Goal: Task Accomplishment & Management: Complete application form

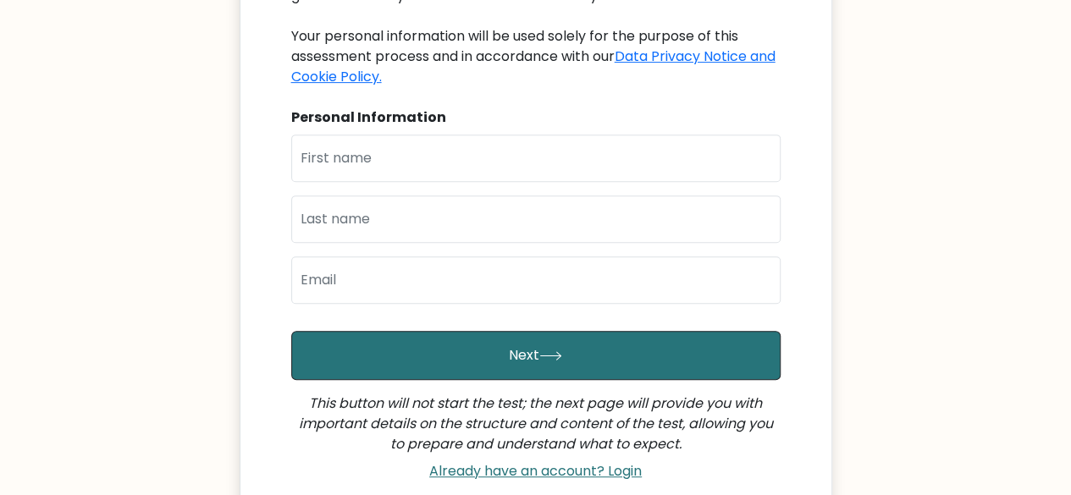
scroll to position [277, 0]
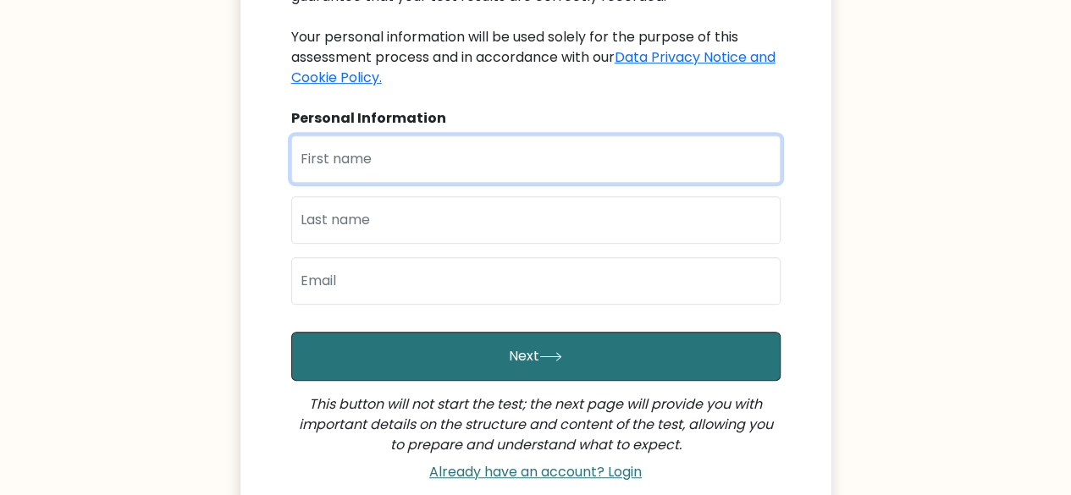
click at [328, 159] on input "text" at bounding box center [535, 158] width 489 height 47
type input "Kenjie"
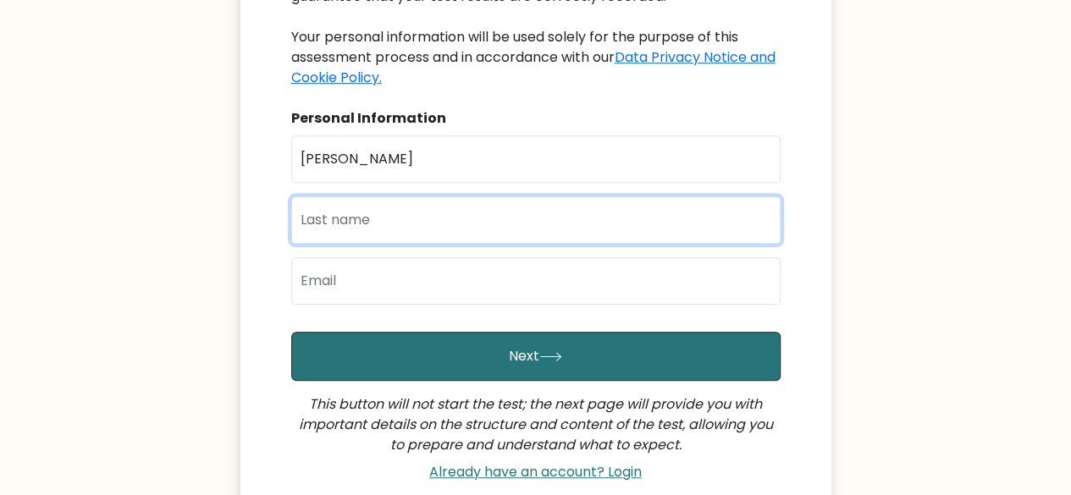
type input "O"
type input "Gonzales"
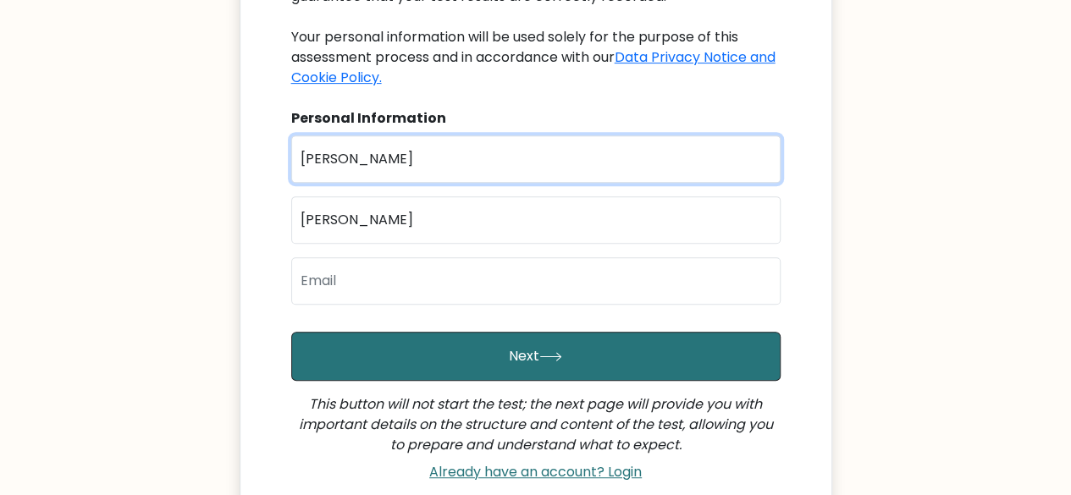
click at [368, 151] on input "Kenjie" at bounding box center [535, 158] width 489 height 47
type input "K"
type input "kenjie"
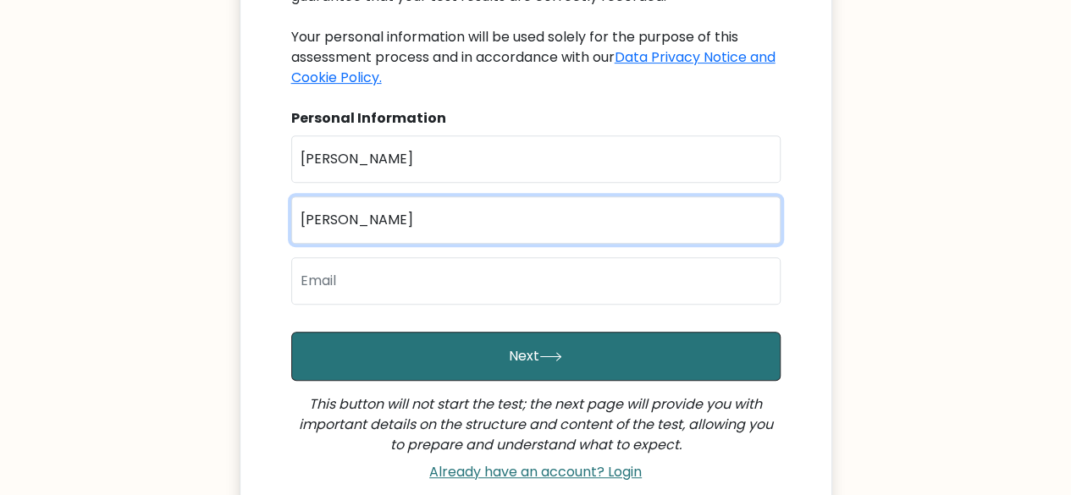
type input "gonzales"
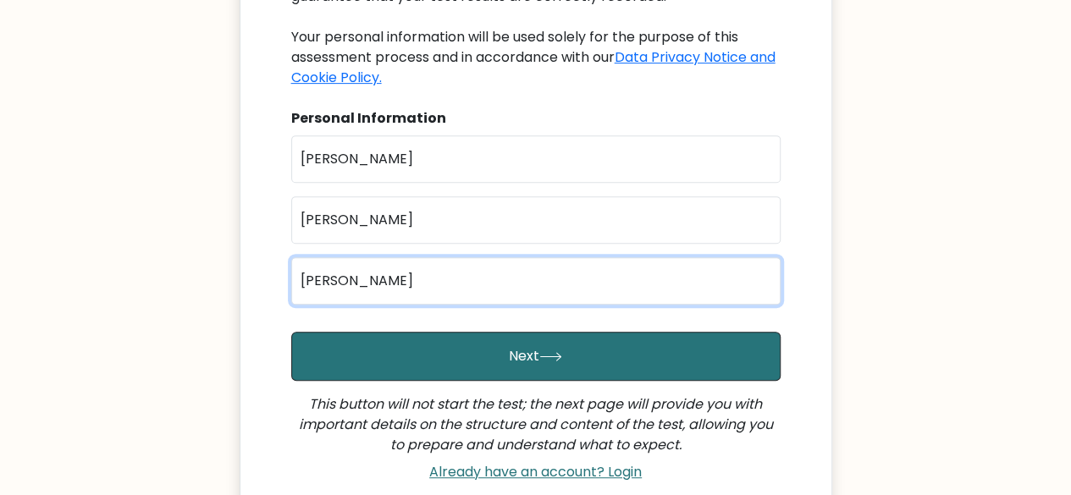
type input "kenjiekyut@gmail.com"
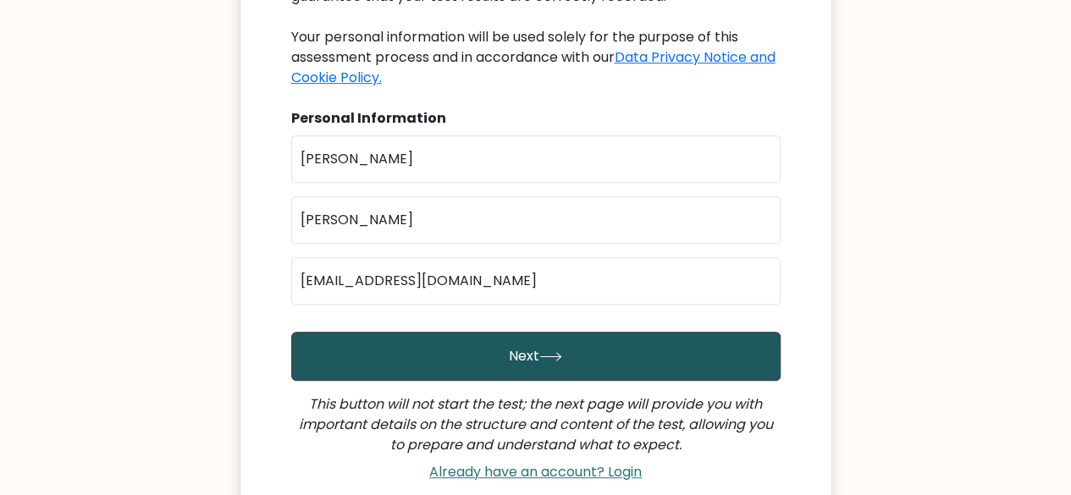
click at [335, 361] on button "Next" at bounding box center [535, 356] width 489 height 49
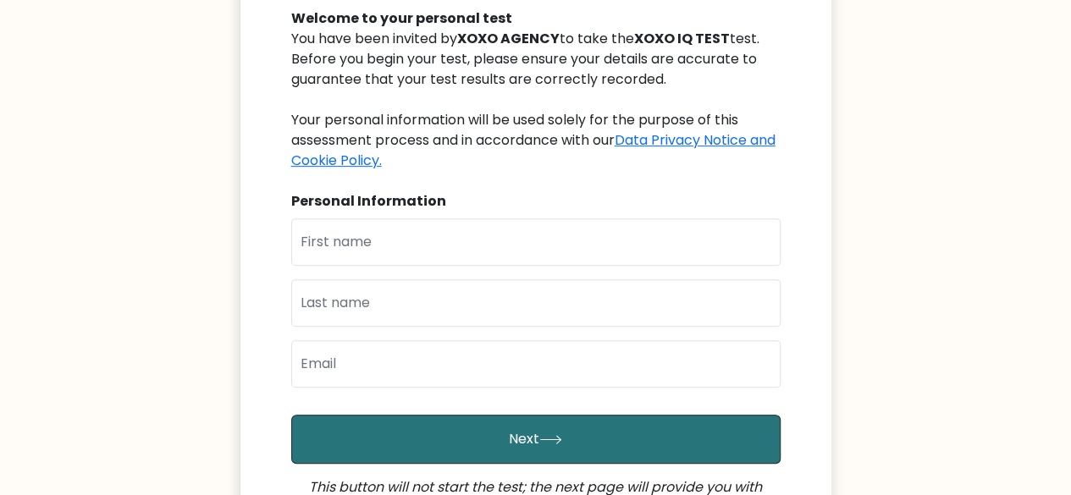
scroll to position [195, 0]
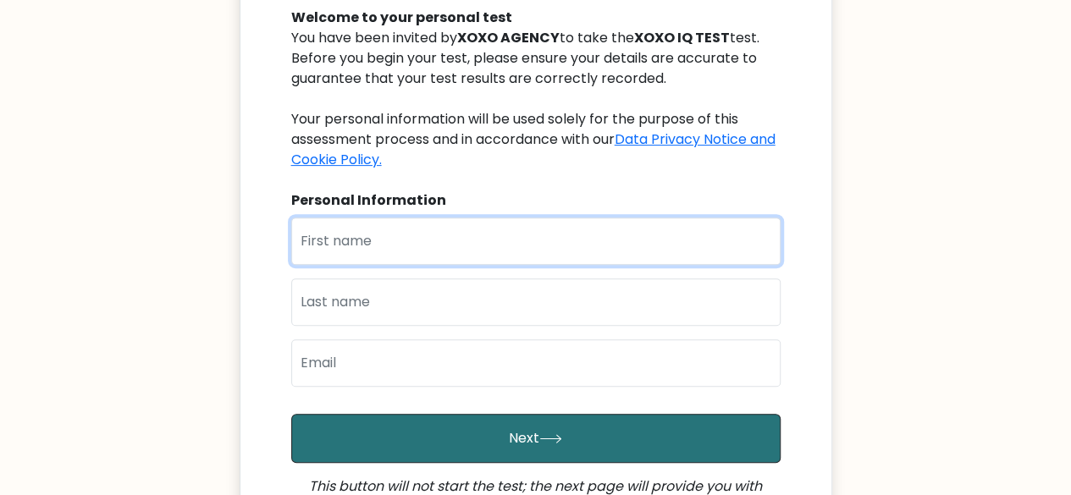
click at [549, 253] on input "text" at bounding box center [535, 241] width 489 height 47
type input "kenjie"
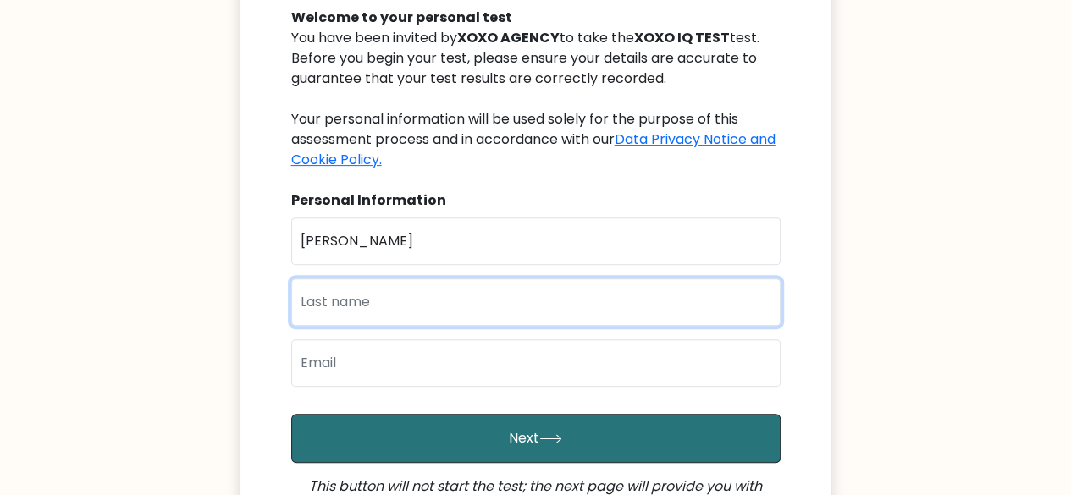
click at [460, 295] on input "text" at bounding box center [535, 302] width 489 height 47
type input "gonzales"
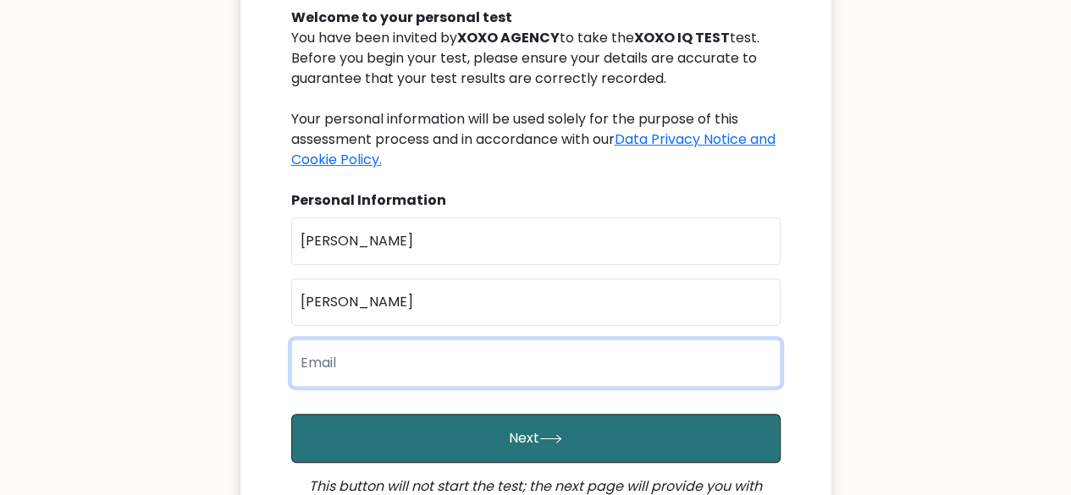
click at [417, 371] on input "email" at bounding box center [535, 362] width 489 height 47
type input "kenjiekyut@gmail.com"
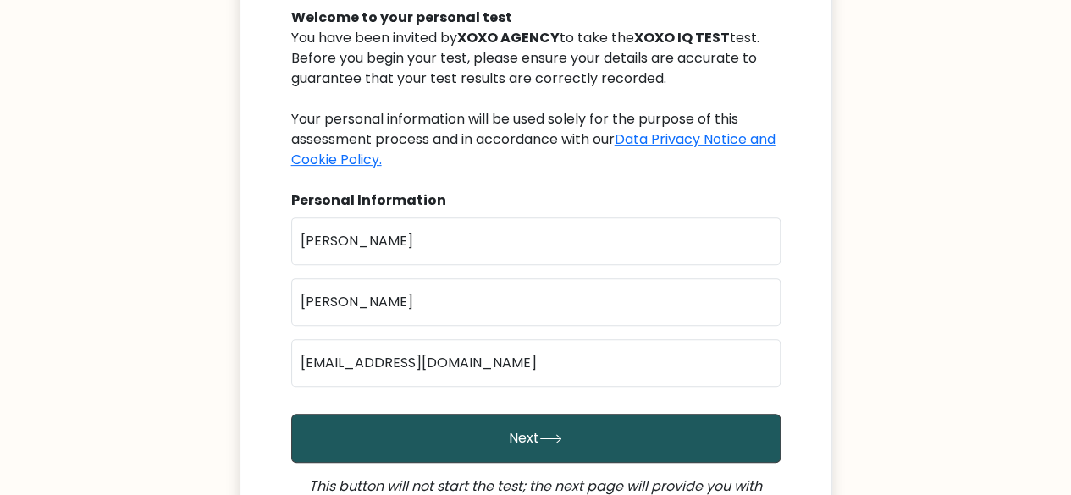
click at [455, 434] on button "Next" at bounding box center [535, 438] width 489 height 49
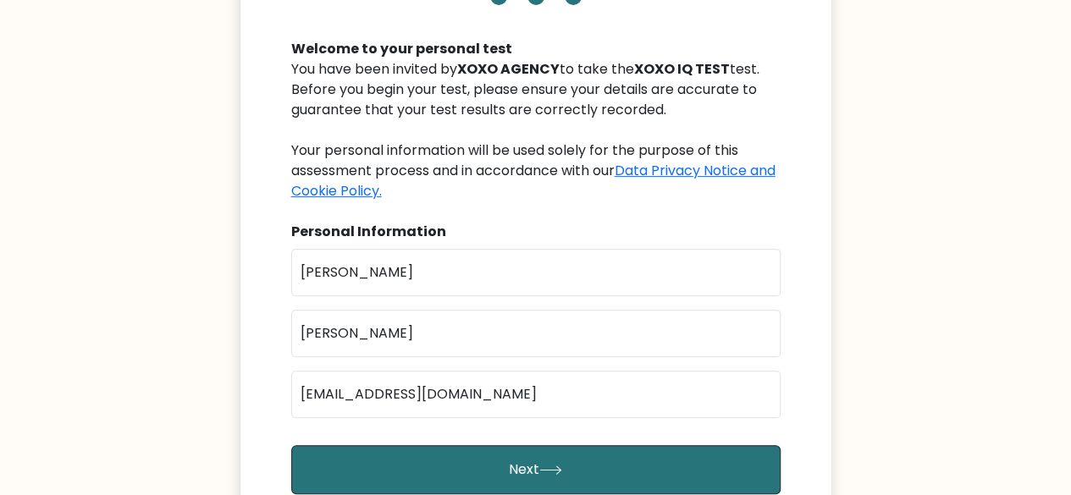
scroll to position [163, 0]
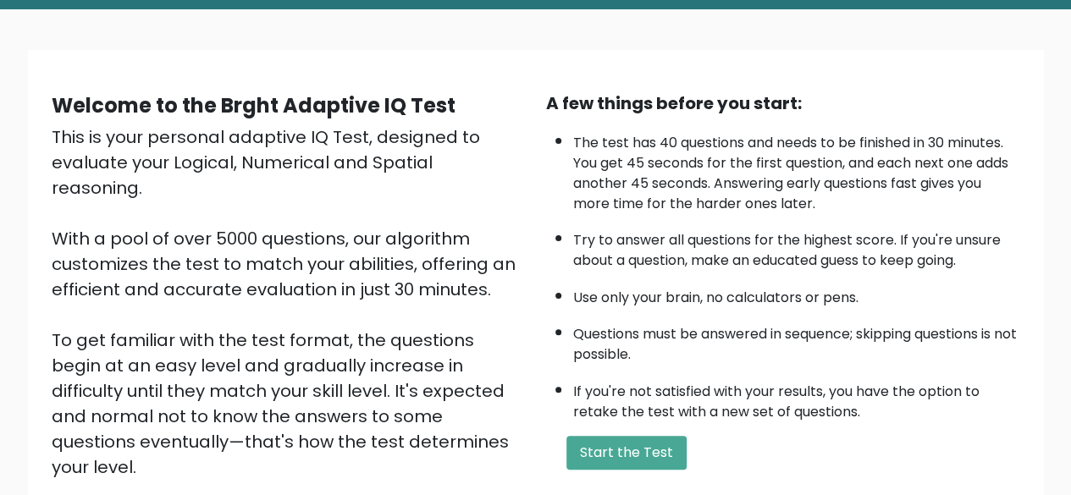
scroll to position [85, 0]
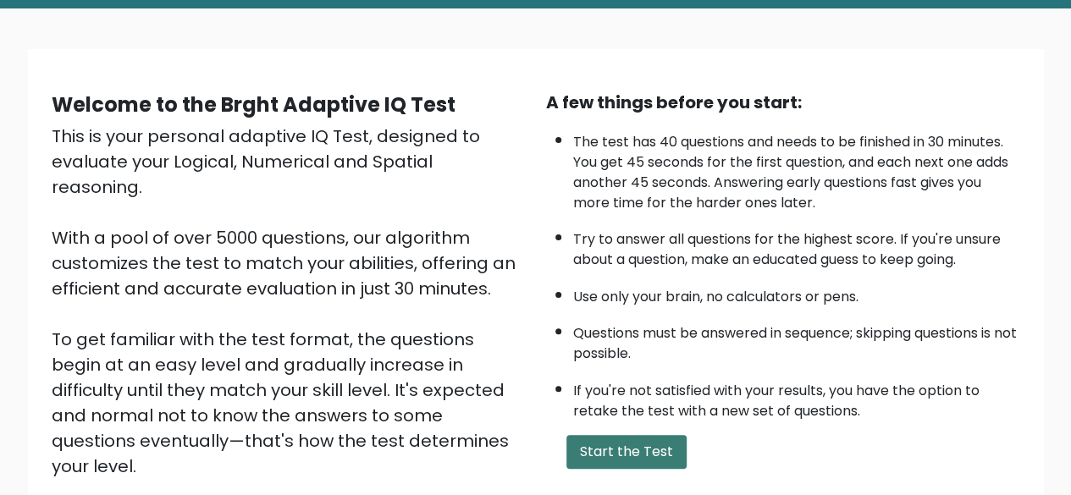
click at [624, 448] on button "Start the Test" at bounding box center [626, 452] width 120 height 34
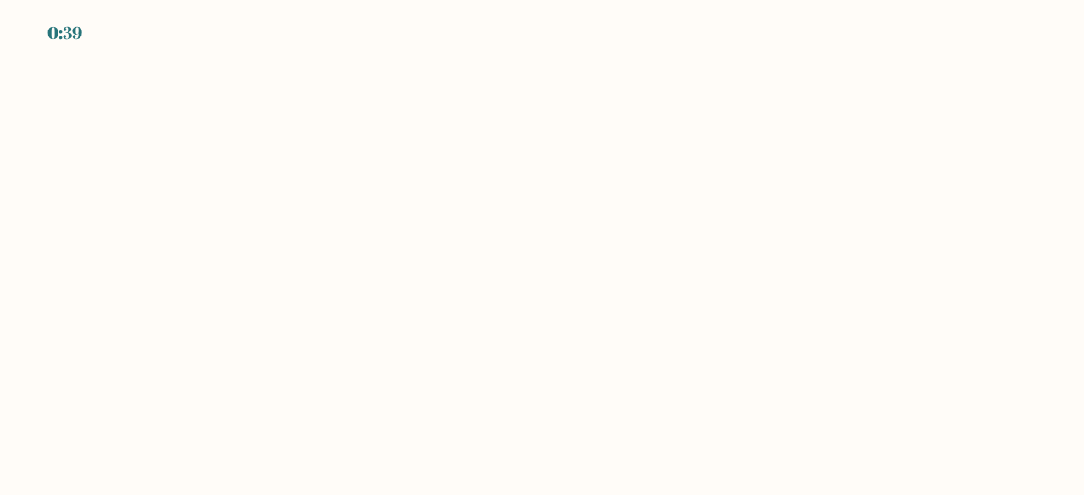
click at [242, 207] on body "0:39" at bounding box center [542, 247] width 1084 height 495
click at [86, 38] on div "0:37" at bounding box center [542, 23] width 1084 height 46
drag, startPoint x: 86, startPoint y: 38, endPoint x: 72, endPoint y: 38, distance: 14.4
click at [72, 38] on div "0:37" at bounding box center [542, 23] width 1084 height 46
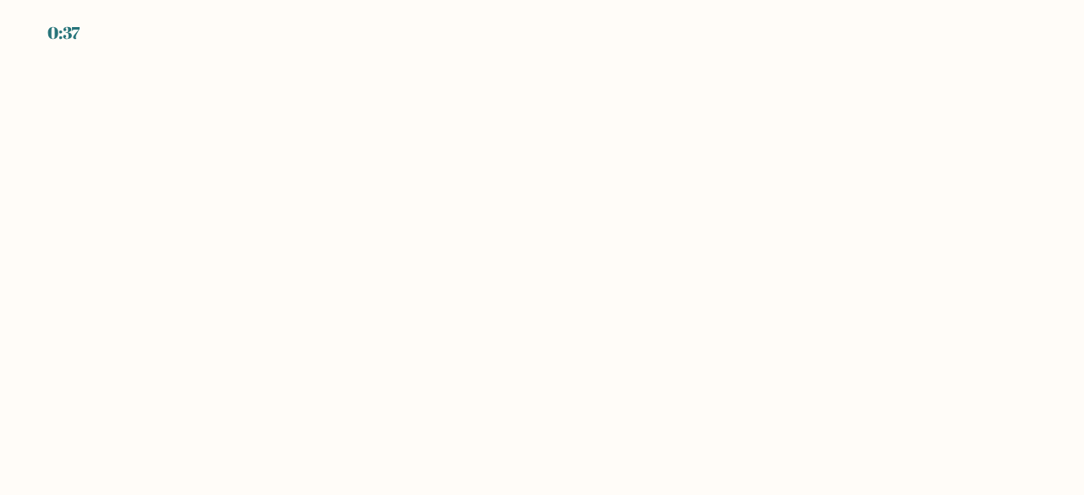
click at [72, 38] on div "0:37" at bounding box center [63, 32] width 32 height 25
click at [72, 38] on div "0:36" at bounding box center [64, 32] width 35 height 25
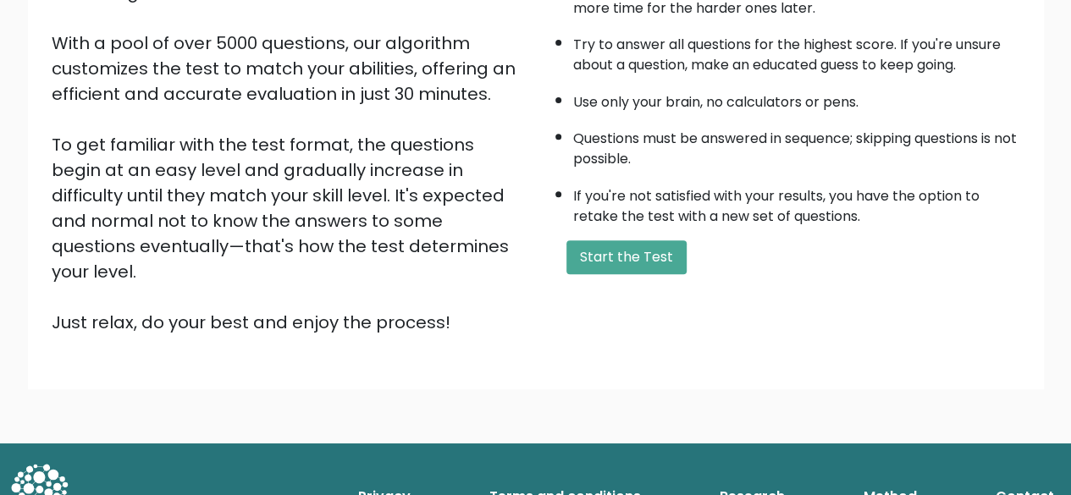
scroll to position [210, 0]
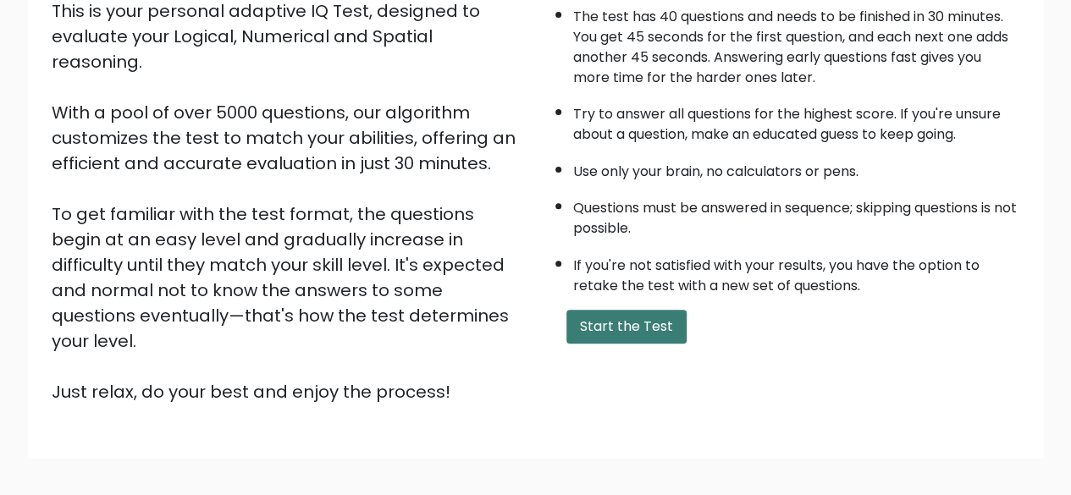
click at [619, 313] on button "Start the Test" at bounding box center [626, 327] width 120 height 34
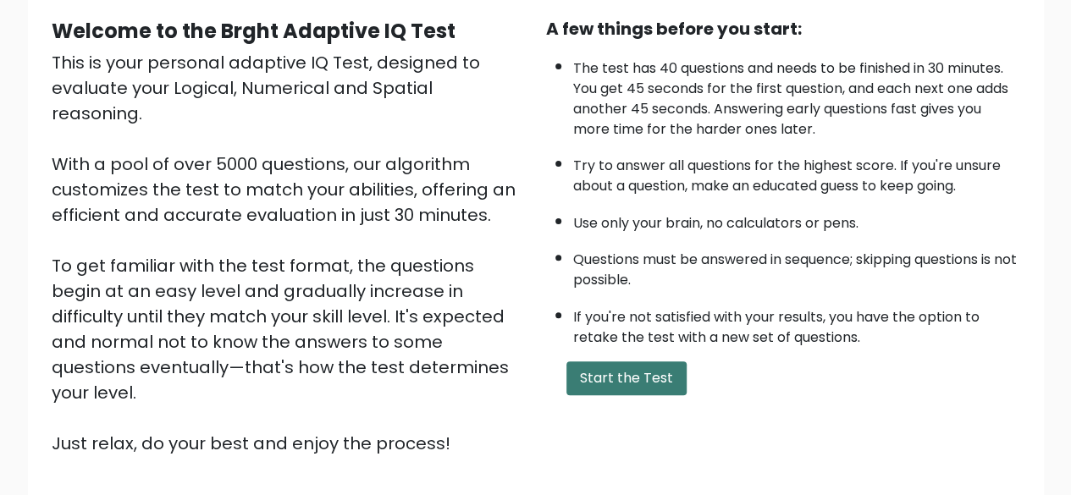
scroll to position [159, 0]
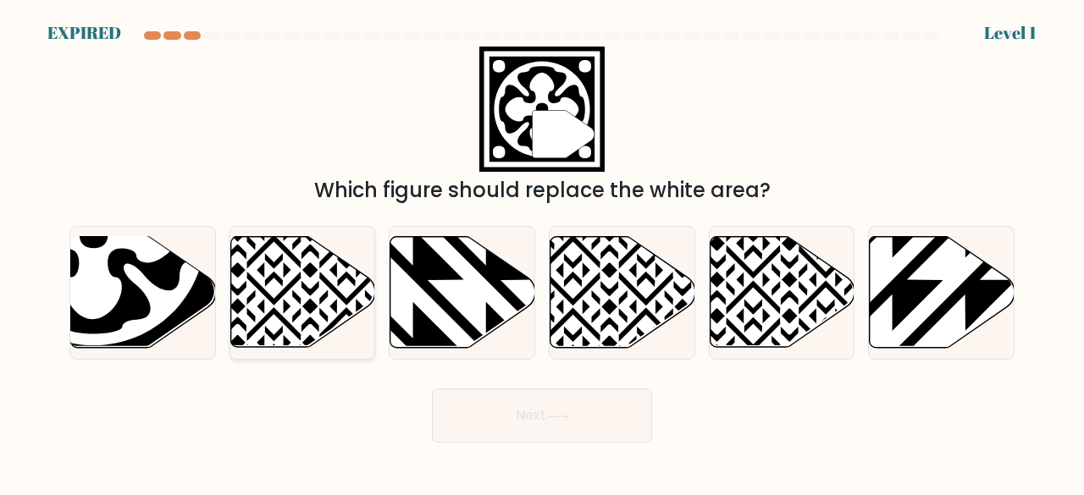
click at [344, 256] on icon at bounding box center [302, 292] width 145 height 113
click at [542, 252] on input "b." at bounding box center [542, 250] width 1 height 4
radio input "true"
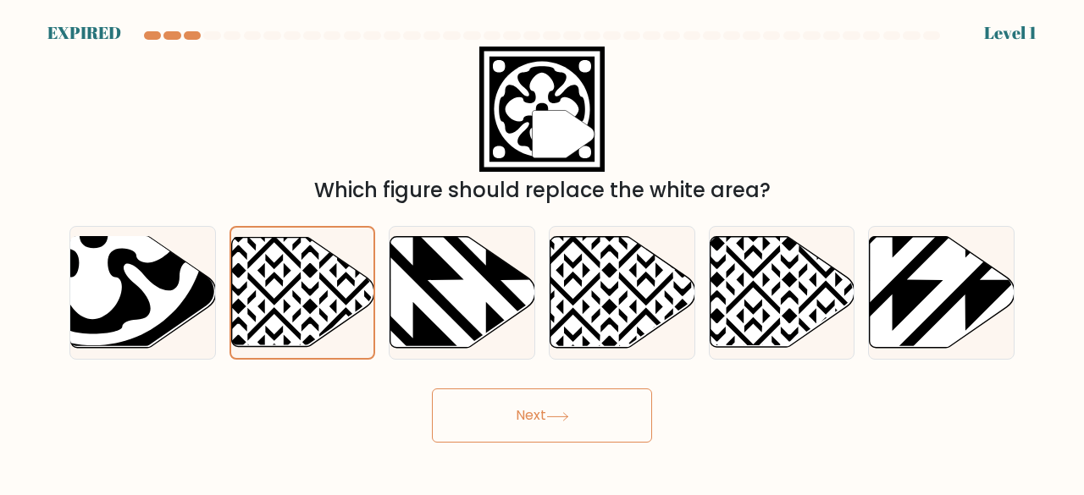
click at [484, 405] on button "Next" at bounding box center [542, 416] width 220 height 54
click at [489, 426] on button "Next" at bounding box center [542, 416] width 220 height 54
click at [533, 411] on button "Next" at bounding box center [542, 416] width 220 height 54
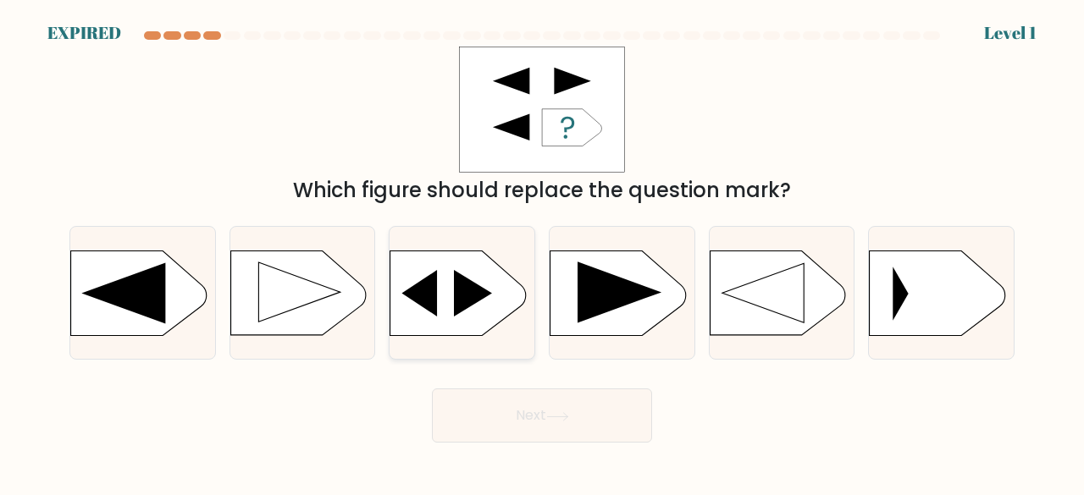
click at [427, 295] on icon at bounding box center [420, 293] width 36 height 47
click at [542, 252] on input "c." at bounding box center [542, 250] width 1 height 4
radio input "true"
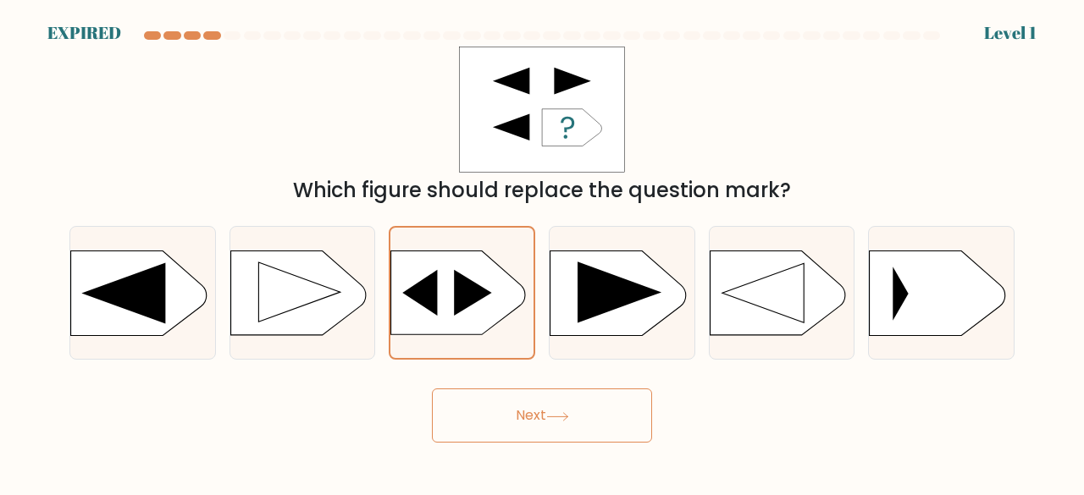
click at [483, 418] on button "Next" at bounding box center [542, 416] width 220 height 54
click at [507, 427] on button "Next" at bounding box center [542, 416] width 220 height 54
click at [599, 314] on icon at bounding box center [619, 292] width 84 height 61
click at [543, 252] on input "d." at bounding box center [542, 250] width 1 height 4
radio input "true"
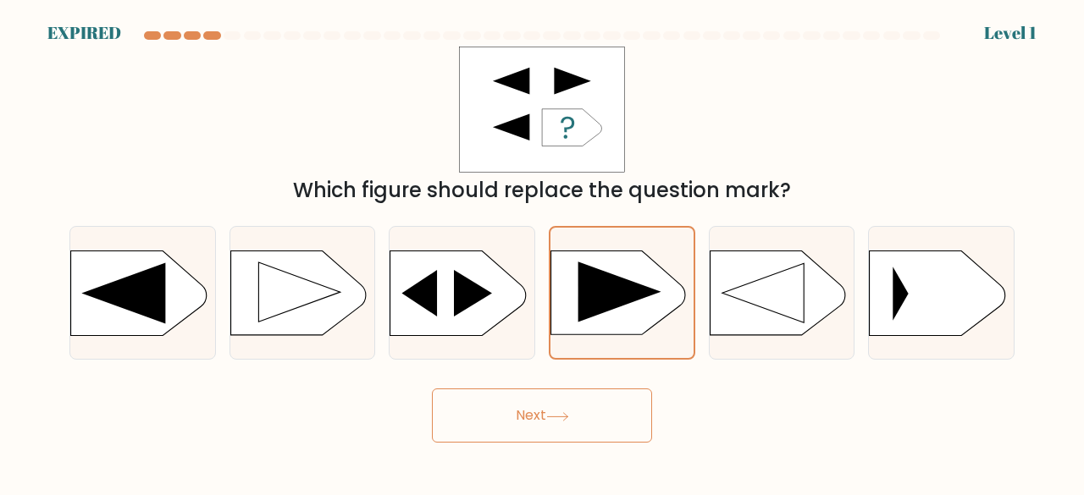
click at [472, 436] on button "Next" at bounding box center [542, 416] width 220 height 54
click at [464, 425] on button "Next" at bounding box center [542, 416] width 220 height 54
click at [461, 431] on button "Next" at bounding box center [542, 416] width 220 height 54
click at [466, 430] on button "Next" at bounding box center [542, 416] width 220 height 54
click at [466, 428] on button "Next" at bounding box center [542, 416] width 220 height 54
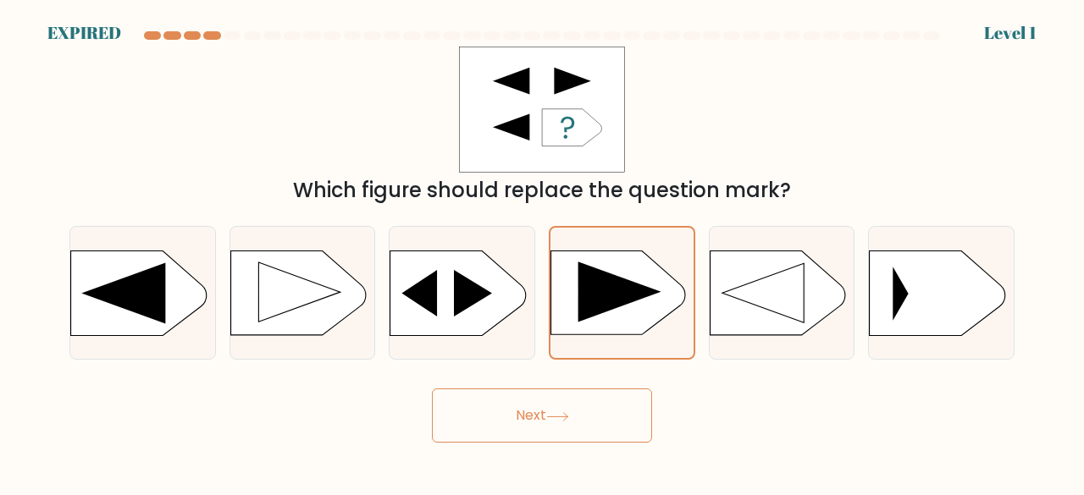
click at [466, 420] on button "Next" at bounding box center [542, 416] width 220 height 54
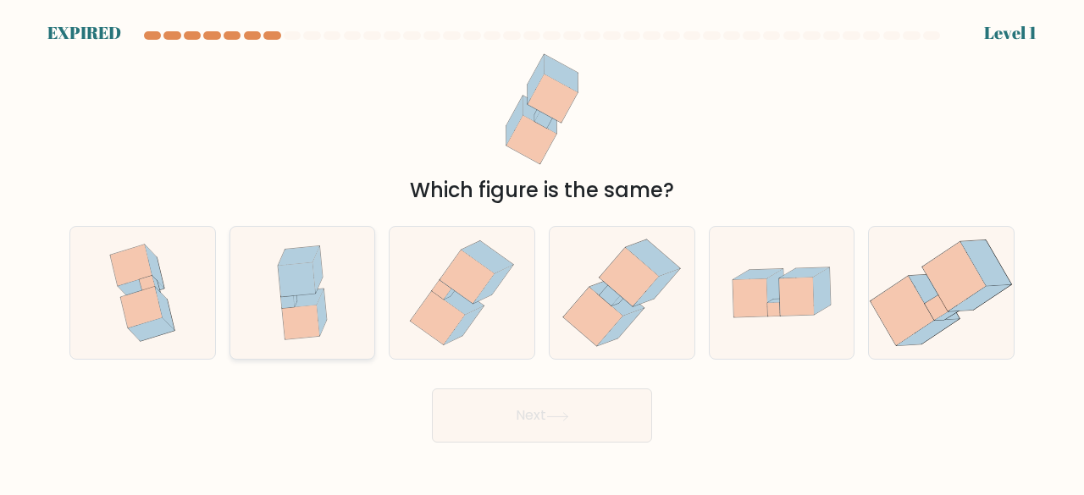
click at [335, 290] on icon at bounding box center [303, 293] width 94 height 133
click at [542, 252] on input "b." at bounding box center [542, 250] width 1 height 4
radio input "true"
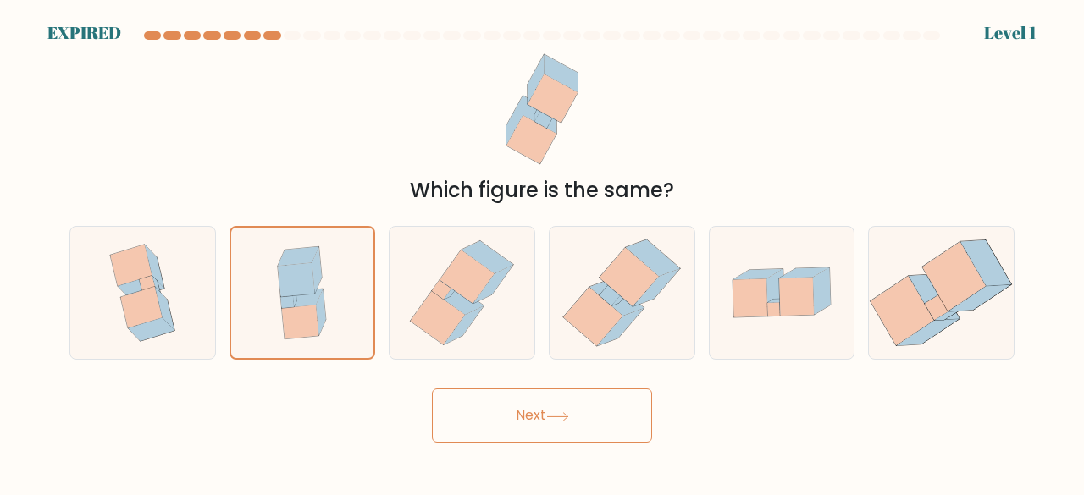
click at [483, 438] on button "Next" at bounding box center [542, 416] width 220 height 54
click at [484, 432] on button "Next" at bounding box center [542, 416] width 220 height 54
click at [485, 436] on button "Next" at bounding box center [542, 416] width 220 height 54
click at [483, 431] on button "Next" at bounding box center [542, 416] width 220 height 54
click at [473, 285] on icon at bounding box center [467, 276] width 54 height 53
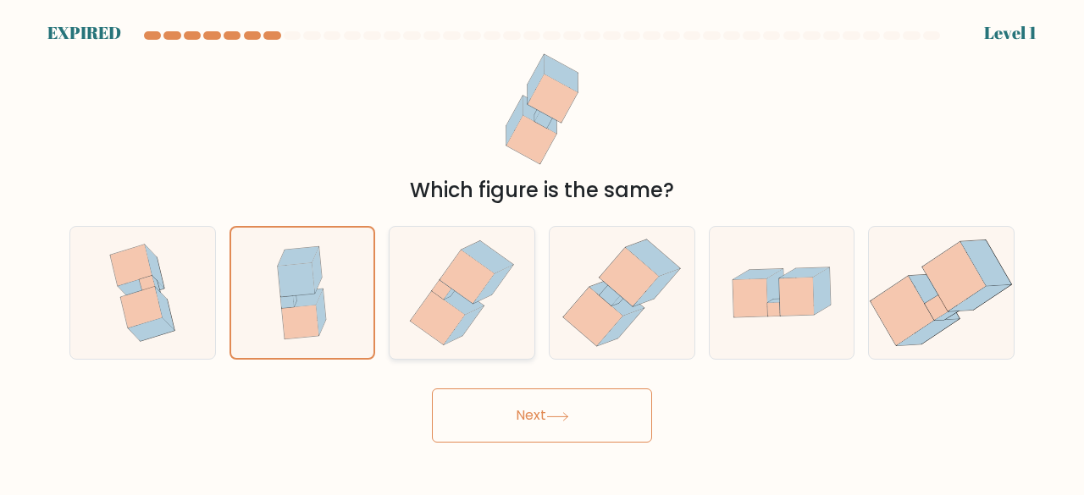
click at [542, 252] on input "c." at bounding box center [542, 250] width 1 height 4
radio input "true"
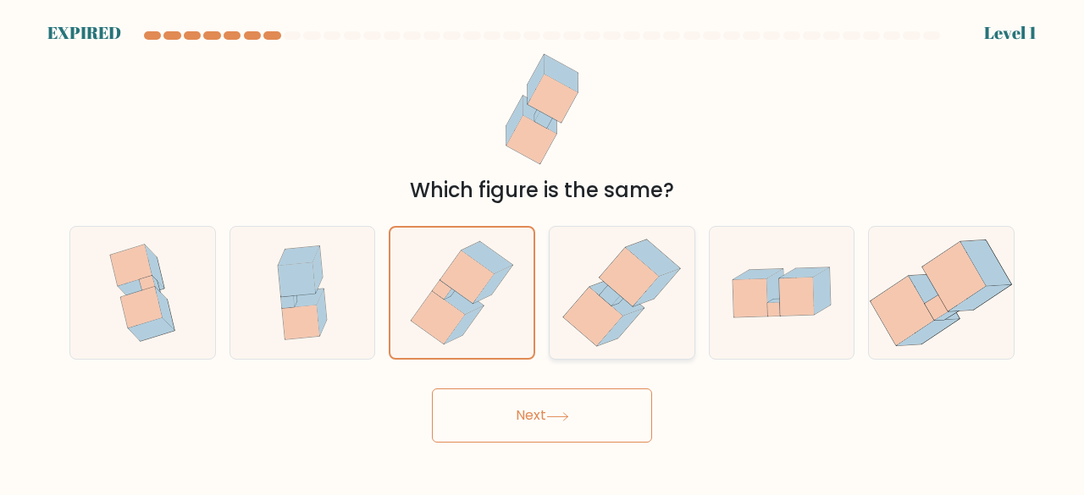
click at [575, 291] on icon at bounding box center [622, 293] width 130 height 133
click at [543, 252] on input "d." at bounding box center [542, 250] width 1 height 4
radio input "true"
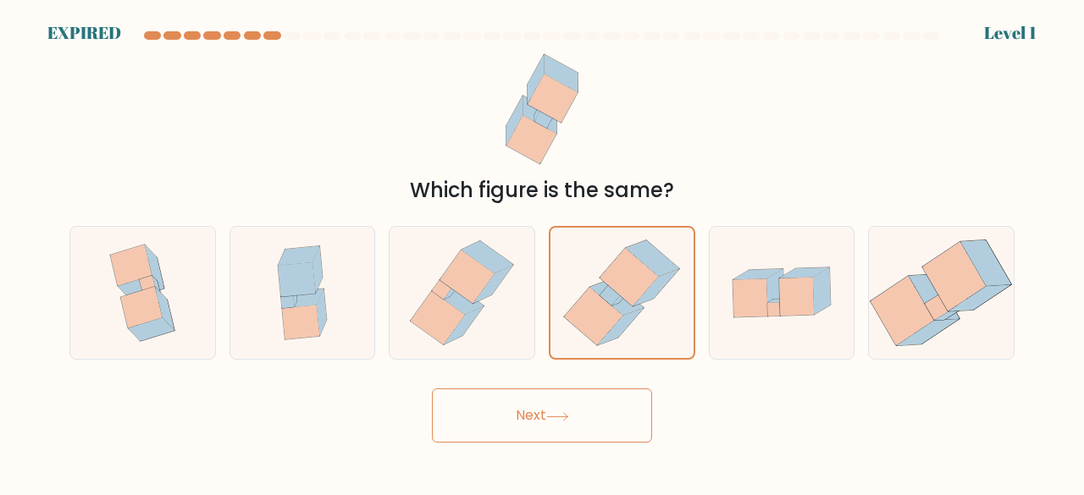
click at [562, 435] on button "Next" at bounding box center [542, 416] width 220 height 54
click at [553, 427] on button "Next" at bounding box center [542, 416] width 220 height 54
click at [120, 296] on icon at bounding box center [142, 293] width 101 height 133
click at [542, 252] on input "a." at bounding box center [542, 250] width 1 height 4
radio input "true"
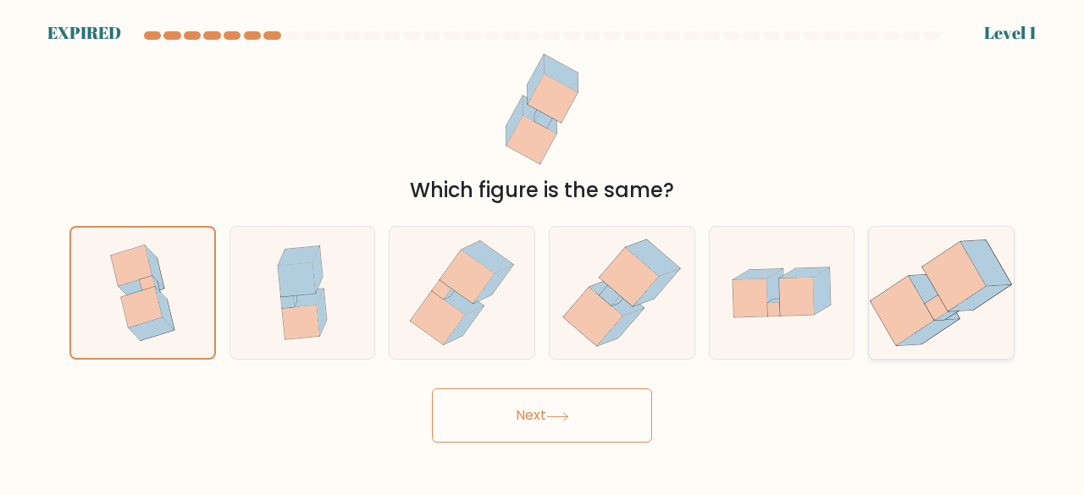
click at [887, 318] on icon at bounding box center [901, 310] width 63 height 69
click at [543, 252] on input "f." at bounding box center [542, 250] width 1 height 4
radio input "true"
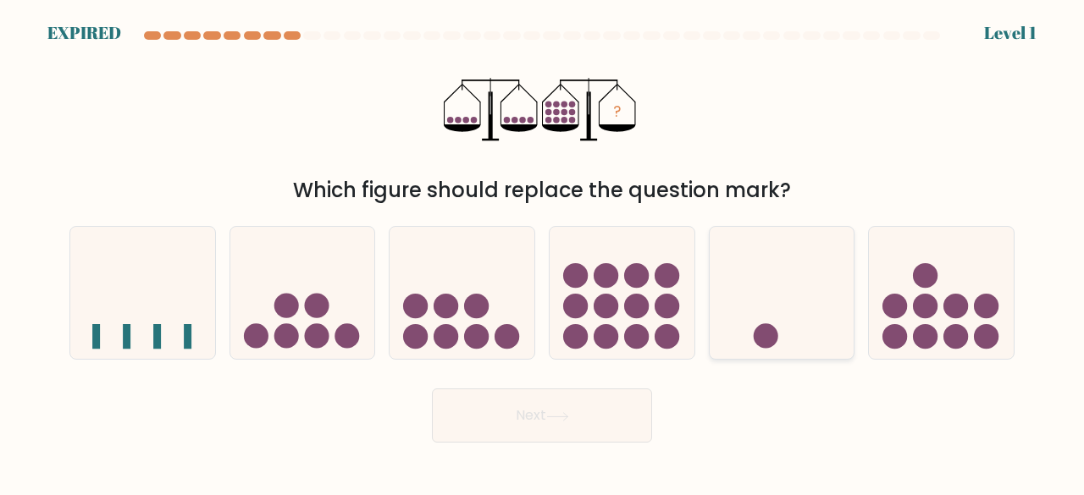
click at [750, 313] on icon at bounding box center [781, 292] width 145 height 119
click at [543, 252] on input "e." at bounding box center [542, 250] width 1 height 4
radio input "true"
click at [332, 328] on icon at bounding box center [302, 292] width 145 height 119
click at [542, 252] on input "b." at bounding box center [542, 250] width 1 height 4
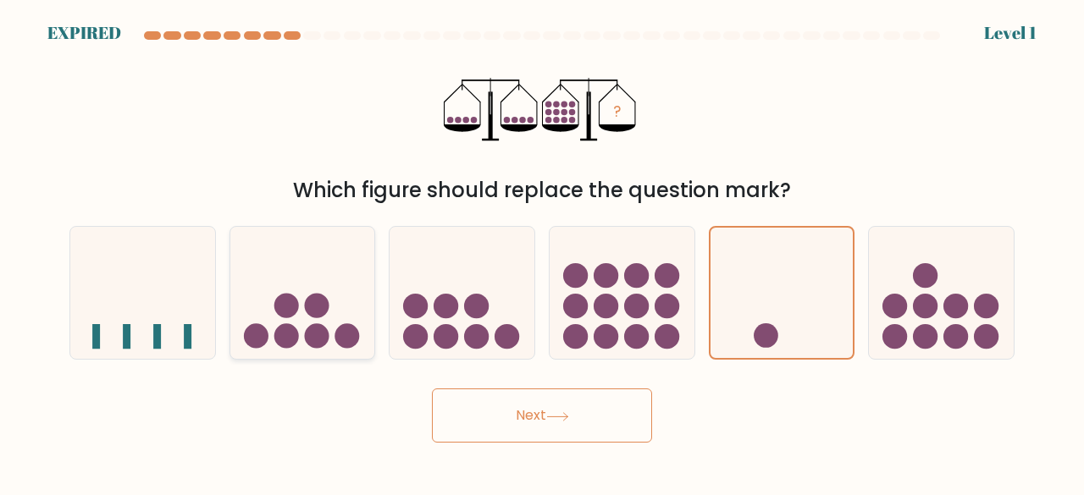
radio input "true"
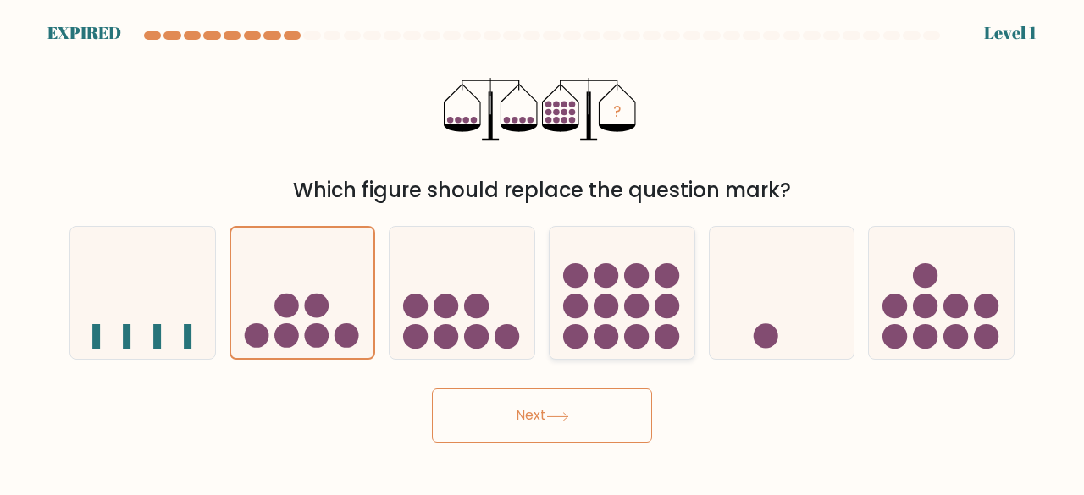
click at [599, 332] on circle at bounding box center [605, 336] width 25 height 25
click at [543, 252] on input "d." at bounding box center [542, 250] width 1 height 4
radio input "true"
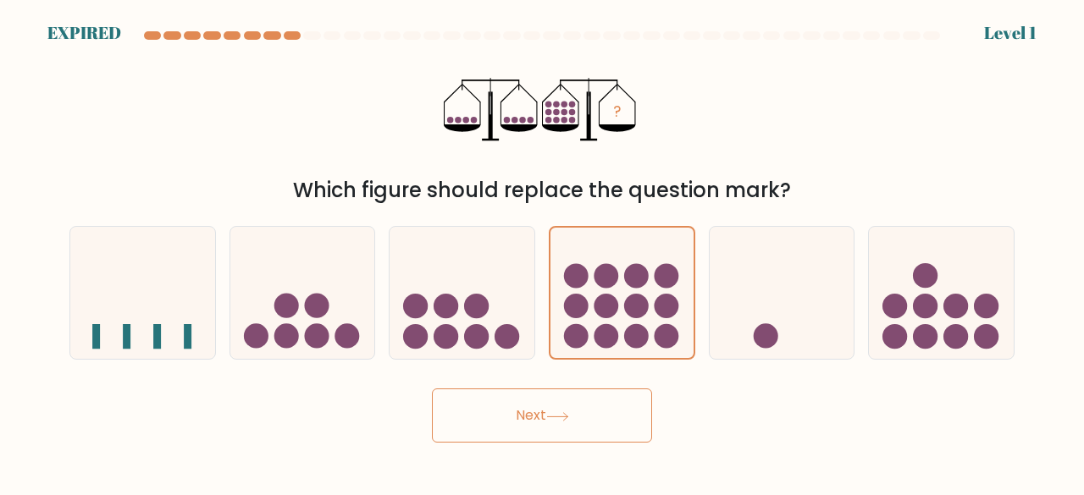
click at [526, 419] on button "Next" at bounding box center [542, 416] width 220 height 54
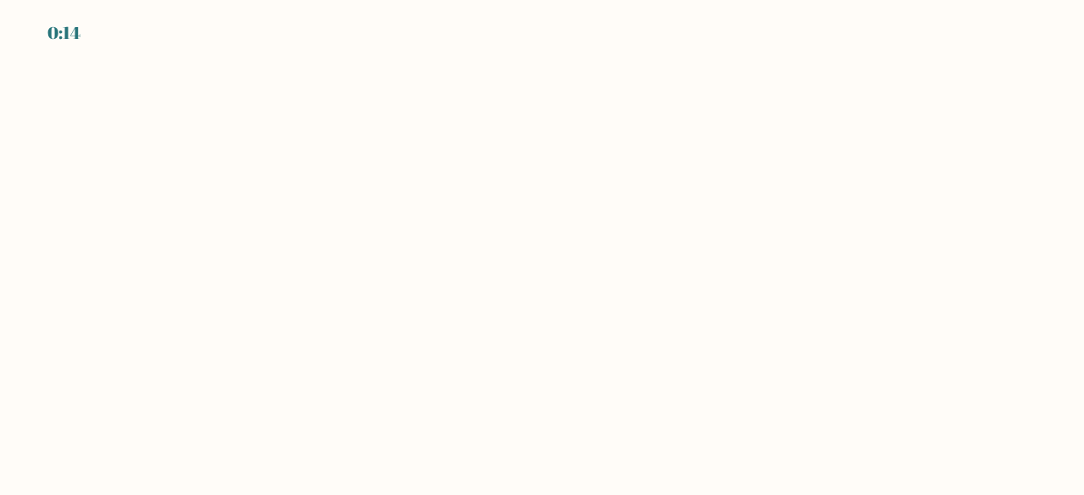
click at [819, 217] on body "0:14" at bounding box center [542, 247] width 1084 height 495
click at [819, 246] on body "0:14" at bounding box center [542, 247] width 1084 height 495
click at [824, 261] on body "0:14" at bounding box center [542, 247] width 1084 height 495
click at [593, 411] on body "0:14" at bounding box center [542, 247] width 1084 height 495
click at [584, 416] on body "0:13" at bounding box center [542, 247] width 1084 height 495
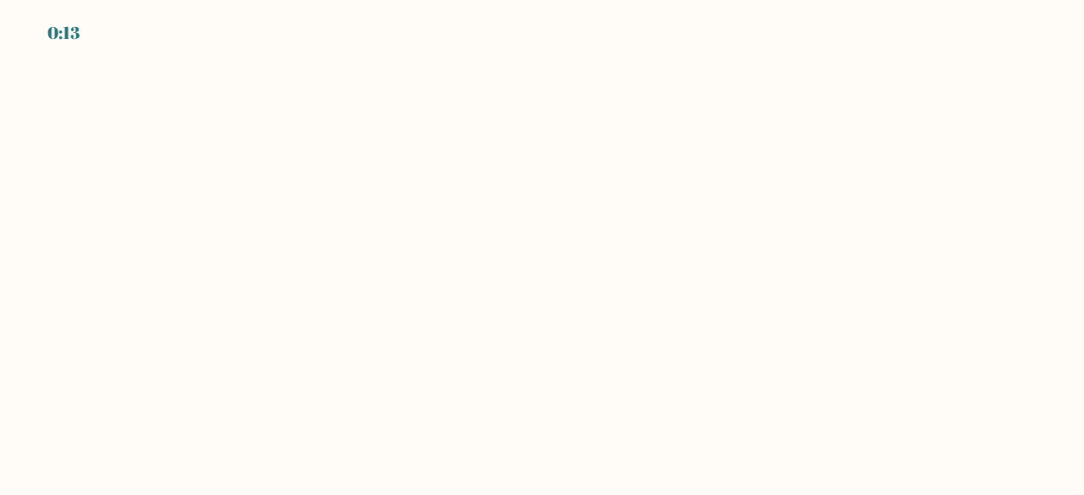
click at [562, 431] on body "0:13" at bounding box center [542, 247] width 1084 height 495
click at [515, 248] on body "0:11" at bounding box center [542, 247] width 1084 height 495
click at [527, 262] on body "0:11" at bounding box center [542, 247] width 1084 height 495
click at [551, 407] on body "0:11" at bounding box center [542, 247] width 1084 height 495
click at [547, 396] on body "0:11" at bounding box center [542, 247] width 1084 height 495
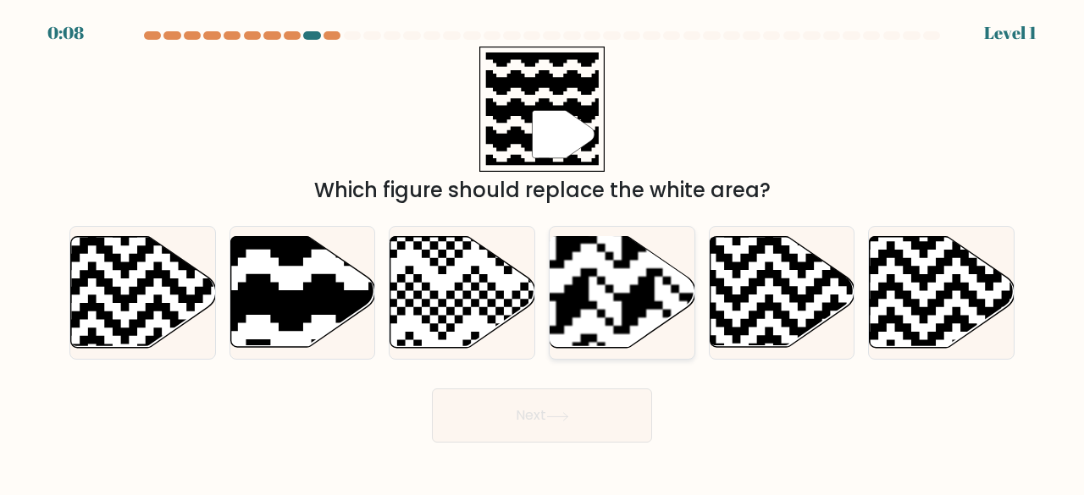
click at [621, 301] on rect at bounding box center [572, 236] width 262 height 262
click at [543, 252] on input "d." at bounding box center [542, 250] width 1 height 4
radio input "true"
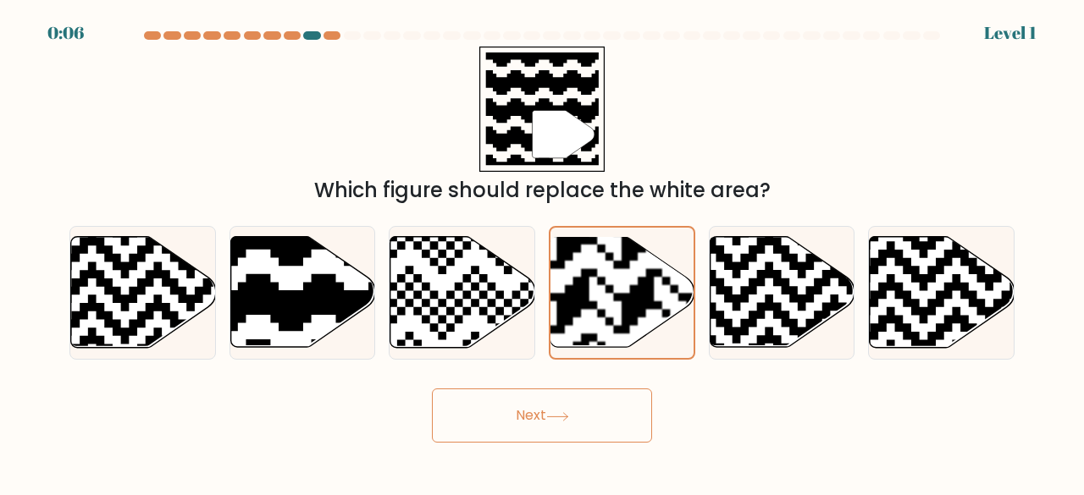
click at [623, 430] on button "Next" at bounding box center [542, 416] width 220 height 54
click at [609, 413] on button "Next" at bounding box center [542, 416] width 220 height 54
click at [605, 401] on button "Next" at bounding box center [542, 416] width 220 height 54
click at [314, 281] on icon at bounding box center [254, 233] width 262 height 262
click at [542, 252] on input "b." at bounding box center [542, 250] width 1 height 4
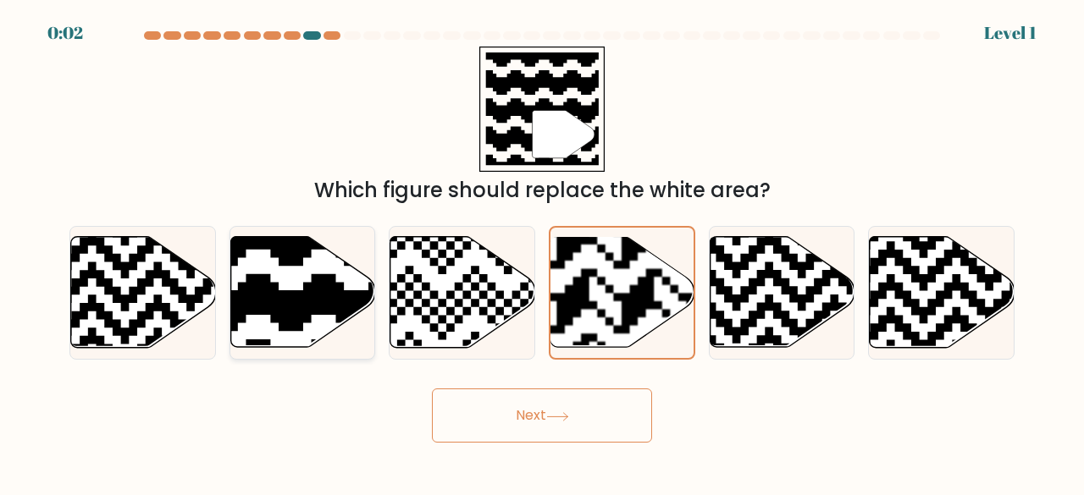
radio input "true"
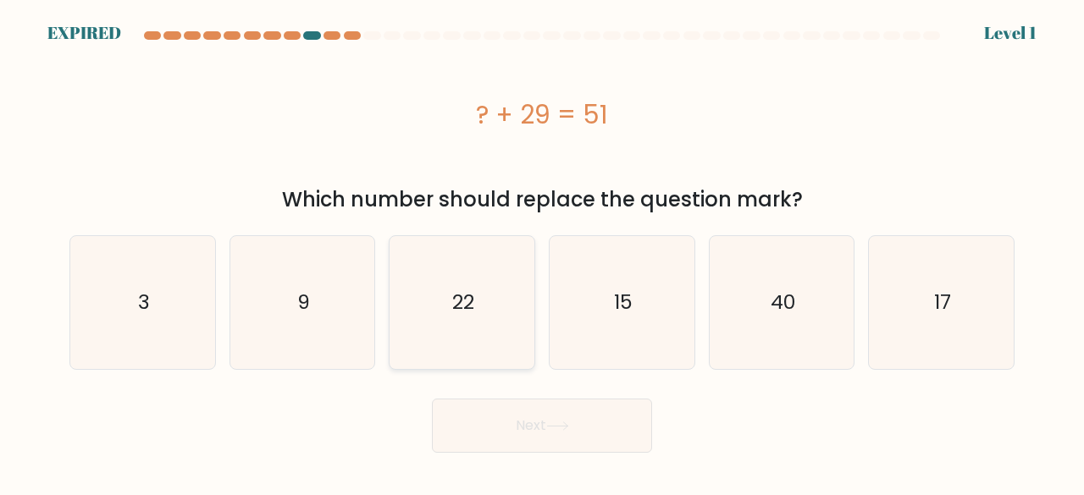
click at [455, 318] on icon "22" at bounding box center [461, 302] width 133 height 133
click at [542, 252] on input "c. 22" at bounding box center [542, 250] width 1 height 4
radio input "true"
click at [472, 439] on button "Next" at bounding box center [542, 426] width 220 height 54
click at [481, 444] on button "Next" at bounding box center [542, 426] width 220 height 54
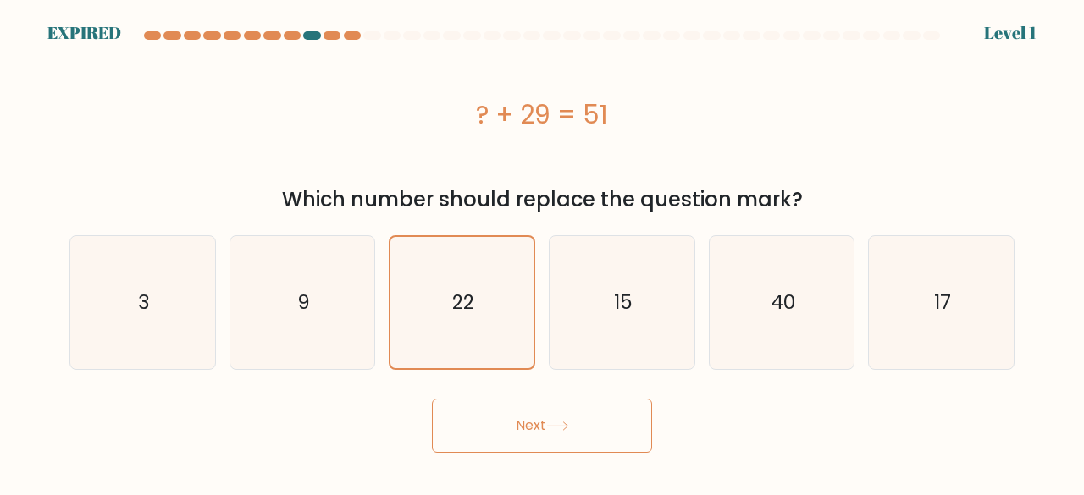
click at [481, 439] on button "Next" at bounding box center [542, 426] width 220 height 54
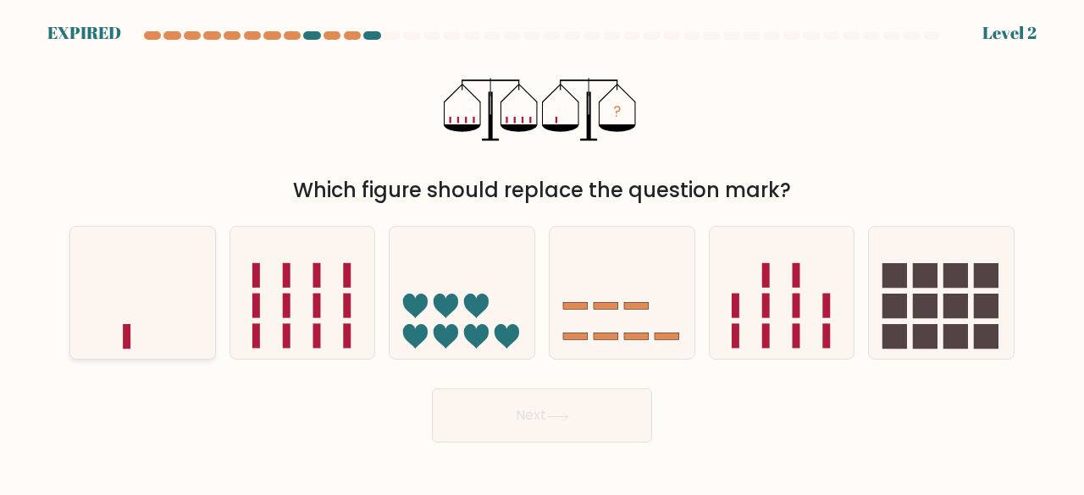
click at [186, 334] on icon at bounding box center [142, 292] width 145 height 119
click at [542, 252] on input "a." at bounding box center [542, 250] width 1 height 4
radio input "true"
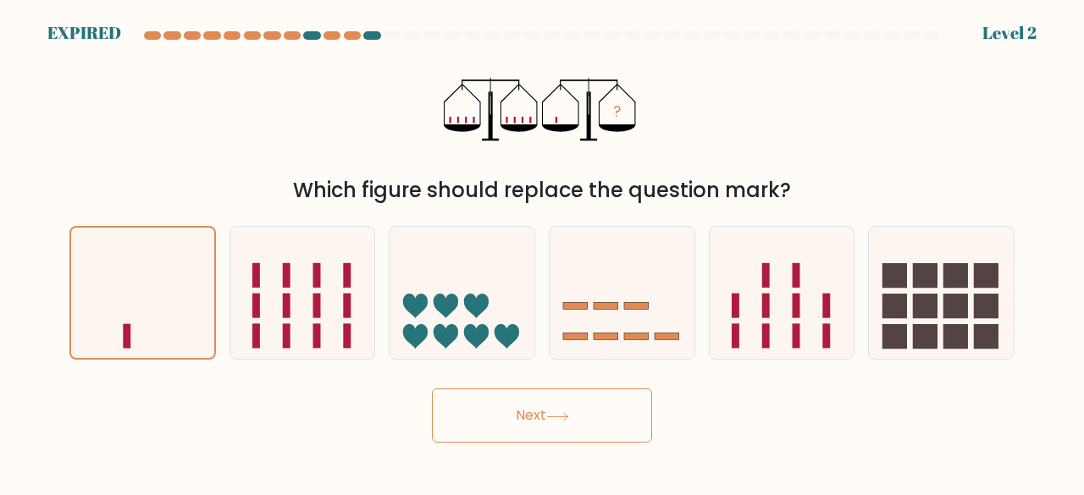
click at [475, 418] on button "Next" at bounding box center [542, 416] width 220 height 54
click at [149, 167] on div "? Which figure should replace the question mark?" at bounding box center [541, 126] width 965 height 159
click at [467, 427] on button "Next" at bounding box center [542, 416] width 220 height 54
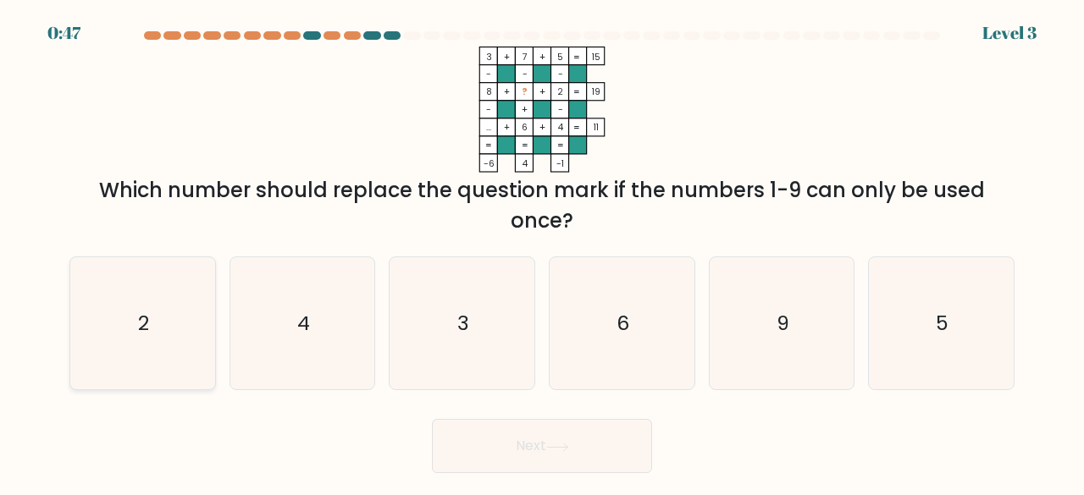
click at [174, 359] on icon "2" at bounding box center [142, 323] width 133 height 133
click at [542, 252] on input "a. 2" at bounding box center [542, 250] width 1 height 4
radio input "true"
click at [481, 456] on button "Next" at bounding box center [542, 446] width 220 height 54
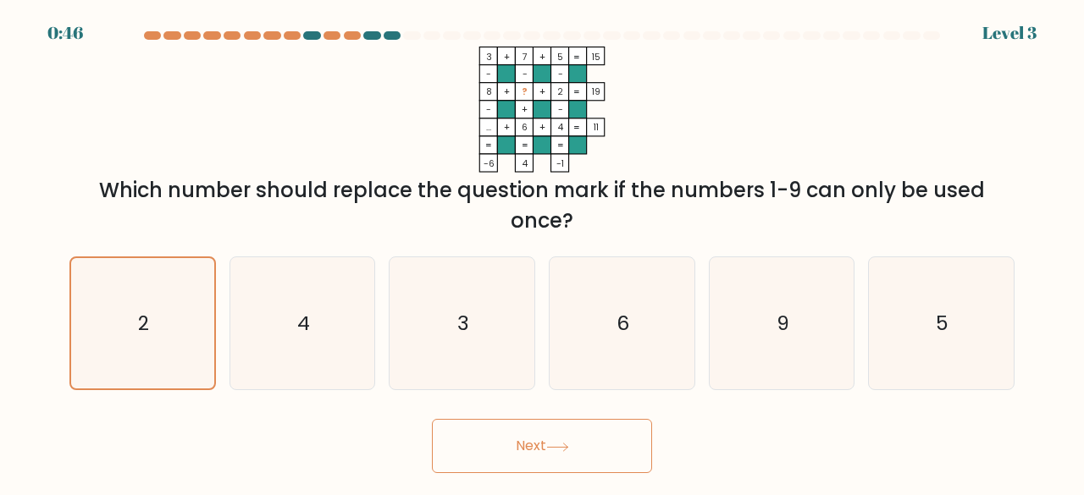
click at [480, 450] on button "Next" at bounding box center [542, 446] width 220 height 54
click at [516, 455] on button "Next" at bounding box center [542, 446] width 220 height 54
click at [523, 452] on button "Next" at bounding box center [542, 446] width 220 height 54
click at [527, 459] on button "Next" at bounding box center [542, 446] width 220 height 54
click at [531, 461] on button "Next" at bounding box center [542, 446] width 220 height 54
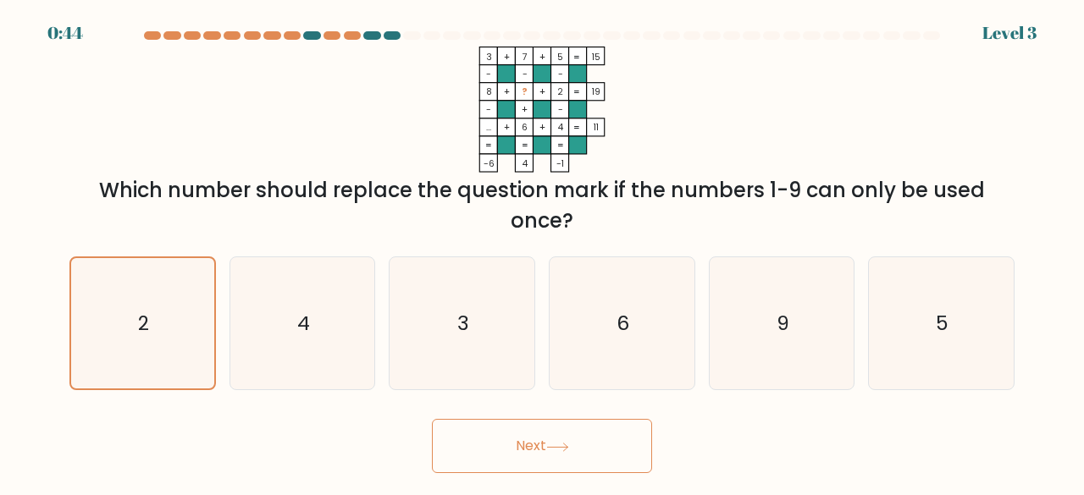
click at [532, 458] on button "Next" at bounding box center [542, 446] width 220 height 54
click at [535, 464] on button "Next" at bounding box center [542, 446] width 220 height 54
click at [535, 456] on button "Next" at bounding box center [542, 446] width 220 height 54
click at [534, 464] on button "Next" at bounding box center [542, 446] width 220 height 54
click at [533, 459] on button "Next" at bounding box center [542, 446] width 220 height 54
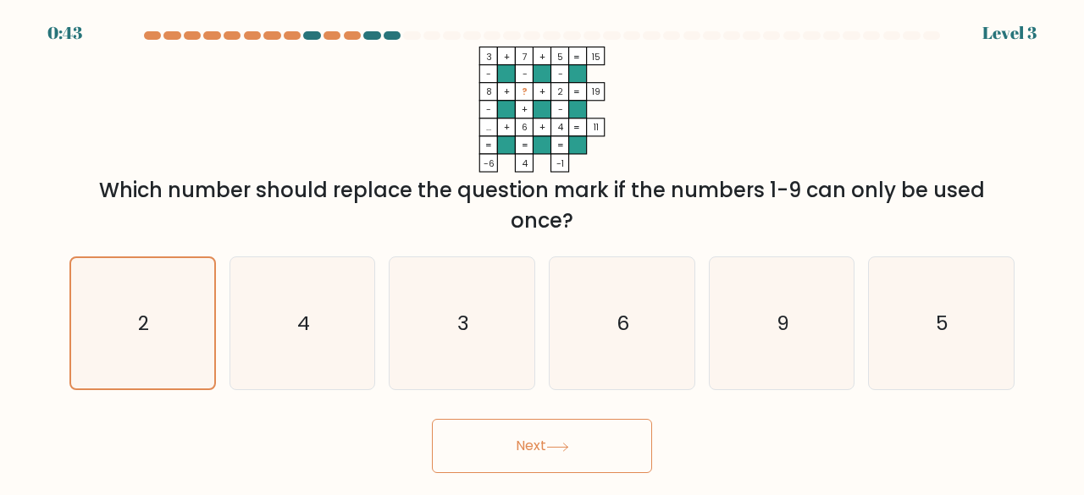
click at [533, 461] on button "Next" at bounding box center [542, 446] width 220 height 54
click at [532, 457] on button "Next" at bounding box center [542, 446] width 220 height 54
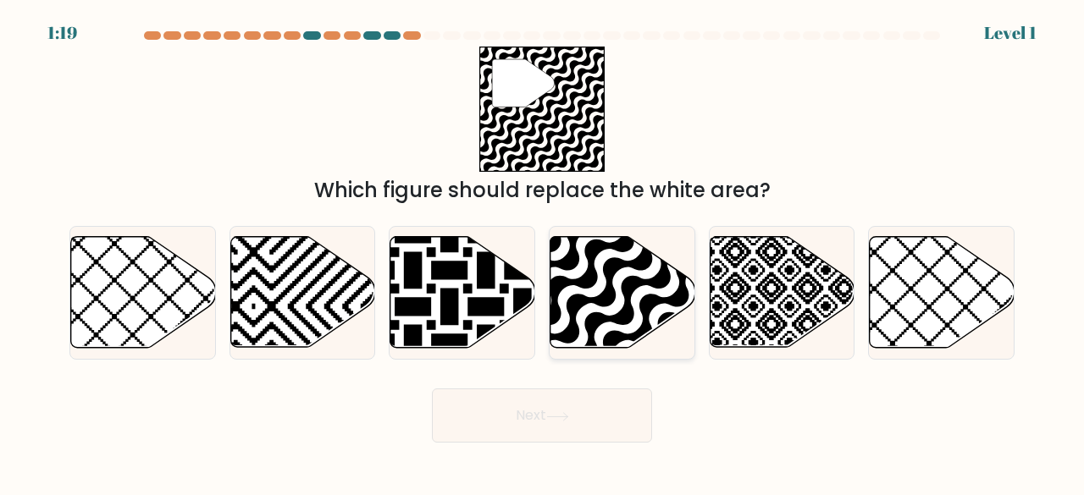
click at [610, 276] on icon at bounding box center [666, 352] width 291 height 291
click at [543, 252] on input "d." at bounding box center [542, 250] width 1 height 4
radio input "true"
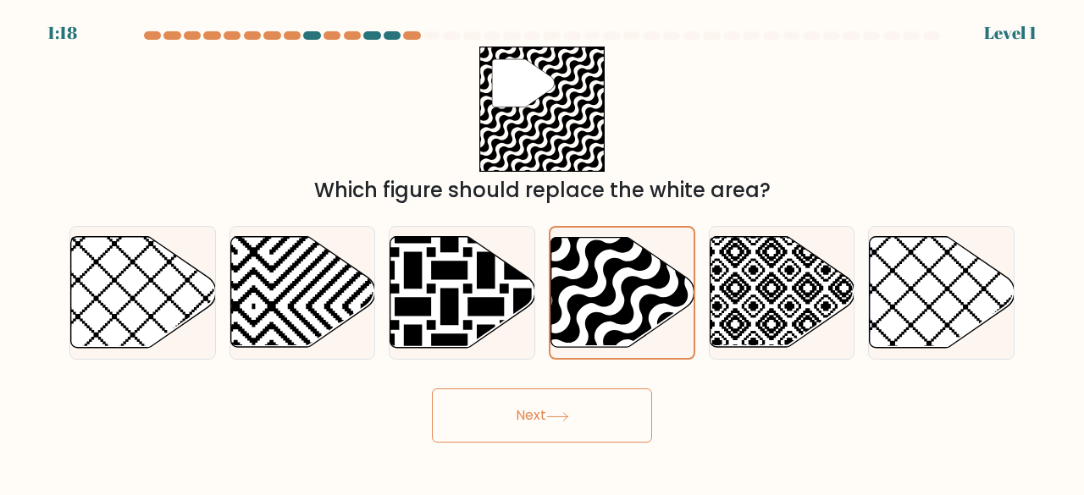
click at [565, 426] on button "Next" at bounding box center [542, 416] width 220 height 54
click at [567, 432] on button "Next" at bounding box center [542, 416] width 220 height 54
click at [572, 439] on button "Next" at bounding box center [542, 416] width 220 height 54
click at [584, 440] on button "Next" at bounding box center [542, 416] width 220 height 54
click at [584, 437] on button "Next" at bounding box center [542, 416] width 220 height 54
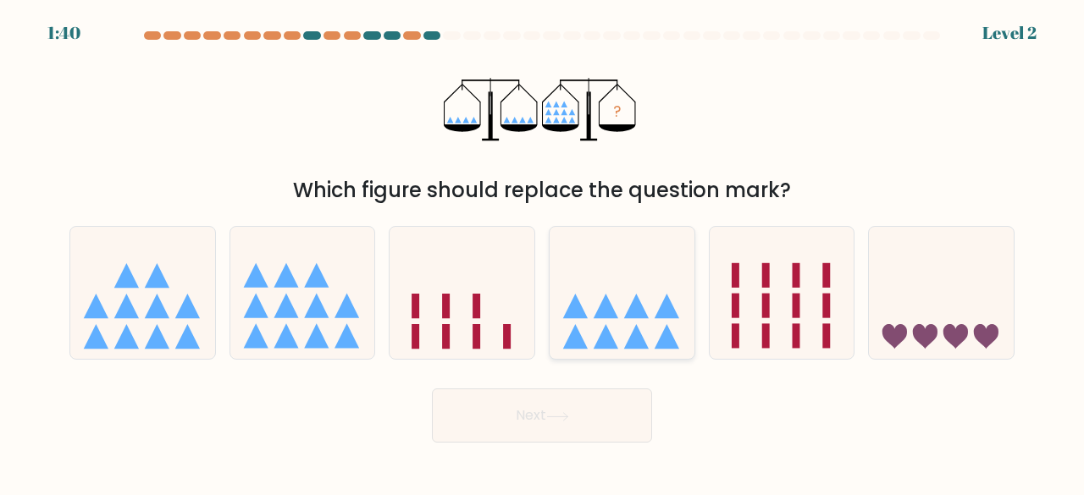
click at [638, 312] on icon at bounding box center [636, 306] width 25 height 25
click at [543, 252] on input "d." at bounding box center [542, 250] width 1 height 4
radio input "true"
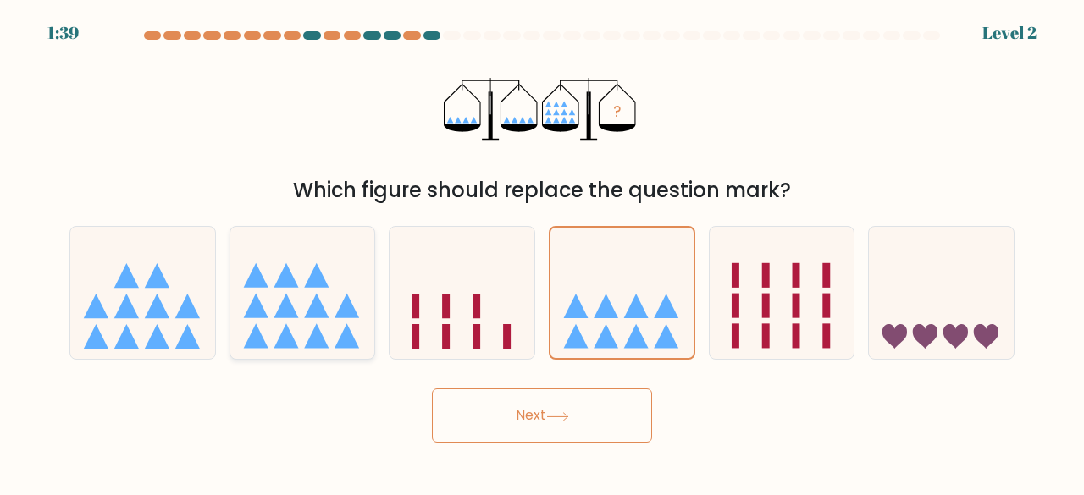
click at [342, 277] on icon at bounding box center [302, 292] width 145 height 119
click at [542, 252] on input "b." at bounding box center [542, 250] width 1 height 4
radio input "true"
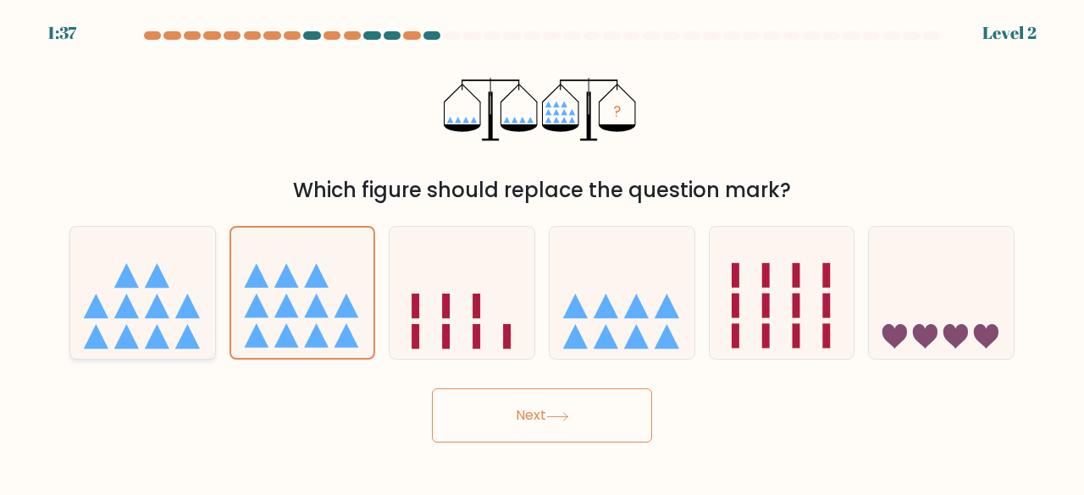
click at [108, 305] on icon at bounding box center [142, 292] width 145 height 119
click at [542, 252] on input "a." at bounding box center [542, 250] width 1 height 4
radio input "true"
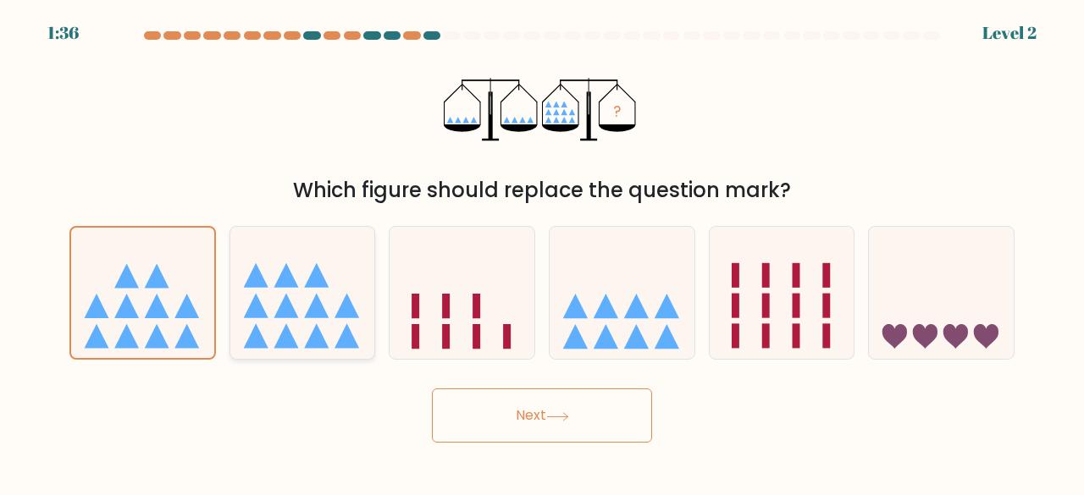
click at [235, 300] on icon at bounding box center [302, 292] width 145 height 119
click at [542, 252] on input "b." at bounding box center [542, 250] width 1 height 4
radio input "true"
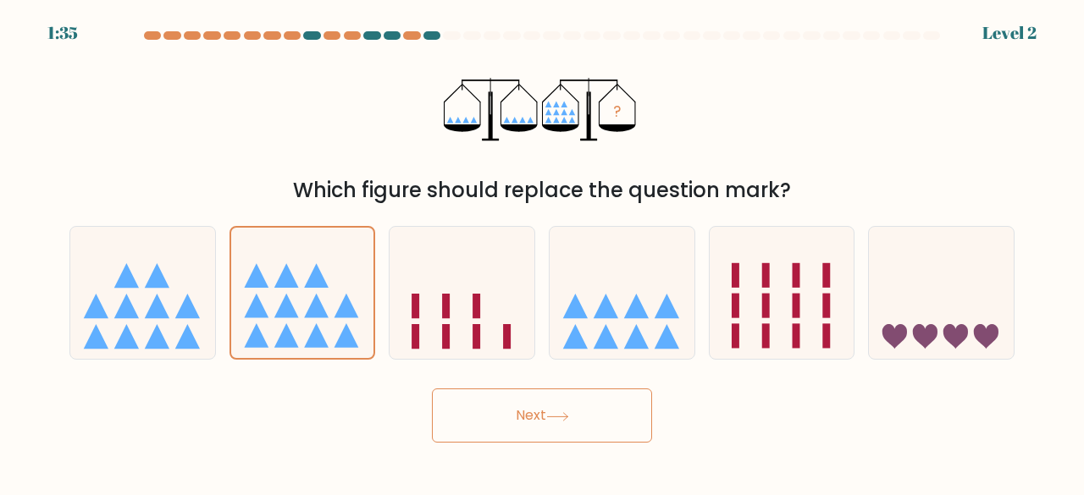
click at [599, 439] on button "Next" at bounding box center [542, 416] width 220 height 54
click at [594, 405] on button "Next" at bounding box center [542, 416] width 220 height 54
click at [600, 412] on button "Next" at bounding box center [542, 416] width 220 height 54
click at [477, 426] on button "Next" at bounding box center [542, 416] width 220 height 54
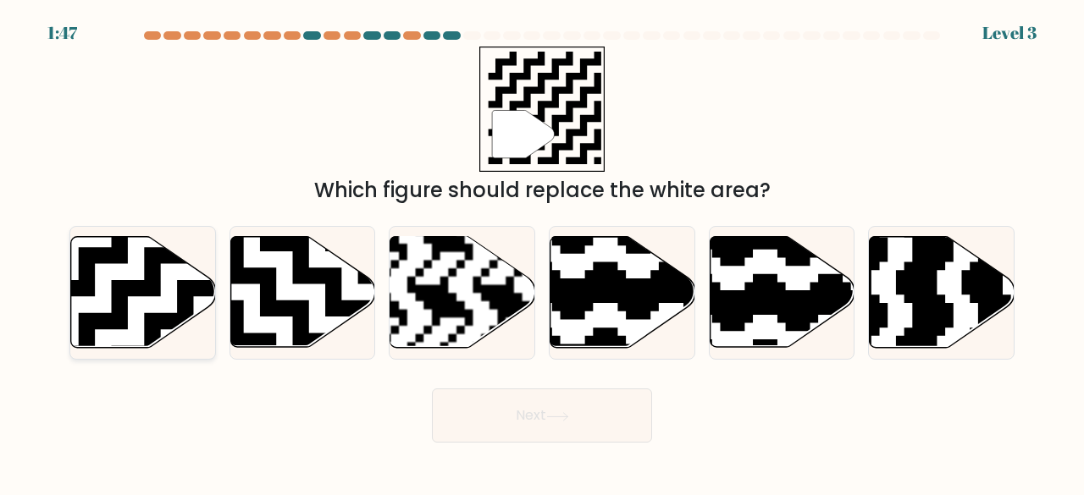
click at [129, 291] on icon at bounding box center [193, 231] width 262 height 262
click at [542, 252] on input "a." at bounding box center [542, 250] width 1 height 4
radio input "true"
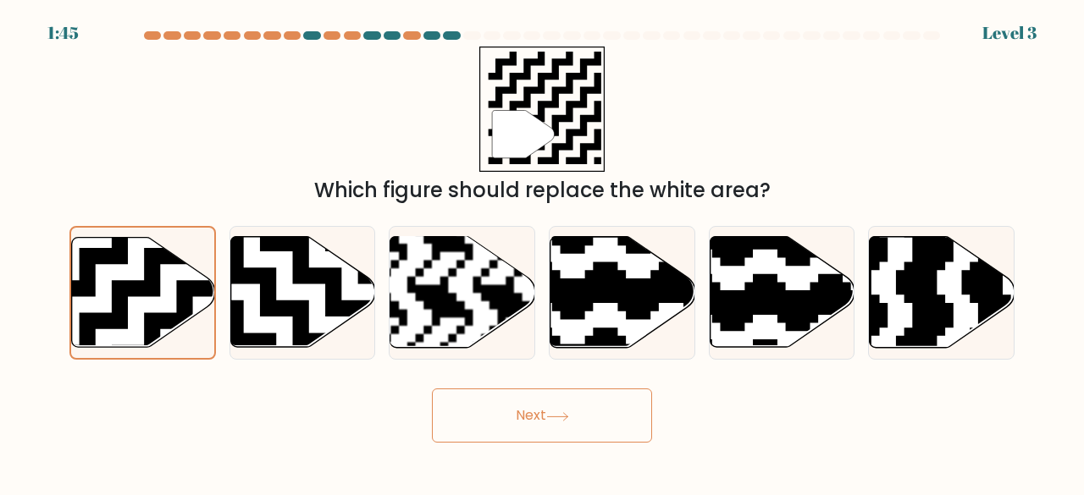
click at [577, 435] on button "Next" at bounding box center [542, 416] width 220 height 54
click at [571, 428] on button "Next" at bounding box center [542, 416] width 220 height 54
click at [574, 415] on button "Next" at bounding box center [542, 416] width 220 height 54
click at [582, 395] on button "Next" at bounding box center [542, 416] width 220 height 54
click at [503, 411] on button "Next" at bounding box center [542, 416] width 220 height 54
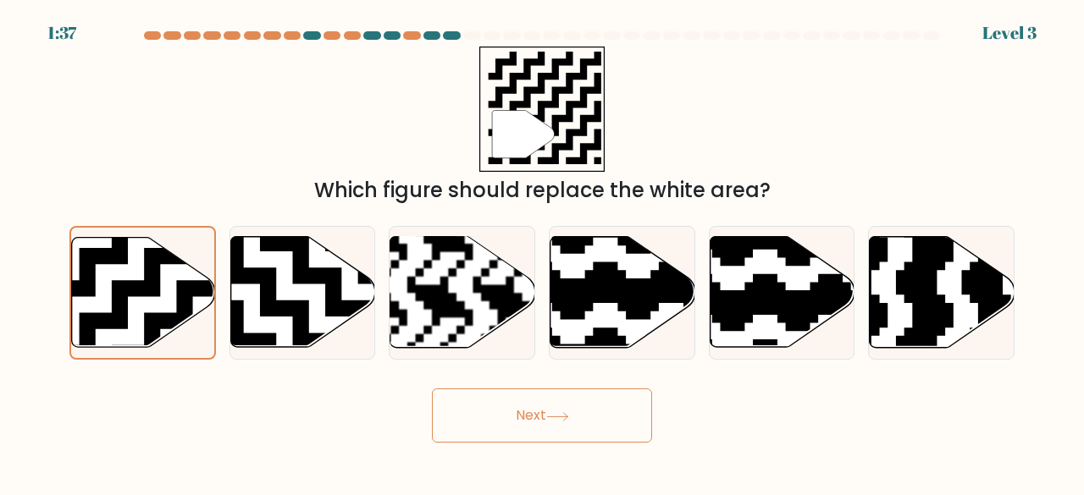
click at [503, 411] on button "Next" at bounding box center [542, 416] width 220 height 54
click at [183, 265] on icon at bounding box center [143, 292] width 143 height 109
click at [542, 252] on input "a." at bounding box center [542, 250] width 1 height 4
click at [183, 265] on icon at bounding box center [143, 292] width 143 height 109
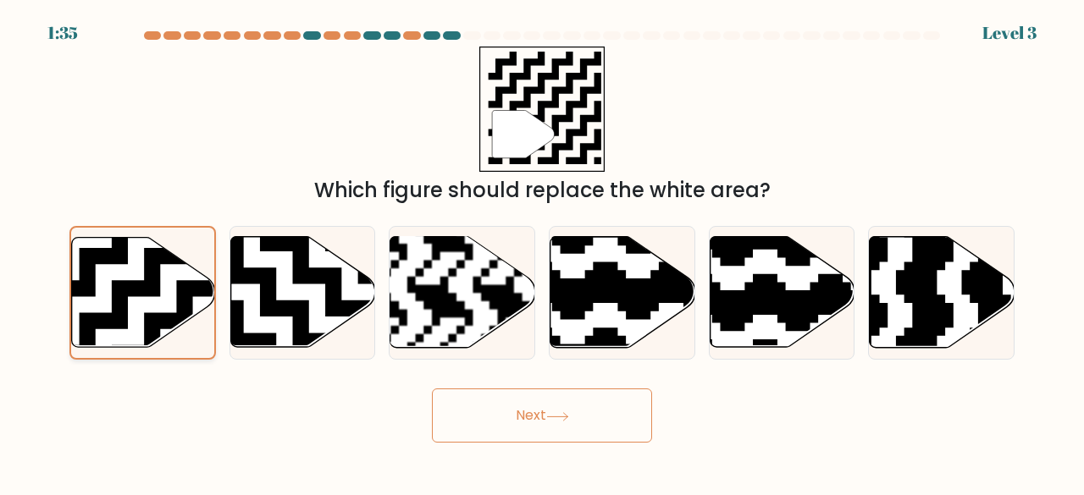
click at [542, 252] on input "a." at bounding box center [542, 250] width 1 height 4
click at [183, 265] on icon at bounding box center [143, 292] width 143 height 109
click at [542, 252] on input "a." at bounding box center [542, 250] width 1 height 4
click at [183, 265] on icon at bounding box center [143, 292] width 143 height 109
click at [542, 252] on input "a." at bounding box center [542, 250] width 1 height 4
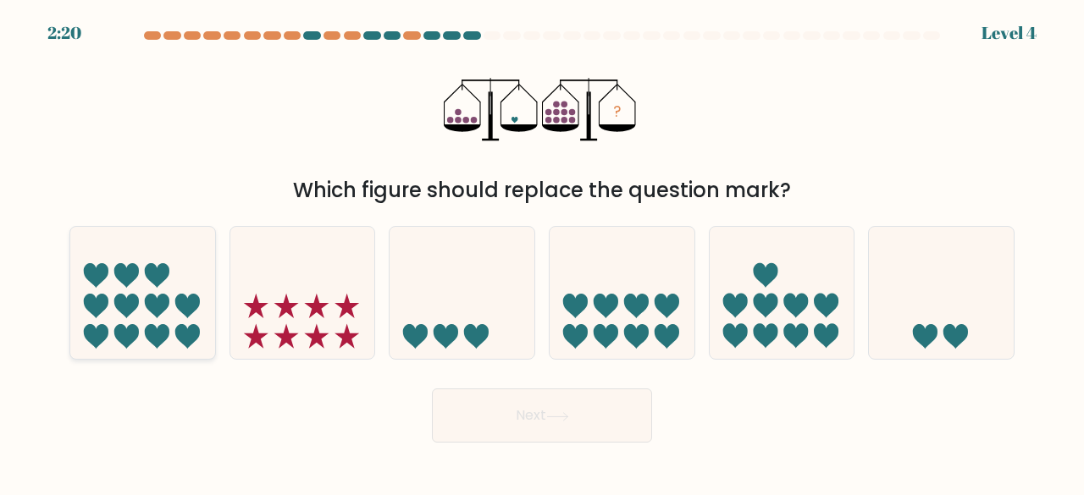
click at [183, 265] on icon at bounding box center [142, 292] width 145 height 119
click at [542, 252] on input "a." at bounding box center [542, 250] width 1 height 4
radio input "true"
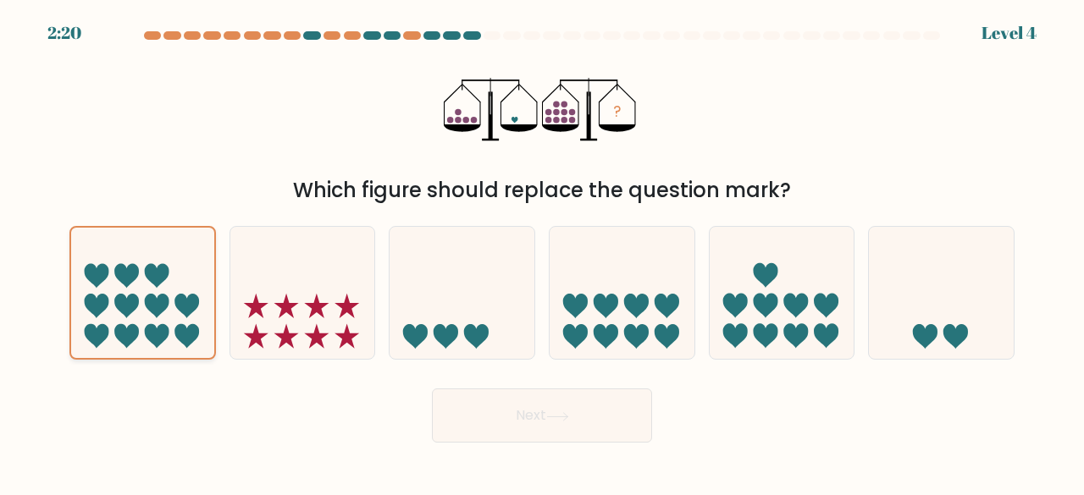
click at [183, 265] on icon at bounding box center [142, 293] width 143 height 119
click at [542, 252] on input "a." at bounding box center [542, 250] width 1 height 4
click at [323, 234] on icon at bounding box center [302, 292] width 145 height 119
click at [542, 248] on input "b." at bounding box center [542, 250] width 1 height 4
radio input "true"
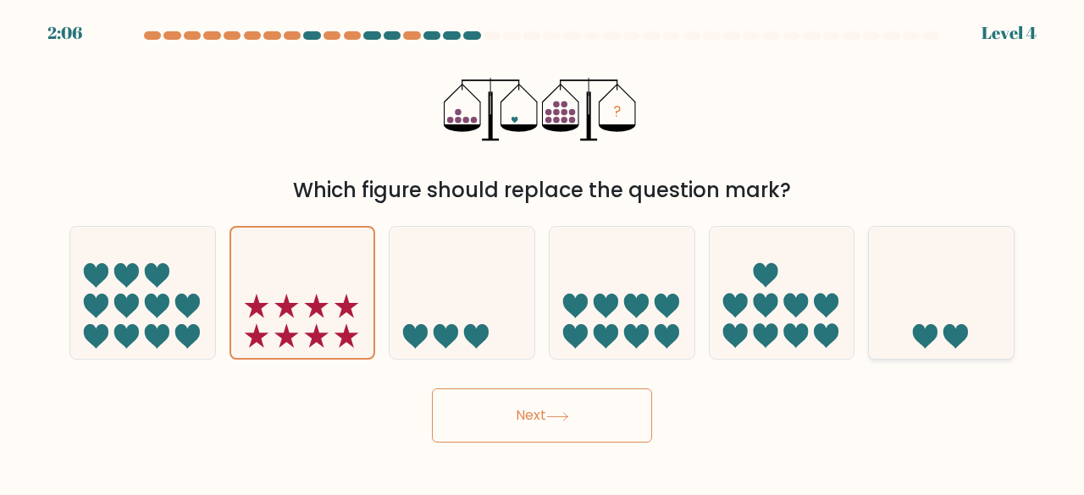
click at [933, 324] on icon at bounding box center [941, 292] width 145 height 119
click at [543, 252] on input "f." at bounding box center [542, 250] width 1 height 4
radio input "true"
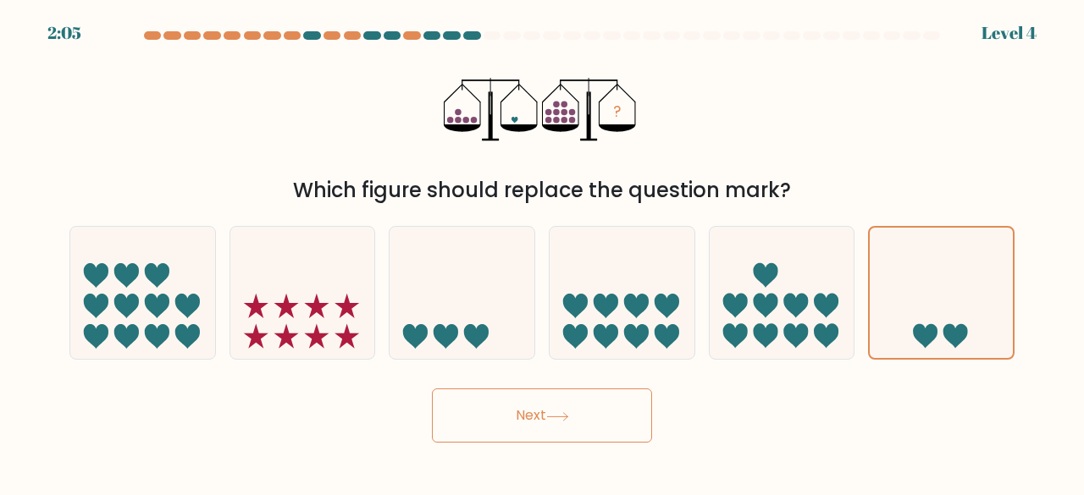
click at [557, 406] on button "Next" at bounding box center [542, 416] width 220 height 54
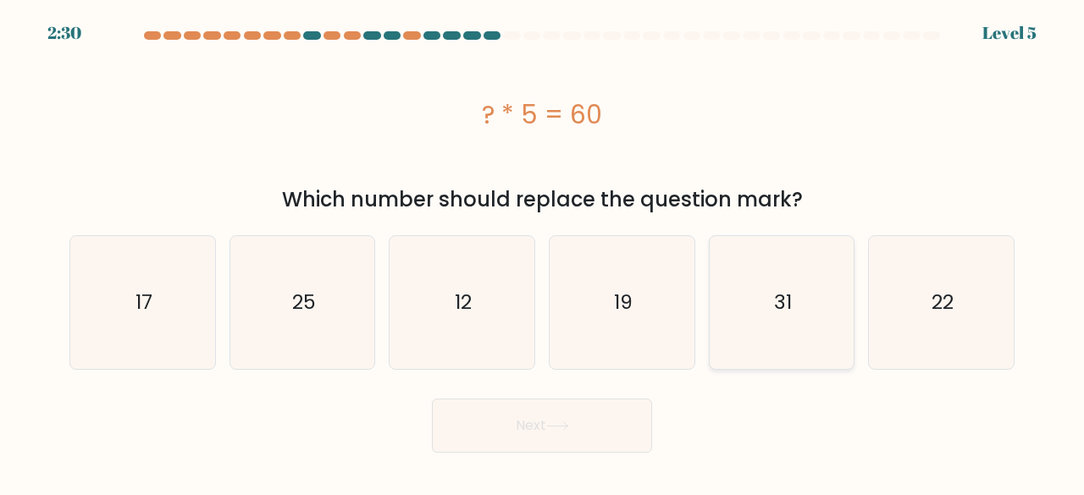
click at [738, 328] on icon "31" at bounding box center [781, 302] width 133 height 133
click at [543, 252] on input "e. 31" at bounding box center [542, 250] width 1 height 4
radio input "true"
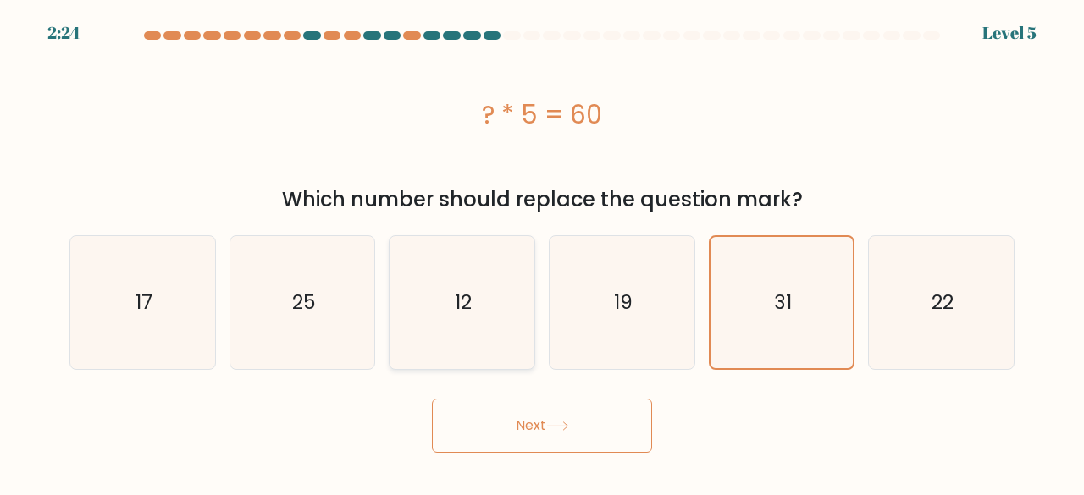
click at [506, 306] on icon "12" at bounding box center [461, 302] width 133 height 133
click at [542, 252] on input "c. 12" at bounding box center [542, 250] width 1 height 4
radio input "true"
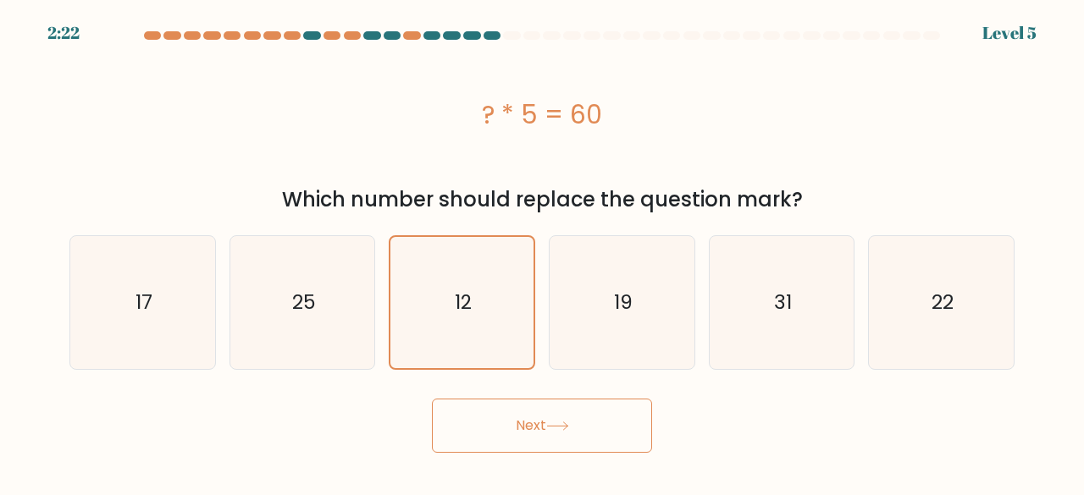
click at [568, 417] on button "Next" at bounding box center [542, 426] width 220 height 54
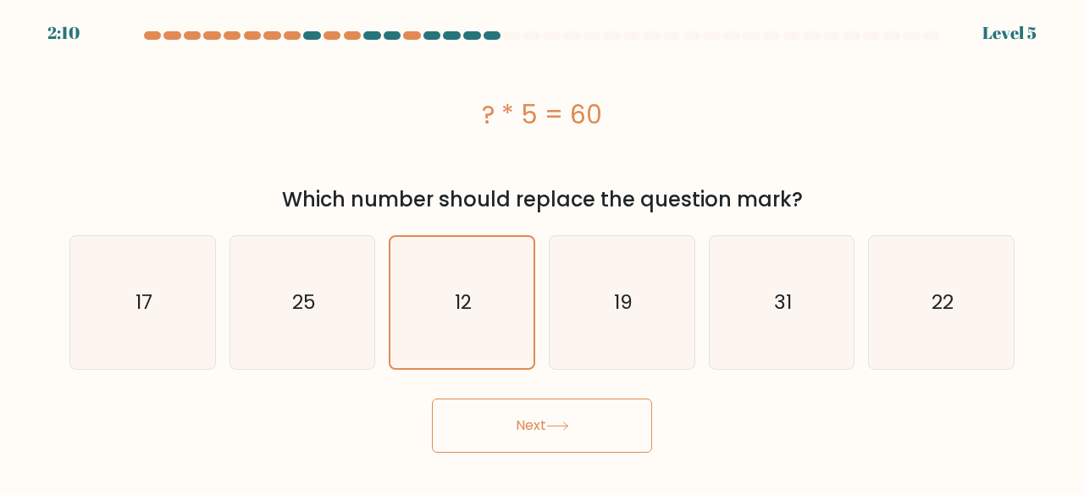
click at [568, 417] on button "Next" at bounding box center [542, 426] width 220 height 54
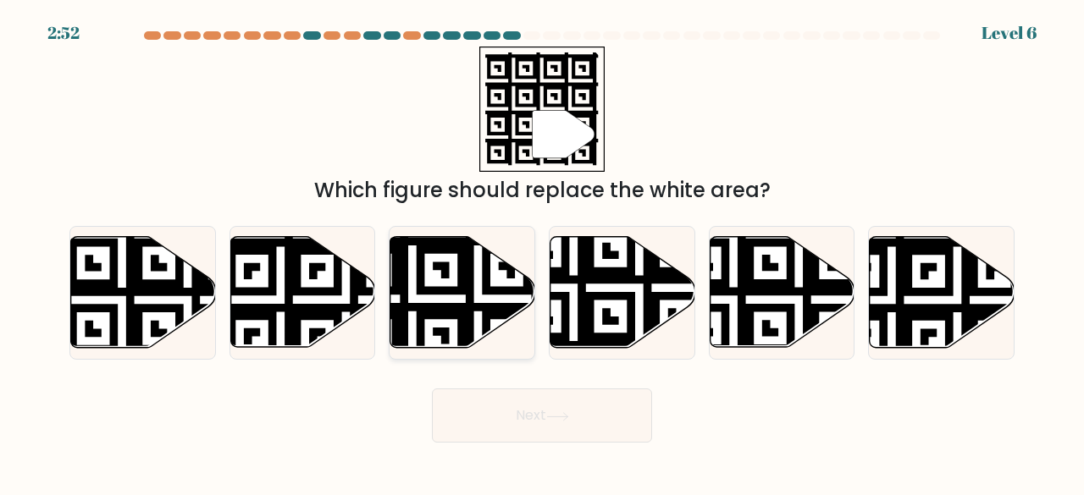
click at [494, 277] on icon at bounding box center [462, 292] width 145 height 111
click at [542, 252] on input "c." at bounding box center [542, 250] width 1 height 4
radio input "true"
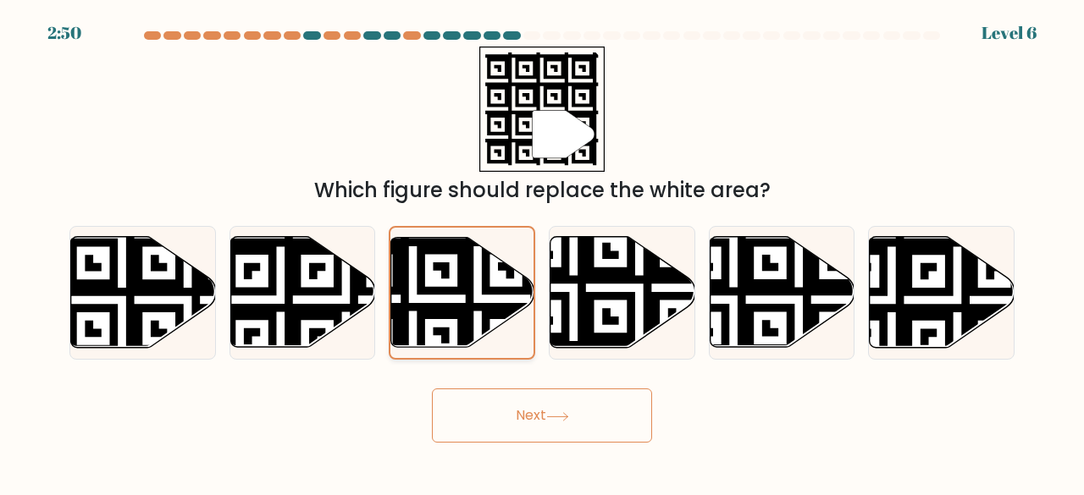
click at [494, 277] on icon at bounding box center [462, 292] width 143 height 109
click at [542, 252] on input "c." at bounding box center [542, 250] width 1 height 4
click at [580, 398] on button "Next" at bounding box center [542, 416] width 220 height 54
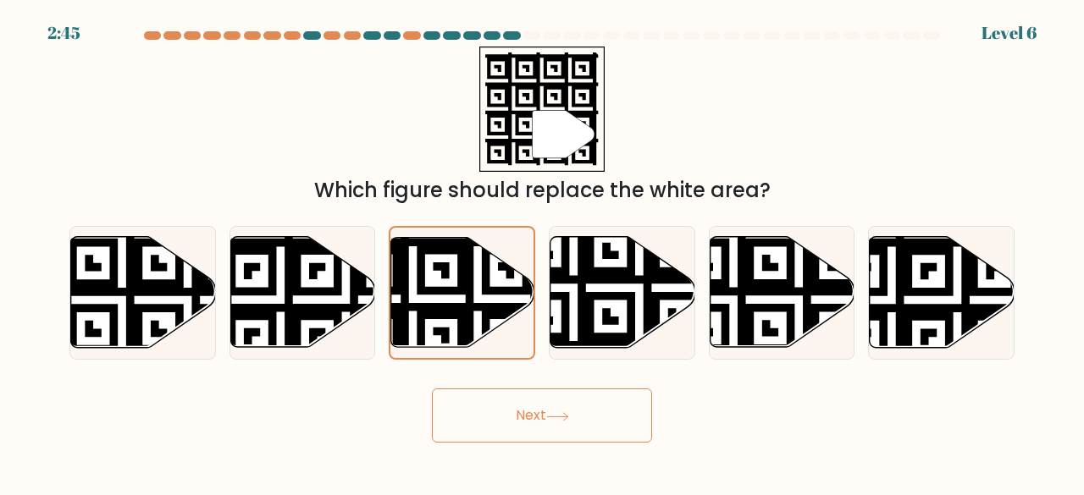
click at [580, 398] on button "Next" at bounding box center [542, 416] width 220 height 54
click at [568, 399] on button "Next" at bounding box center [542, 416] width 220 height 54
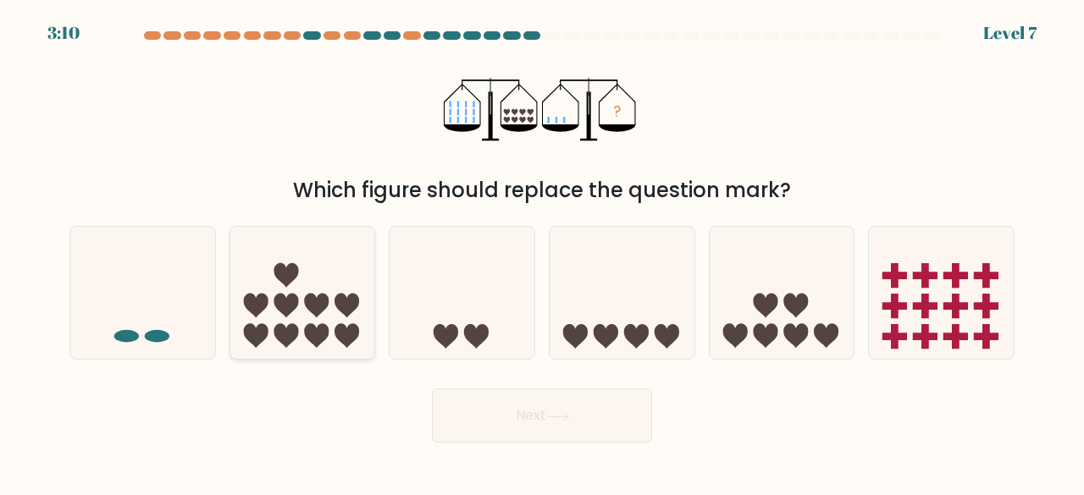
click at [337, 283] on icon at bounding box center [302, 292] width 145 height 119
click at [542, 252] on input "b." at bounding box center [542, 250] width 1 height 4
radio input "true"
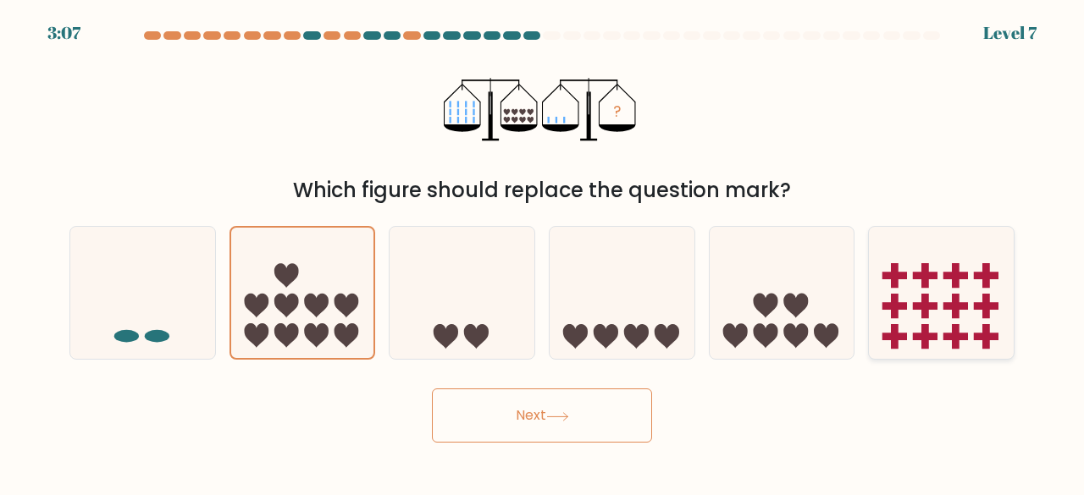
click at [935, 314] on icon at bounding box center [941, 292] width 145 height 119
click at [543, 252] on input "f." at bounding box center [542, 250] width 1 height 4
radio input "true"
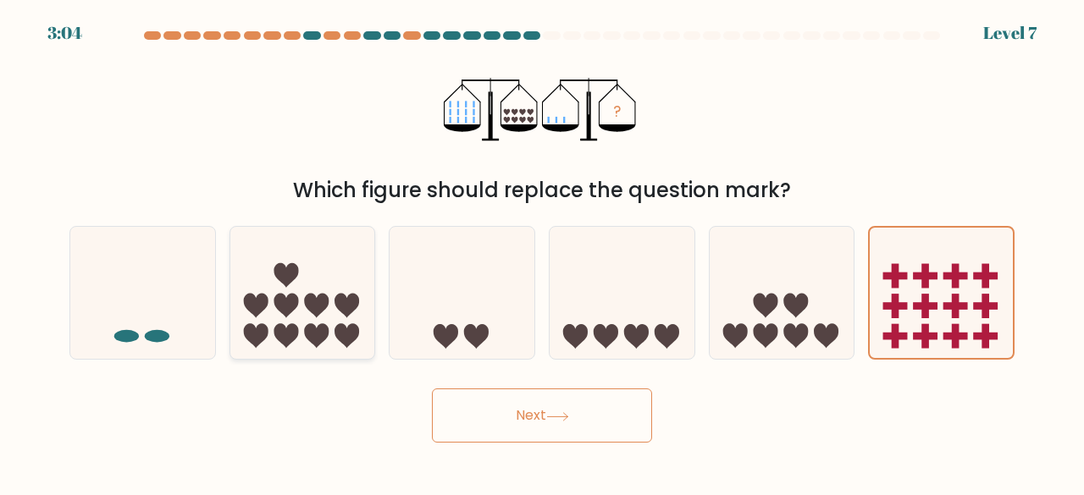
click at [343, 328] on icon at bounding box center [346, 336] width 25 height 25
click at [542, 252] on input "b." at bounding box center [542, 250] width 1 height 4
radio input "true"
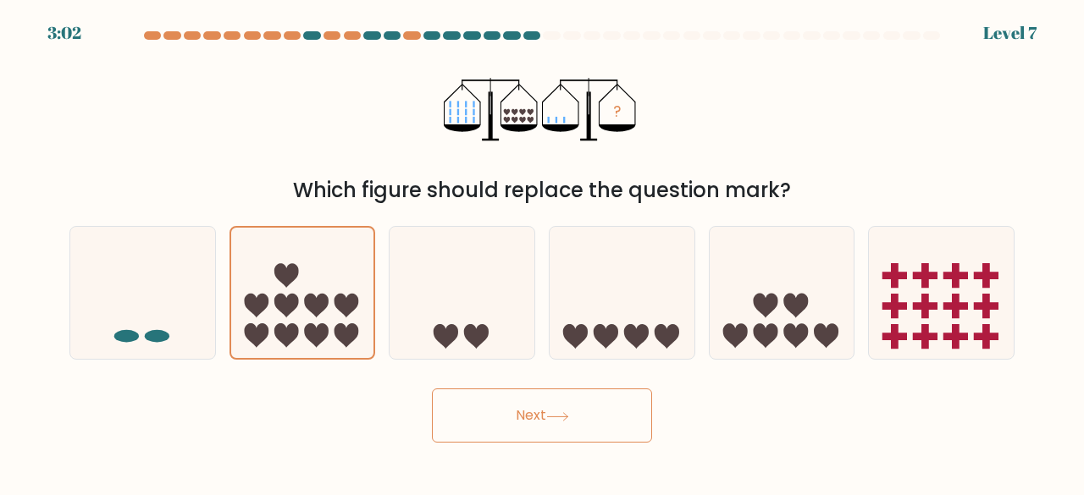
click at [537, 410] on button "Next" at bounding box center [542, 416] width 220 height 54
drag, startPoint x: 537, startPoint y: 410, endPoint x: 554, endPoint y: 417, distance: 18.2
click at [554, 417] on button "Next" at bounding box center [542, 416] width 220 height 54
click at [554, 417] on icon at bounding box center [557, 417] width 20 height 8
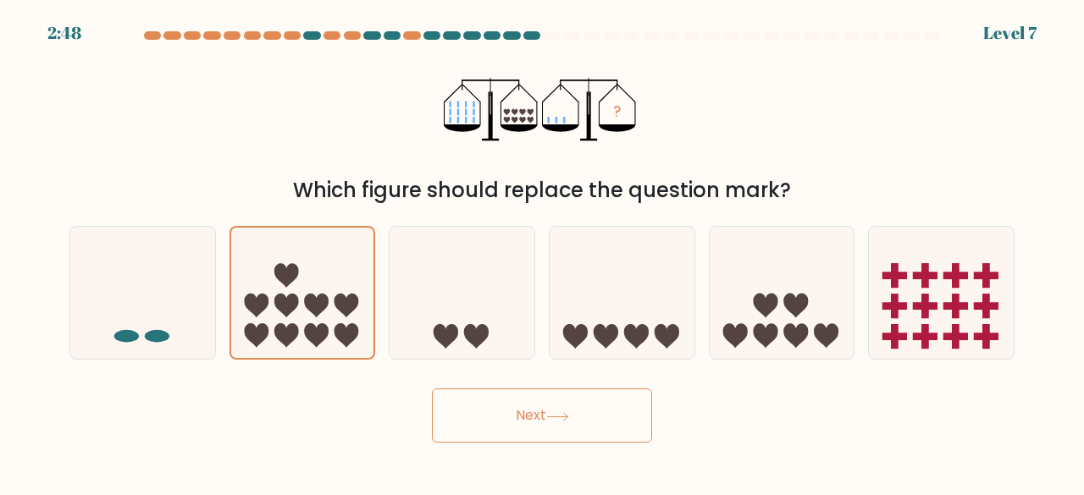
click at [554, 417] on icon at bounding box center [557, 417] width 20 height 8
click at [471, 425] on button "Next" at bounding box center [542, 416] width 220 height 54
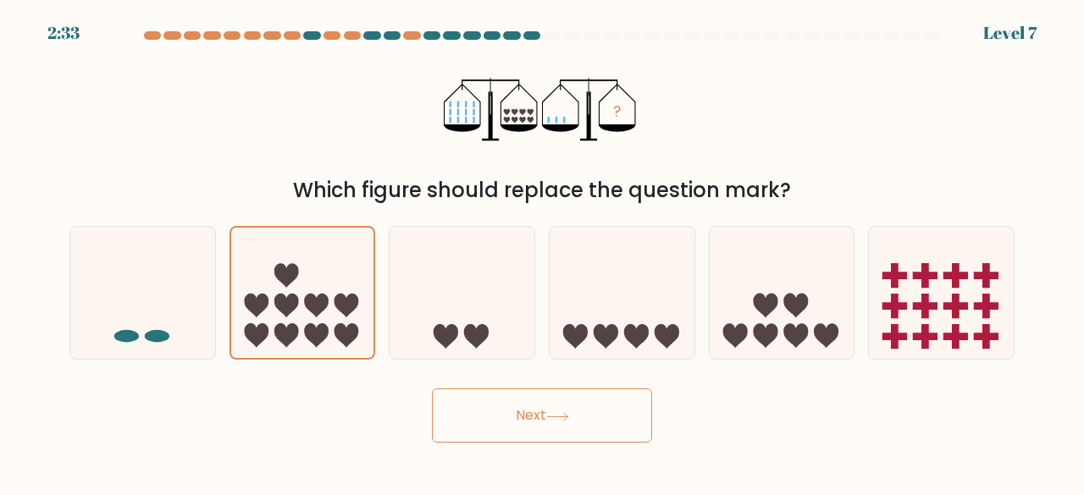
click at [471, 425] on button "Next" at bounding box center [542, 416] width 220 height 54
click at [520, 417] on button "Next" at bounding box center [542, 416] width 220 height 54
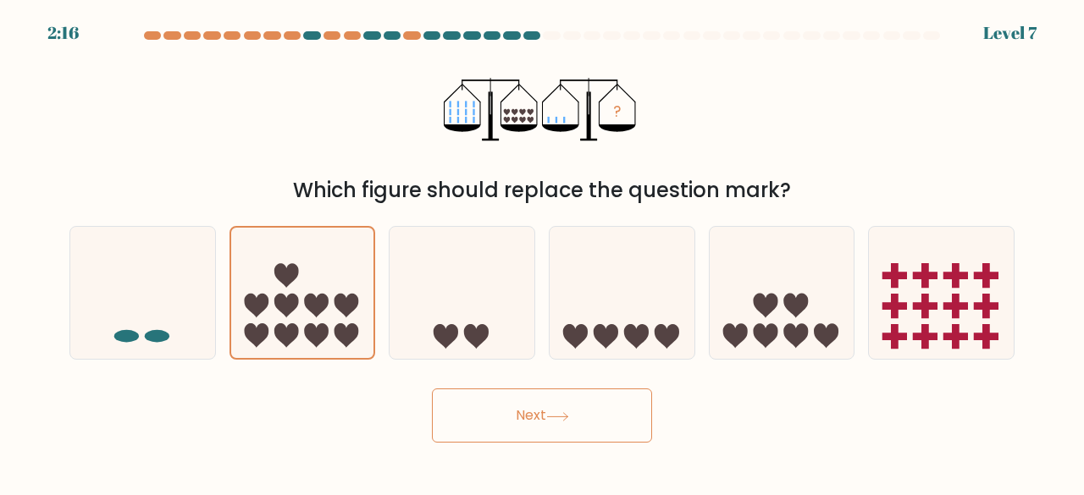
click at [520, 417] on button "Next" at bounding box center [542, 416] width 220 height 54
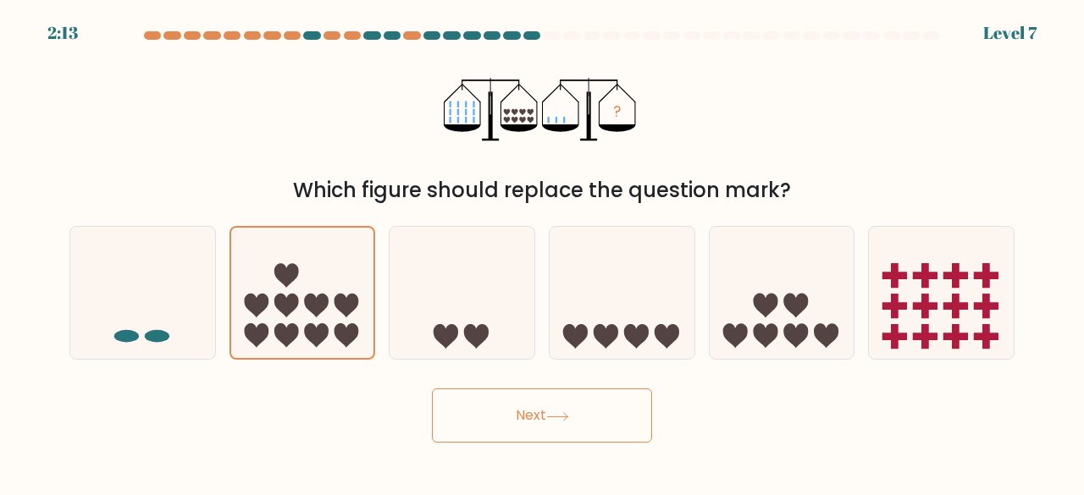
click at [520, 417] on button "Next" at bounding box center [542, 416] width 220 height 54
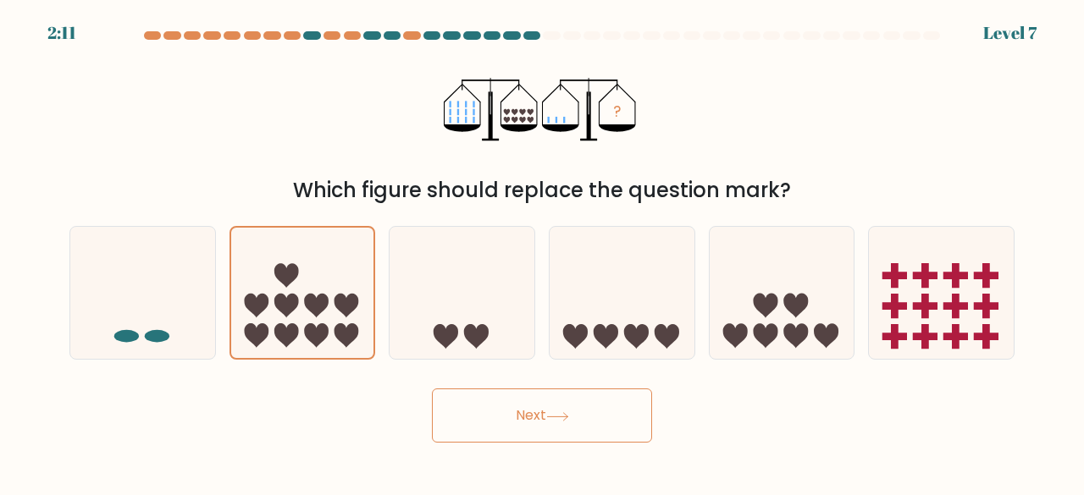
click at [520, 417] on button "Next" at bounding box center [542, 416] width 220 height 54
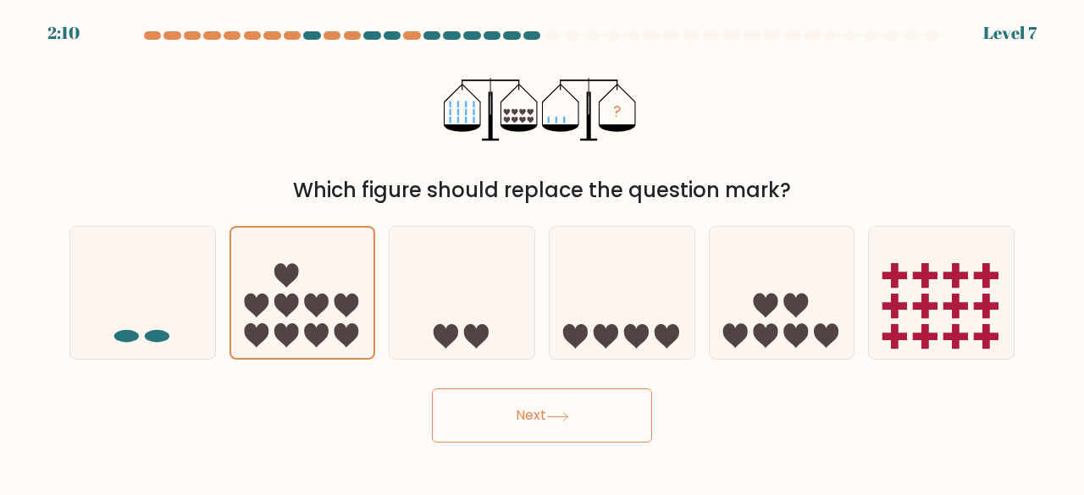
click at [520, 417] on button "Next" at bounding box center [542, 416] width 220 height 54
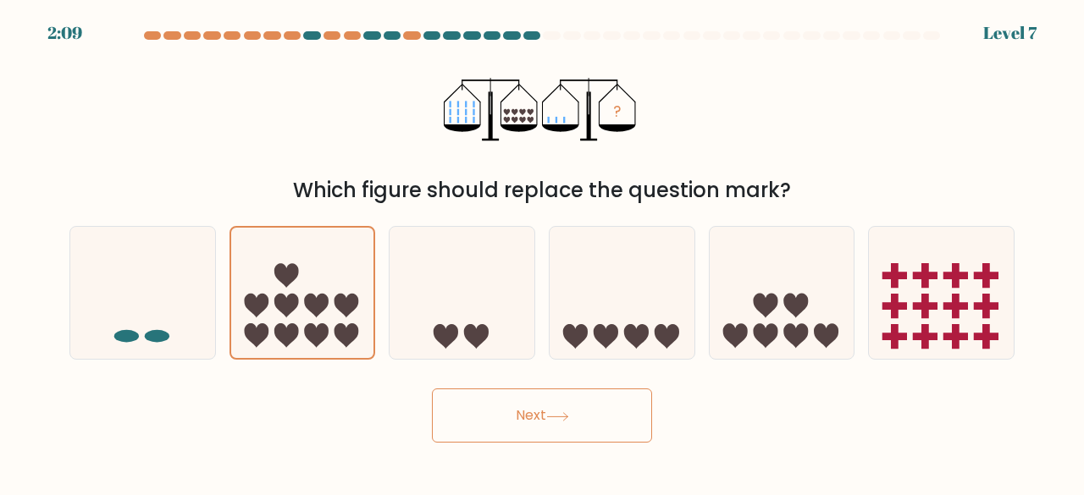
click at [520, 417] on button "Next" at bounding box center [542, 416] width 220 height 54
click at [466, 317] on icon at bounding box center [461, 292] width 145 height 119
click at [542, 252] on input "c." at bounding box center [542, 250] width 1 height 4
radio input "true"
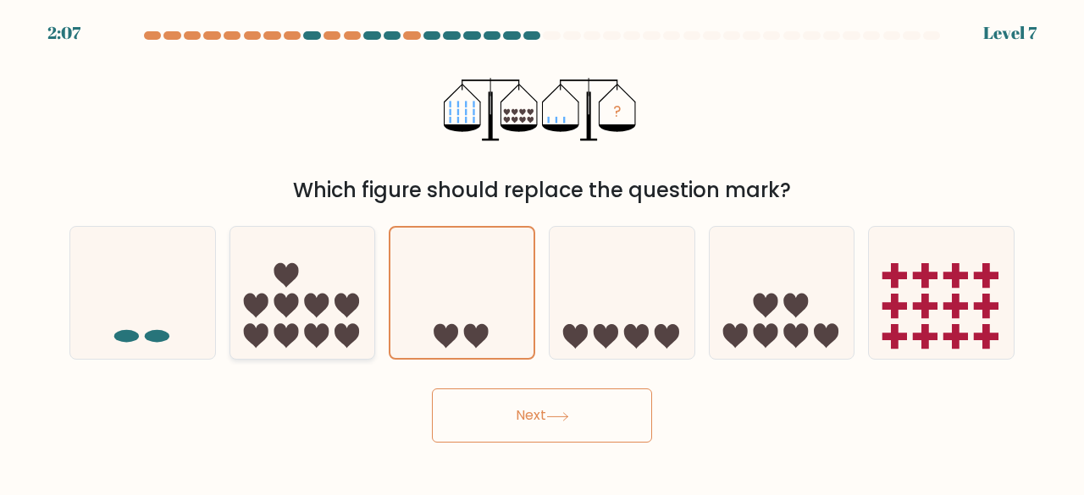
click at [344, 302] on icon at bounding box center [346, 306] width 25 height 25
click at [542, 252] on input "b." at bounding box center [542, 250] width 1 height 4
radio input "true"
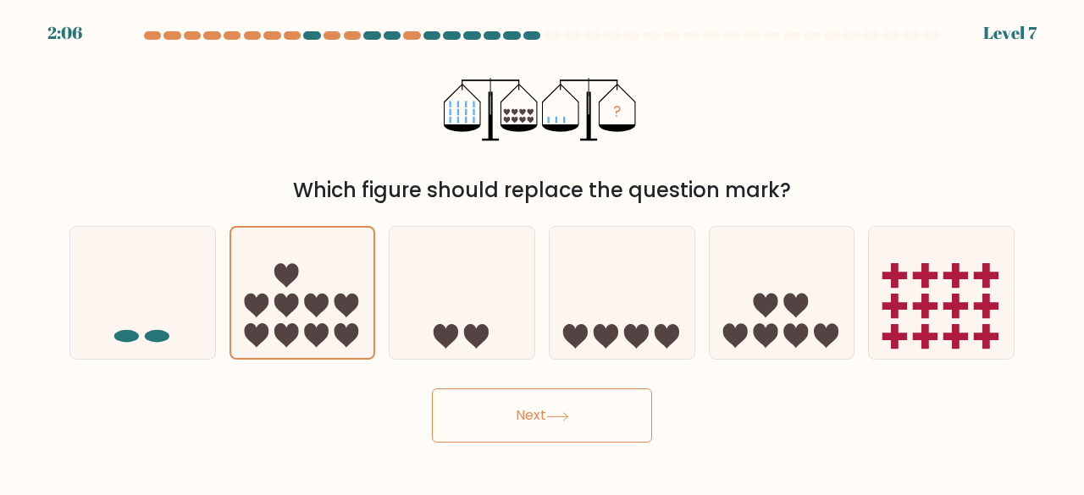
click at [485, 404] on button "Next" at bounding box center [542, 416] width 220 height 54
drag, startPoint x: 485, startPoint y: 404, endPoint x: 484, endPoint y: 309, distance: 94.8
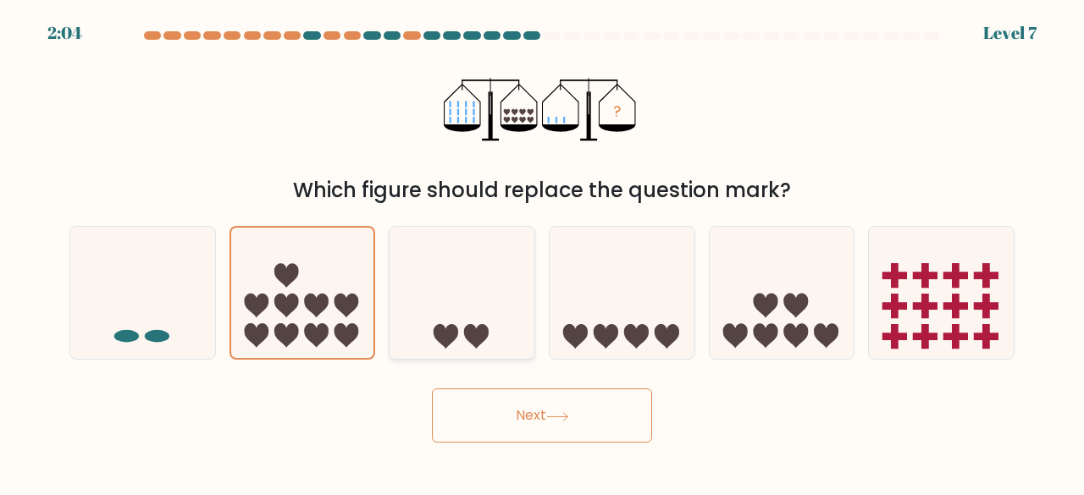
click at [484, 309] on form at bounding box center [542, 236] width 1084 height 411
click at [507, 414] on button "Next" at bounding box center [542, 416] width 220 height 54
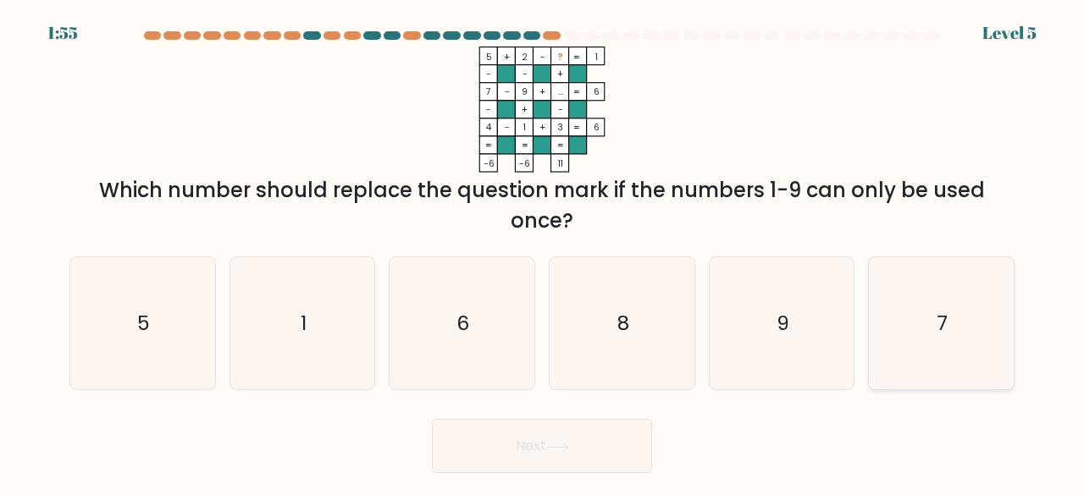
click at [904, 314] on icon "7" at bounding box center [940, 323] width 133 height 133
click at [543, 252] on input "f. 7" at bounding box center [542, 250] width 1 height 4
radio input "true"
click at [575, 440] on button "Next" at bounding box center [542, 446] width 220 height 54
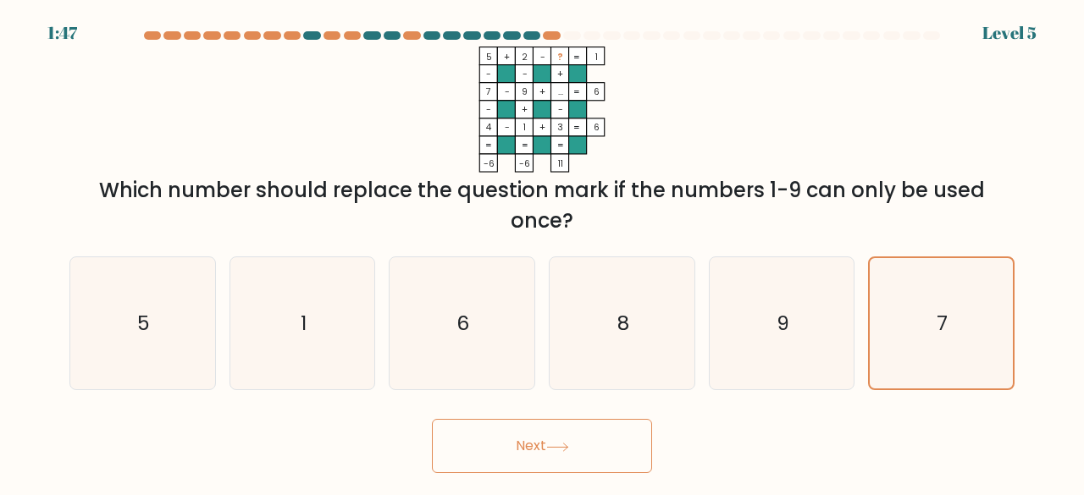
click at [575, 440] on button "Next" at bounding box center [542, 446] width 220 height 54
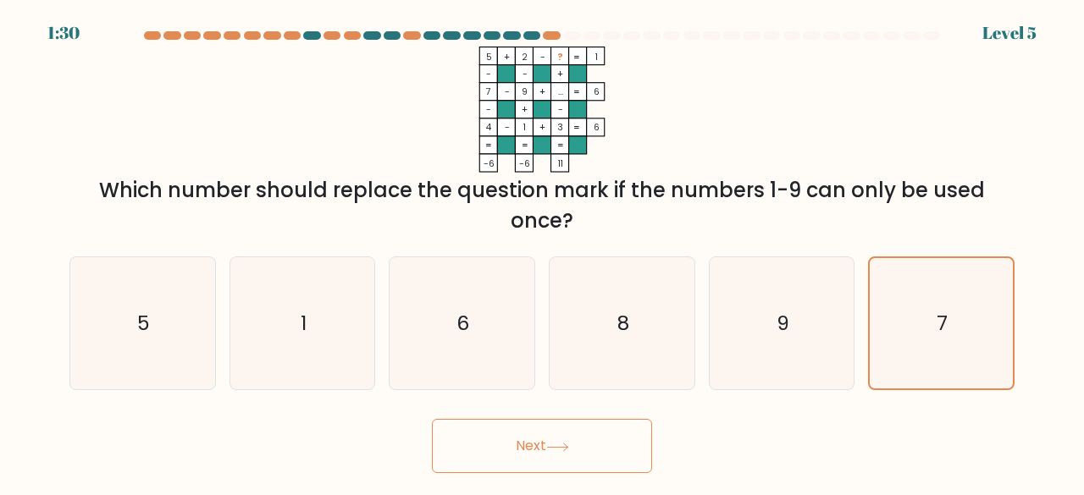
click at [575, 440] on button "Next" at bounding box center [542, 446] width 220 height 54
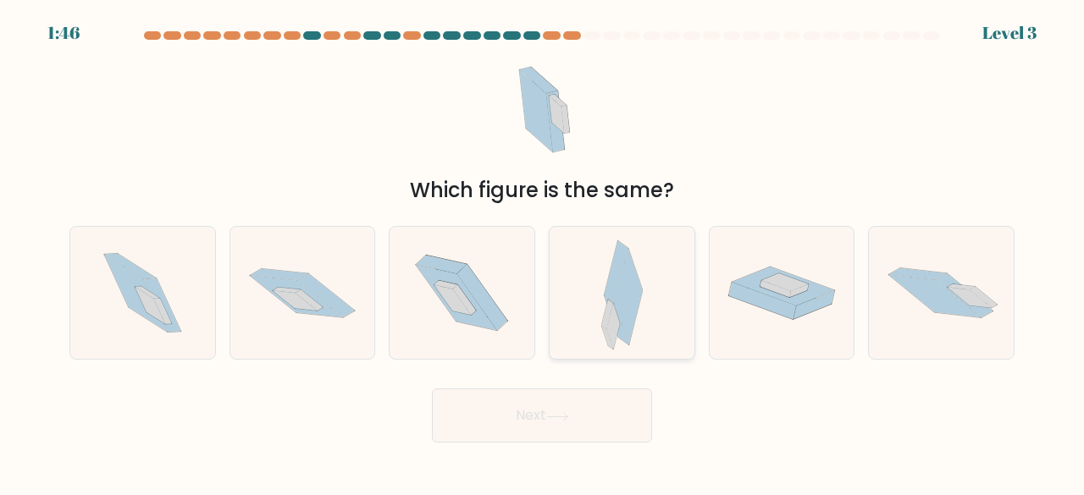
click at [611, 297] on icon at bounding box center [616, 271] width 24 height 62
click at [543, 252] on input "d." at bounding box center [542, 250] width 1 height 4
radio input "true"
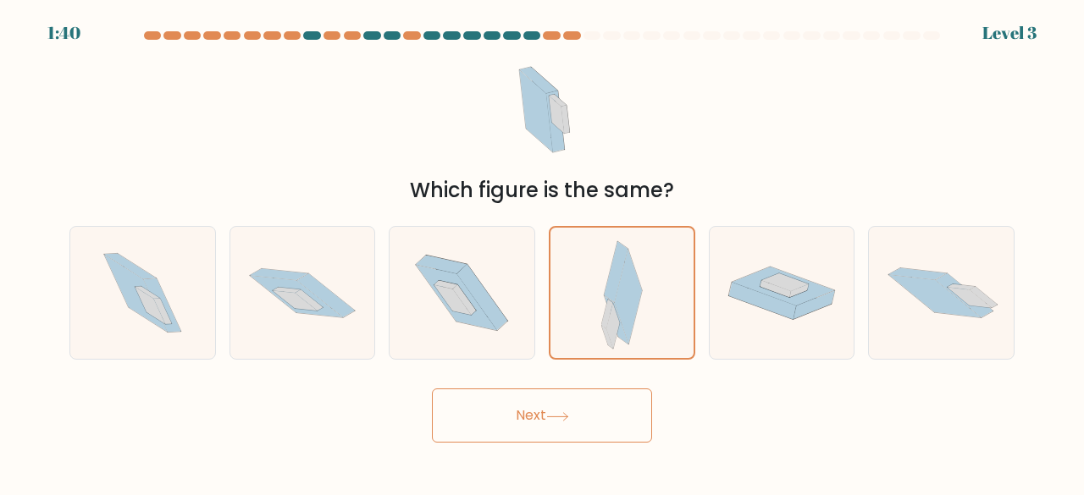
click at [576, 422] on button "Next" at bounding box center [542, 416] width 220 height 54
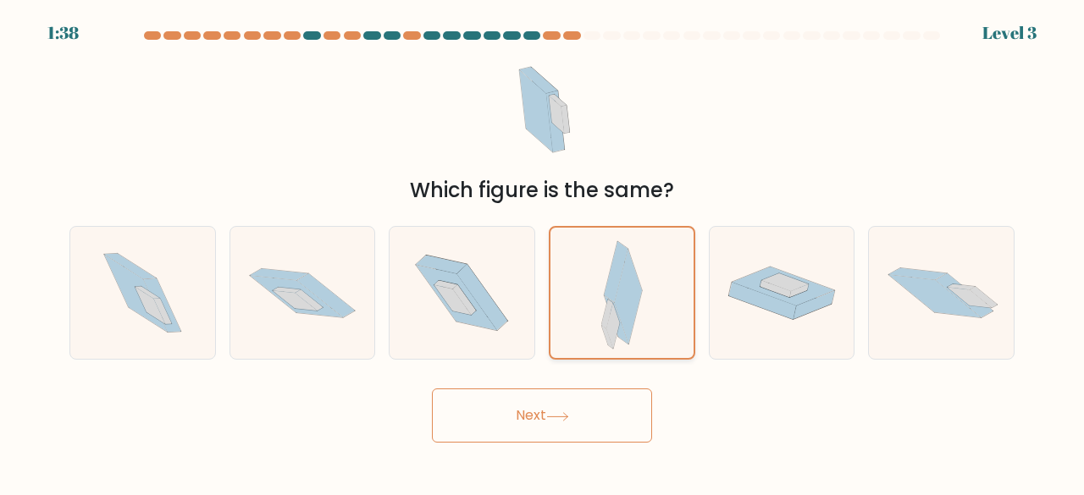
drag, startPoint x: 576, startPoint y: 422, endPoint x: 560, endPoint y: 333, distance: 91.0
click at [560, 333] on form at bounding box center [542, 236] width 1084 height 411
click at [560, 333] on div at bounding box center [622, 293] width 146 height 135
click at [543, 252] on input "d." at bounding box center [542, 250] width 1 height 4
click at [560, 333] on div at bounding box center [622, 293] width 146 height 135
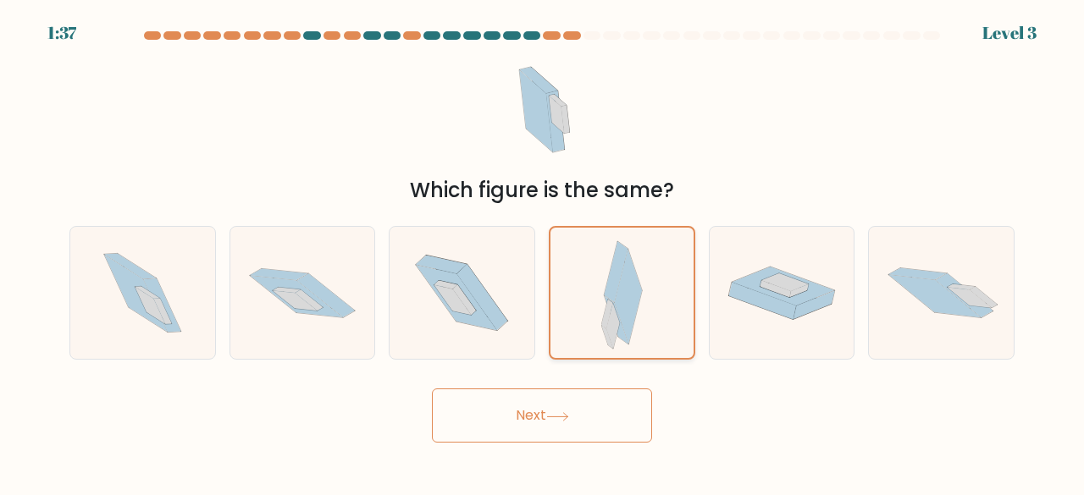
click at [543, 252] on input "d." at bounding box center [542, 250] width 1 height 4
click at [560, 333] on div at bounding box center [622, 293] width 146 height 135
click at [543, 252] on input "d." at bounding box center [542, 250] width 1 height 4
click at [560, 333] on div at bounding box center [622, 293] width 146 height 135
click at [543, 252] on input "d." at bounding box center [542, 250] width 1 height 4
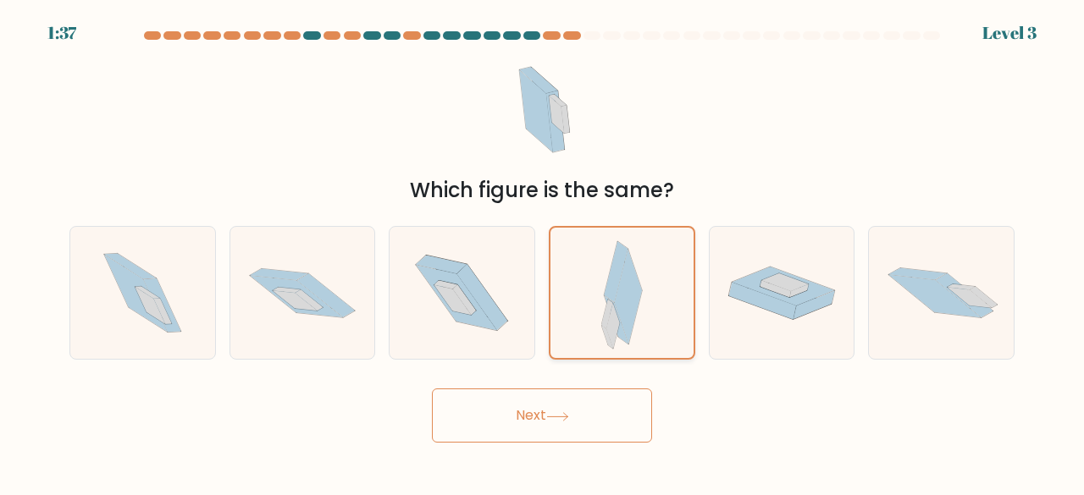
click at [560, 333] on div at bounding box center [622, 293] width 146 height 135
click at [543, 252] on input "d." at bounding box center [542, 250] width 1 height 4
click at [560, 333] on div at bounding box center [622, 293] width 146 height 135
click at [543, 252] on input "d." at bounding box center [542, 250] width 1 height 4
click at [560, 333] on div at bounding box center [622, 293] width 146 height 135
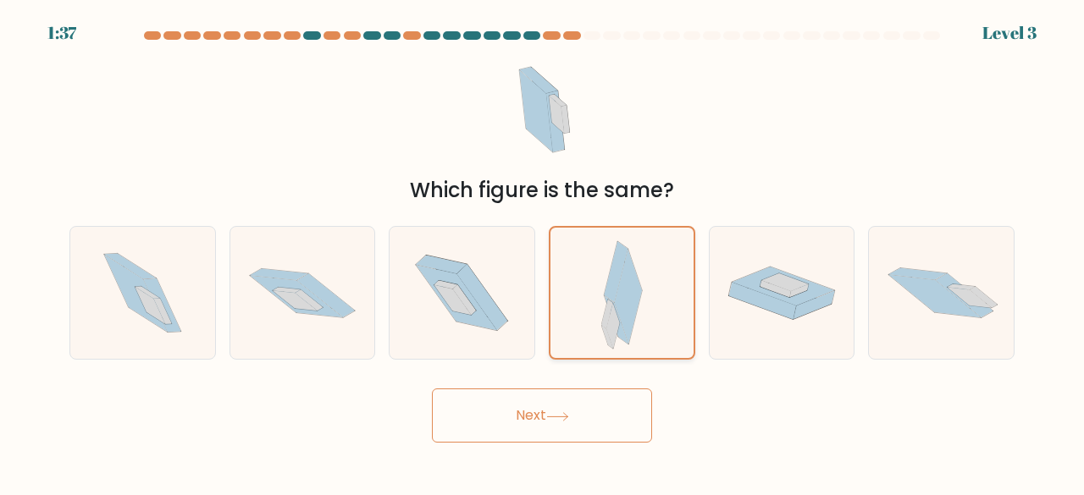
click at [543, 252] on input "d." at bounding box center [542, 250] width 1 height 4
click at [560, 333] on div at bounding box center [622, 293] width 146 height 135
click at [543, 252] on input "d." at bounding box center [542, 250] width 1 height 4
click at [560, 333] on div at bounding box center [622, 293] width 146 height 135
click at [543, 252] on input "d." at bounding box center [542, 250] width 1 height 4
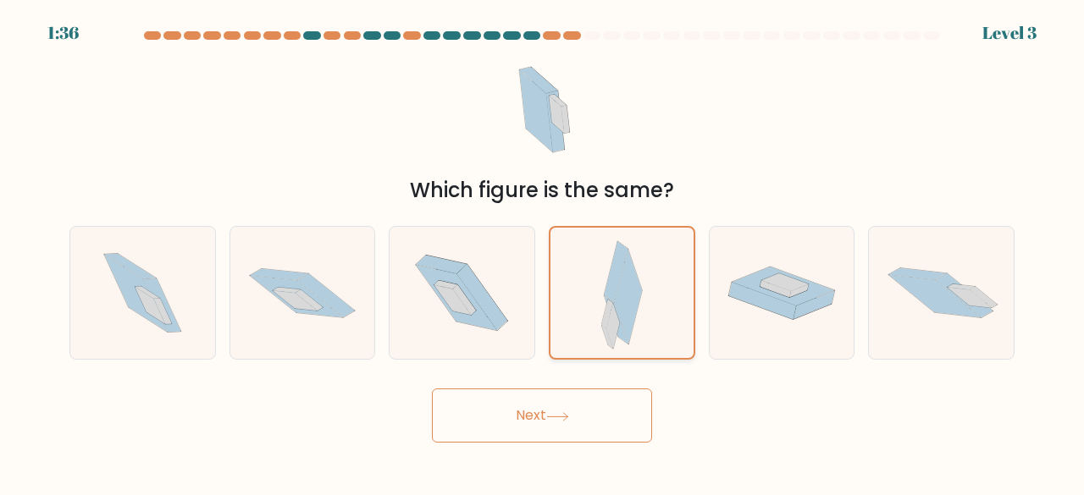
click at [560, 333] on div at bounding box center [622, 293] width 146 height 135
click at [543, 252] on input "d." at bounding box center [542, 250] width 1 height 4
click at [560, 333] on div at bounding box center [622, 293] width 146 height 135
click at [543, 252] on input "d." at bounding box center [542, 250] width 1 height 4
click at [560, 333] on div at bounding box center [622, 293] width 146 height 135
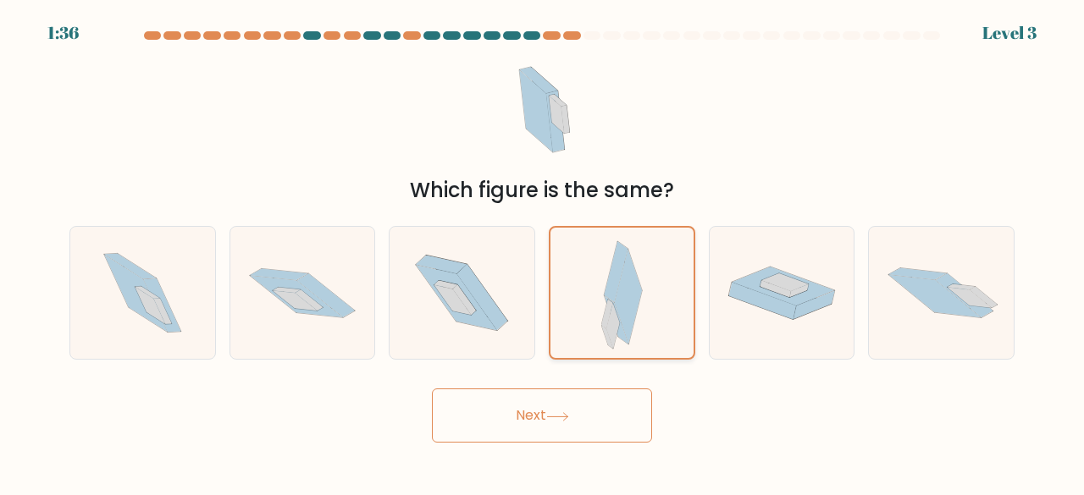
click at [543, 252] on input "d." at bounding box center [542, 250] width 1 height 4
click at [560, 333] on div at bounding box center [622, 293] width 146 height 135
click at [543, 252] on input "d." at bounding box center [542, 250] width 1 height 4
drag, startPoint x: 560, startPoint y: 333, endPoint x: 538, endPoint y: 351, distance: 28.8
click at [538, 351] on div "a. b. c." at bounding box center [542, 286] width 958 height 148
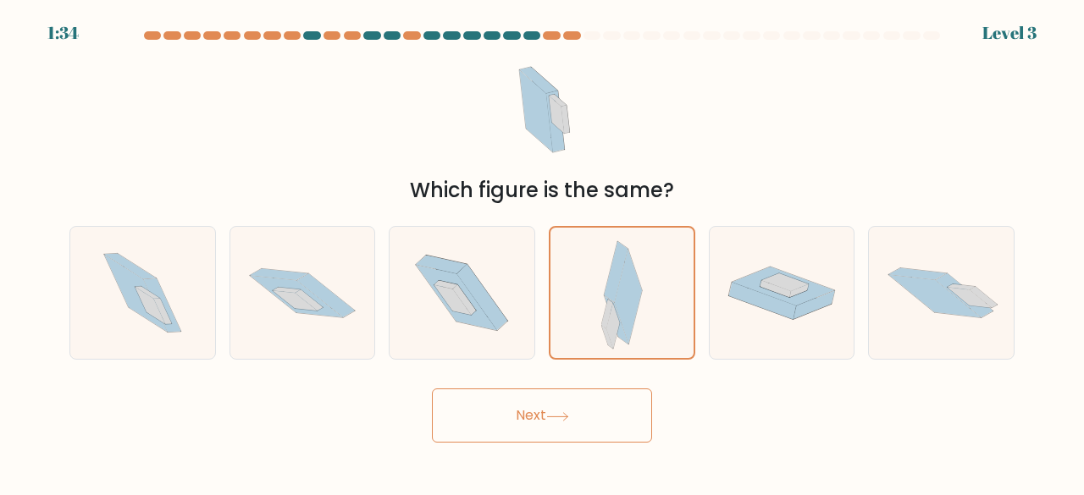
click at [543, 407] on button "Next" at bounding box center [542, 416] width 220 height 54
drag, startPoint x: 543, startPoint y: 407, endPoint x: 483, endPoint y: -74, distance: 484.6
click at [483, 0] on html "1:34 Level 3" at bounding box center [542, 247] width 1084 height 495
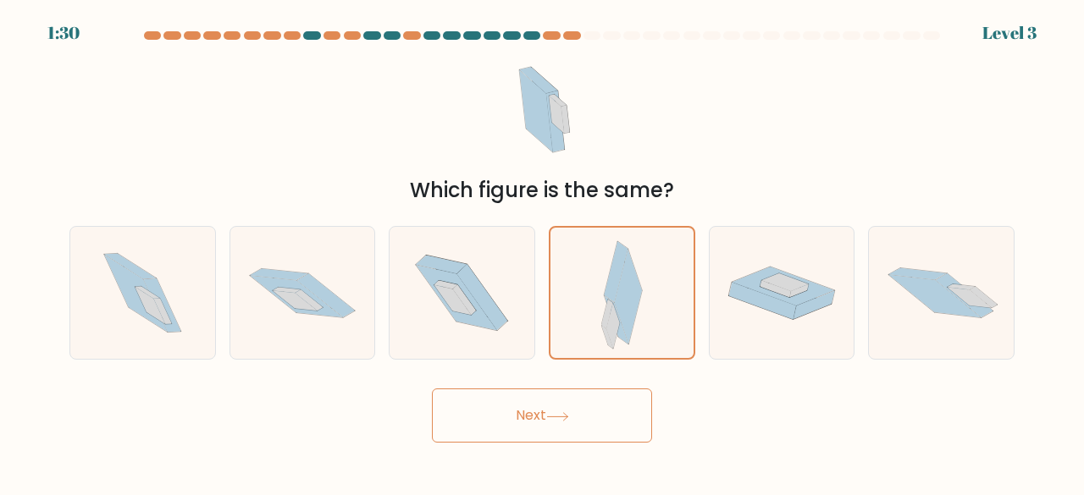
click at [611, 423] on button "Next" at bounding box center [542, 416] width 220 height 54
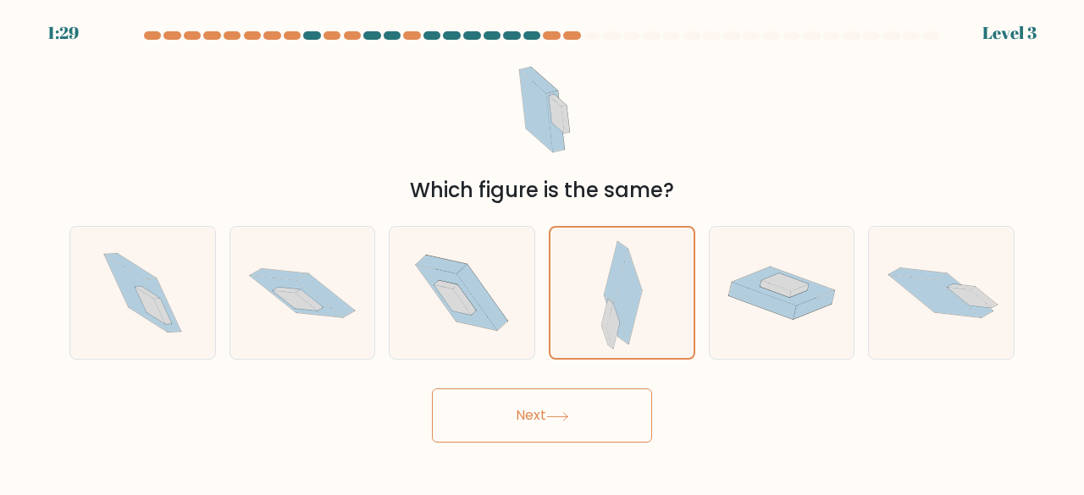
click at [611, 423] on button "Next" at bounding box center [542, 416] width 220 height 54
click at [596, 433] on button "Next" at bounding box center [542, 416] width 220 height 54
click at [606, 422] on button "Next" at bounding box center [542, 416] width 220 height 54
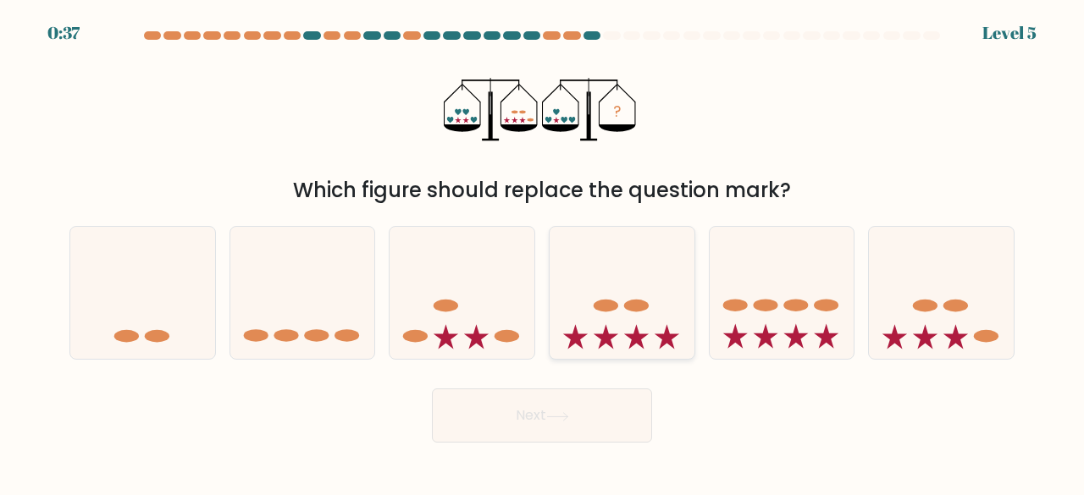
click at [602, 320] on icon at bounding box center [621, 292] width 145 height 119
click at [543, 252] on input "d." at bounding box center [542, 250] width 1 height 4
radio input "true"
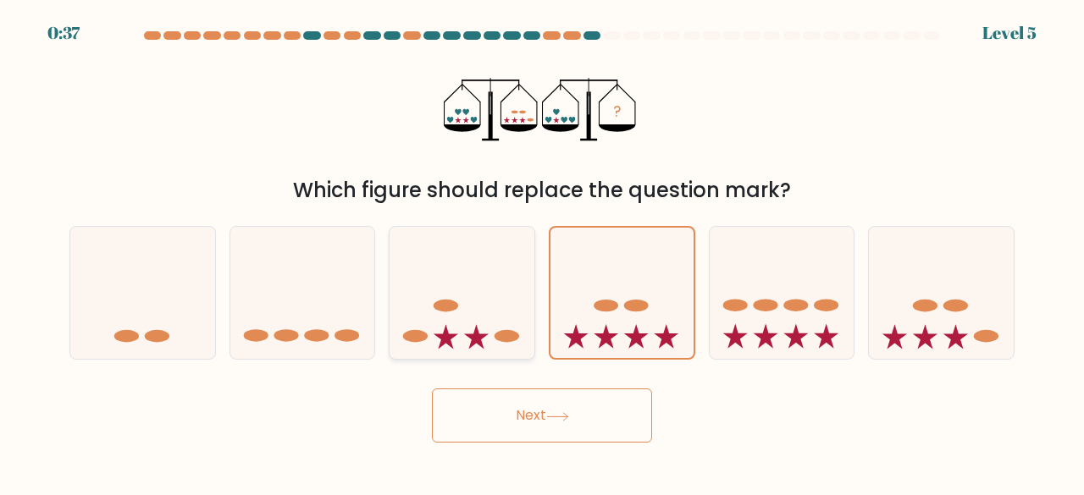
click at [447, 330] on icon at bounding box center [445, 336] width 25 height 25
click at [542, 252] on input "c." at bounding box center [542, 250] width 1 height 4
radio input "true"
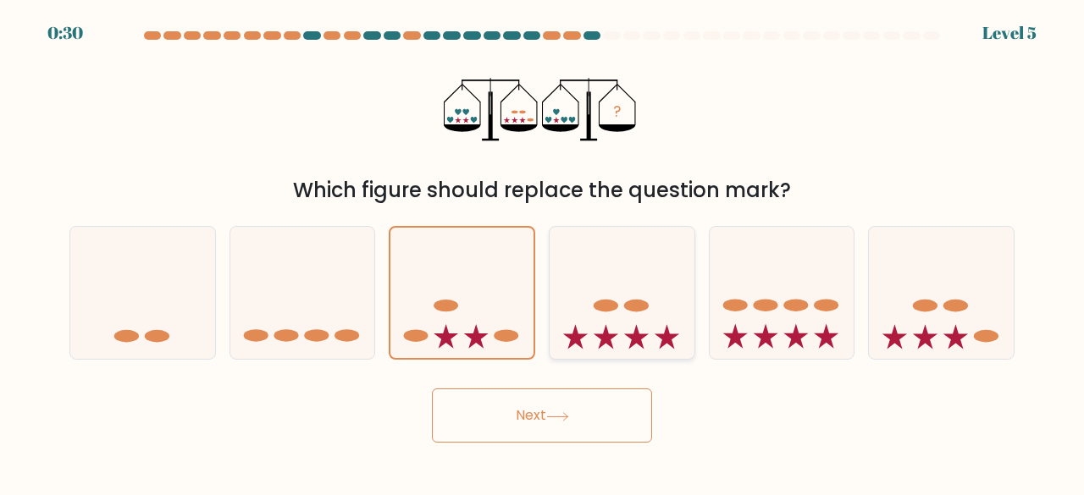
click at [625, 322] on icon at bounding box center [621, 292] width 145 height 119
click at [543, 252] on input "d." at bounding box center [542, 250] width 1 height 4
radio input "true"
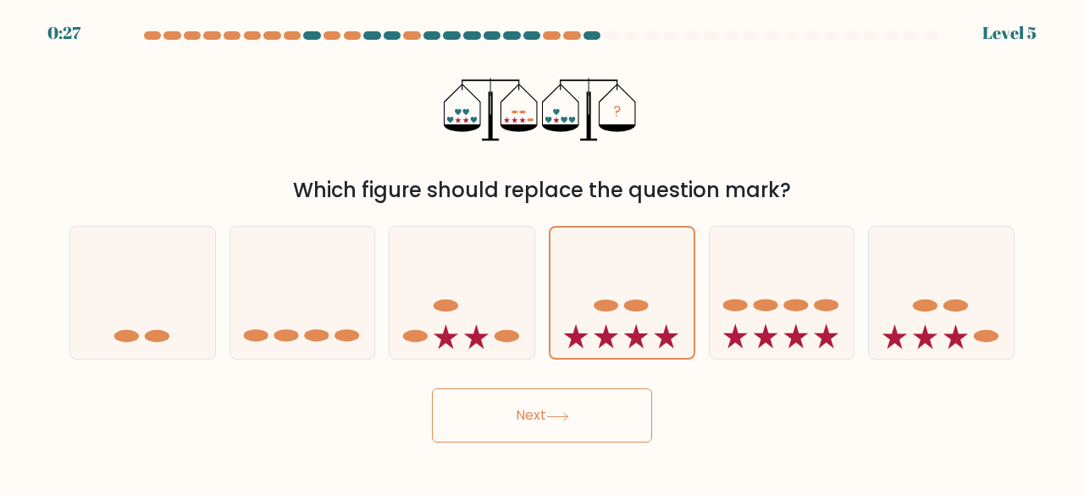
click at [467, 430] on button "Next" at bounding box center [542, 416] width 220 height 54
click at [468, 433] on button "Next" at bounding box center [542, 416] width 220 height 54
click at [459, 421] on button "Next" at bounding box center [542, 416] width 220 height 54
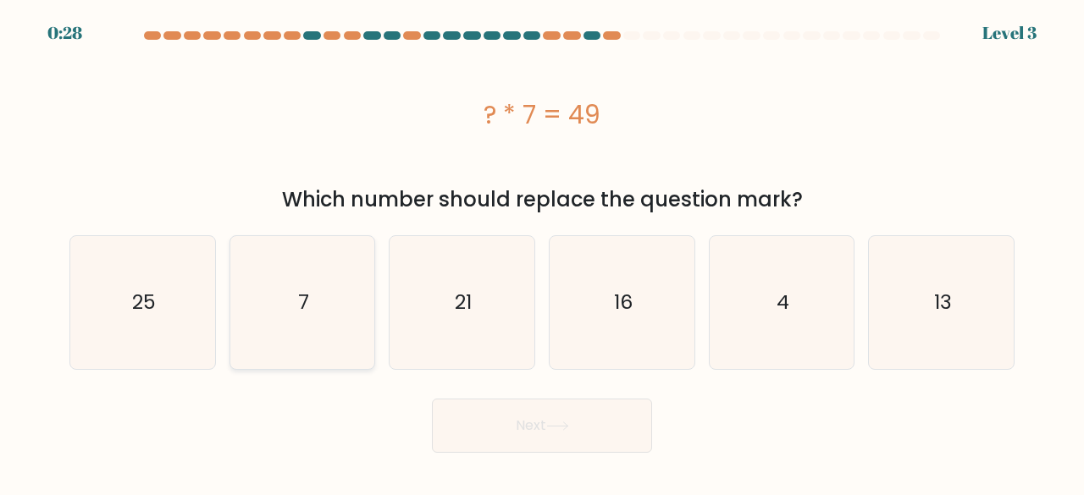
click at [337, 306] on icon "7" at bounding box center [302, 302] width 133 height 133
click at [542, 252] on input "b. 7" at bounding box center [542, 250] width 1 height 4
radio input "true"
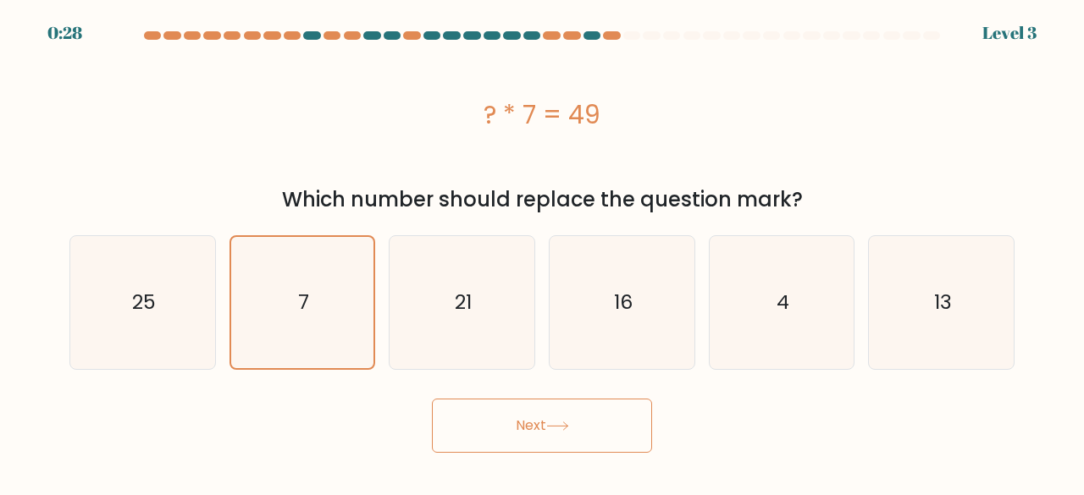
click at [529, 426] on button "Next" at bounding box center [542, 426] width 220 height 54
click at [527, 437] on button "Next" at bounding box center [542, 426] width 220 height 54
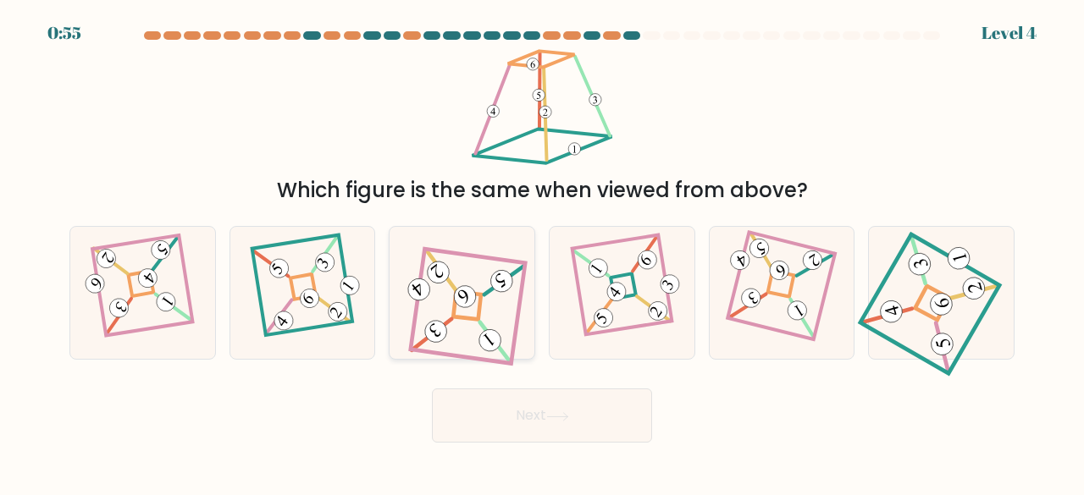
click at [483, 301] on icon at bounding box center [461, 293] width 119 height 106
click at [542, 252] on input "c." at bounding box center [542, 250] width 1 height 4
radio input "true"
click at [271, 301] on icon at bounding box center [302, 293] width 91 height 106
click at [542, 252] on input "b." at bounding box center [542, 250] width 1 height 4
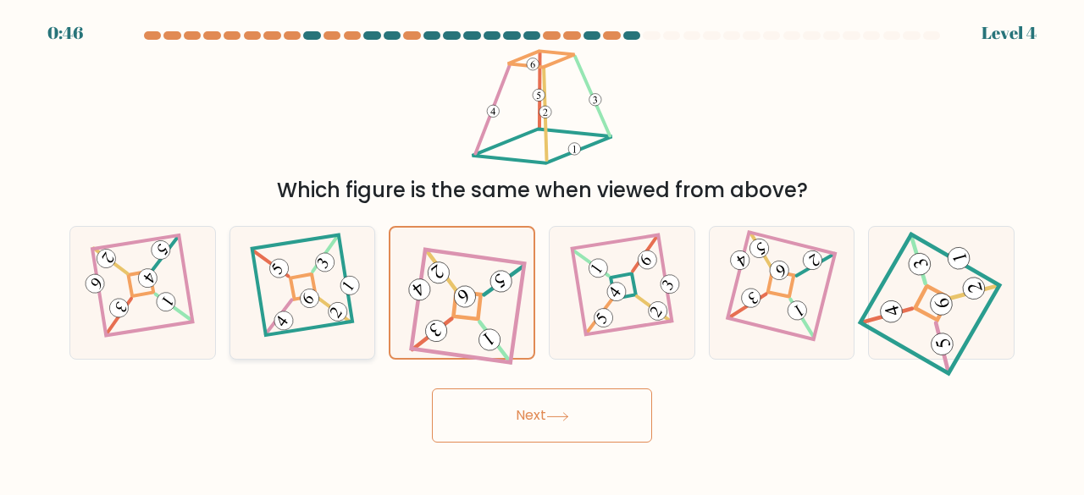
radio input "true"
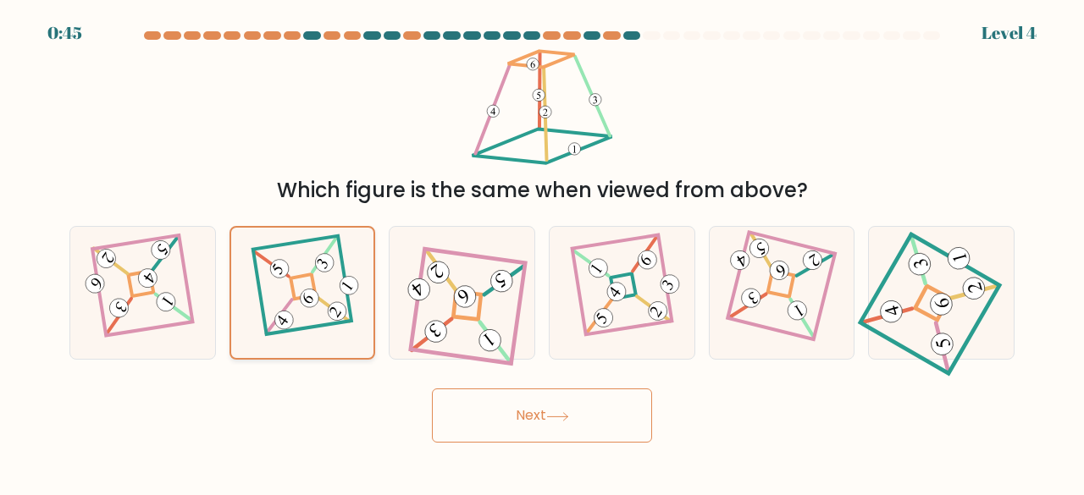
click at [279, 297] on icon at bounding box center [302, 292] width 91 height 105
click at [542, 252] on input "b." at bounding box center [542, 250] width 1 height 4
click at [792, 279] on 275 at bounding box center [780, 284] width 27 height 27
click at [543, 252] on input "e." at bounding box center [542, 250] width 1 height 4
radio input "true"
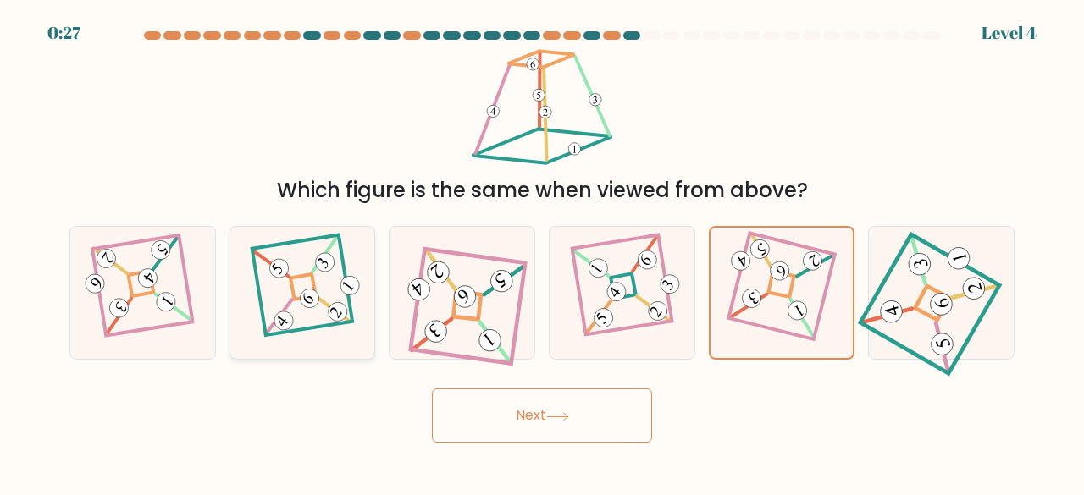
click at [328, 276] on icon at bounding box center [302, 293] width 91 height 106
click at [542, 252] on input "b." at bounding box center [542, 250] width 1 height 4
radio input "true"
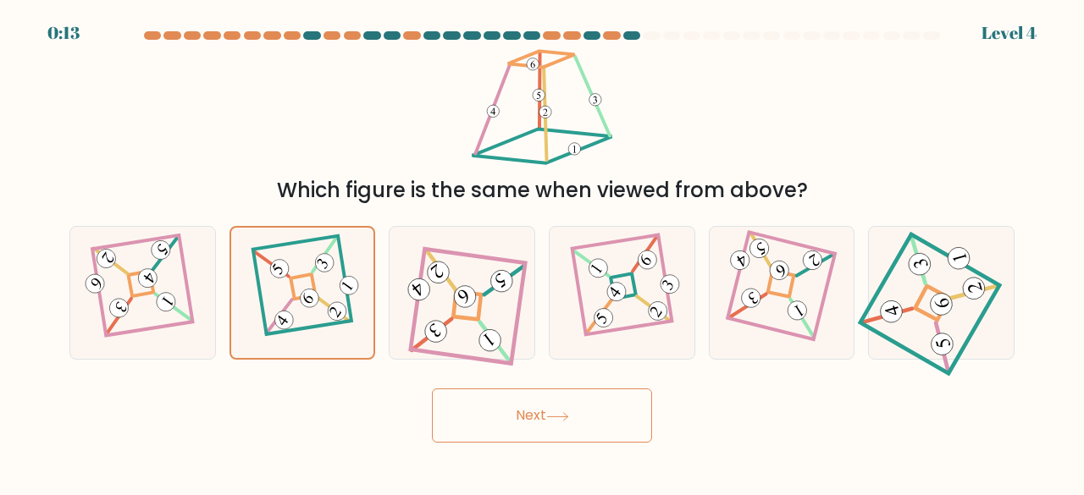
click at [585, 410] on button "Next" at bounding box center [542, 416] width 220 height 54
click at [582, 400] on button "Next" at bounding box center [542, 416] width 220 height 54
click at [590, 411] on button "Next" at bounding box center [542, 416] width 220 height 54
click at [588, 420] on button "Next" at bounding box center [542, 416] width 220 height 54
click at [584, 420] on button "Next" at bounding box center [542, 416] width 220 height 54
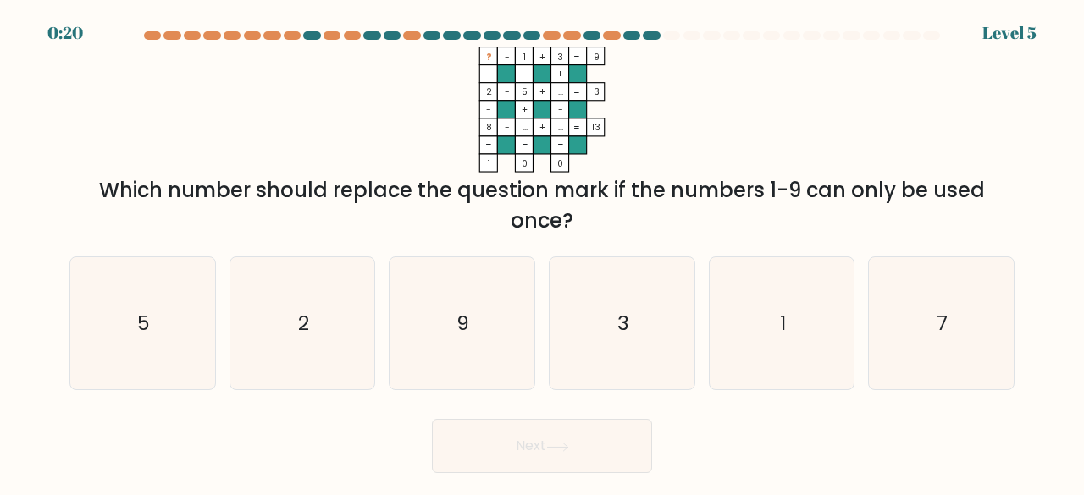
click at [861, 354] on div "f. 7" at bounding box center [941, 324] width 160 height 135
click at [731, 358] on icon "1" at bounding box center [781, 323] width 133 height 133
click at [543, 252] on input "e. 1" at bounding box center [542, 250] width 1 height 4
radio input "true"
click at [276, 328] on icon "2" at bounding box center [302, 323] width 133 height 133
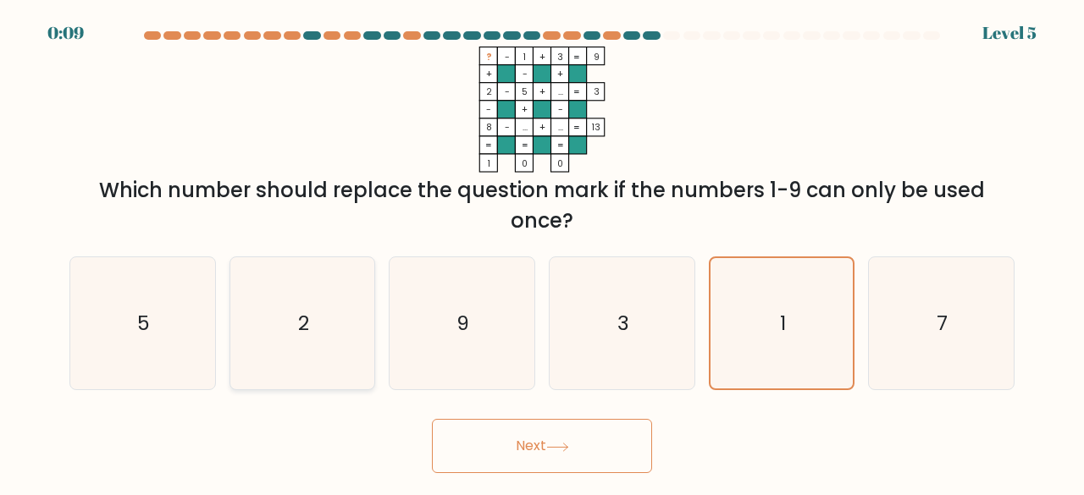
click at [542, 252] on input "b. 2" at bounding box center [542, 250] width 1 height 4
radio input "true"
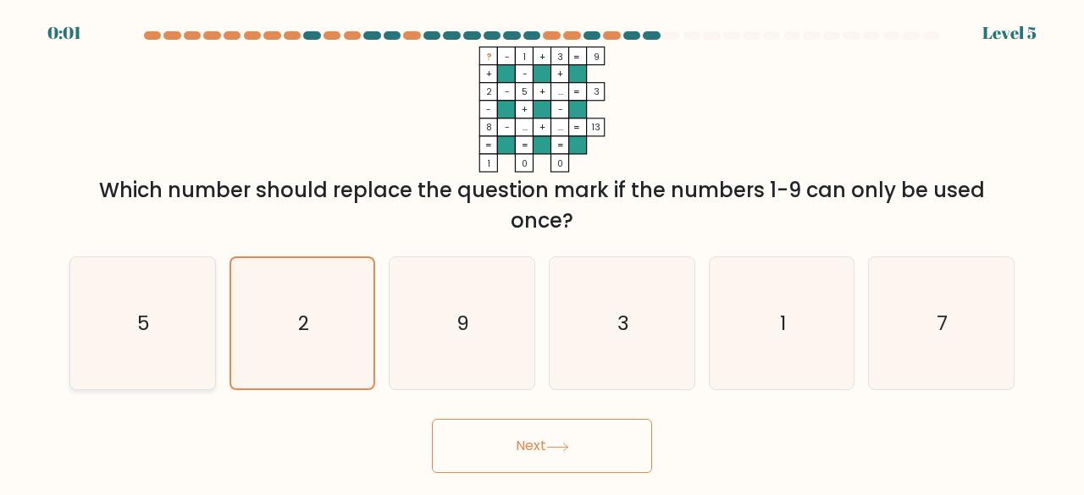
click at [100, 359] on icon "5" at bounding box center [142, 323] width 133 height 133
click at [542, 252] on input "a. 5" at bounding box center [542, 250] width 1 height 4
radio input "true"
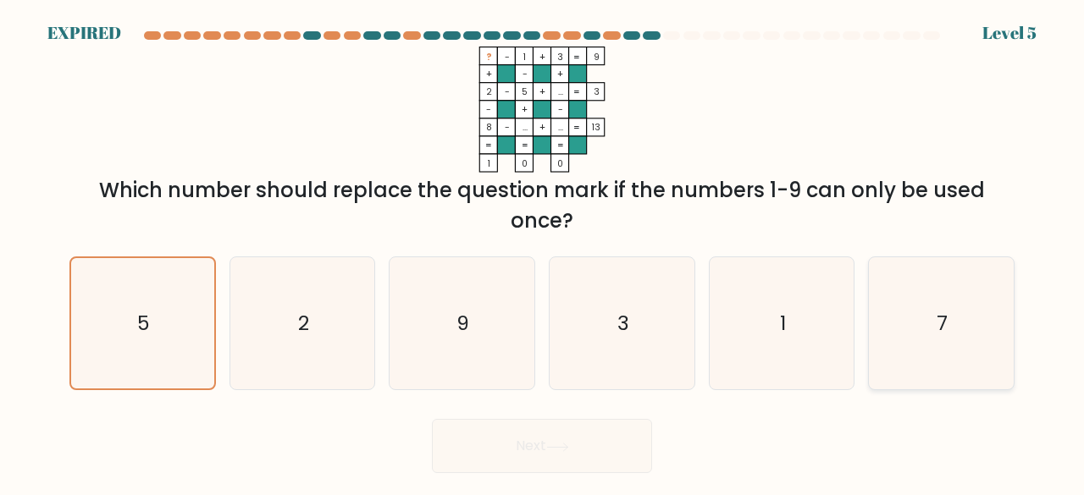
click at [935, 348] on icon "7" at bounding box center [940, 323] width 133 height 133
click at [543, 252] on input "f. 7" at bounding box center [542, 250] width 1 height 4
radio input "true"
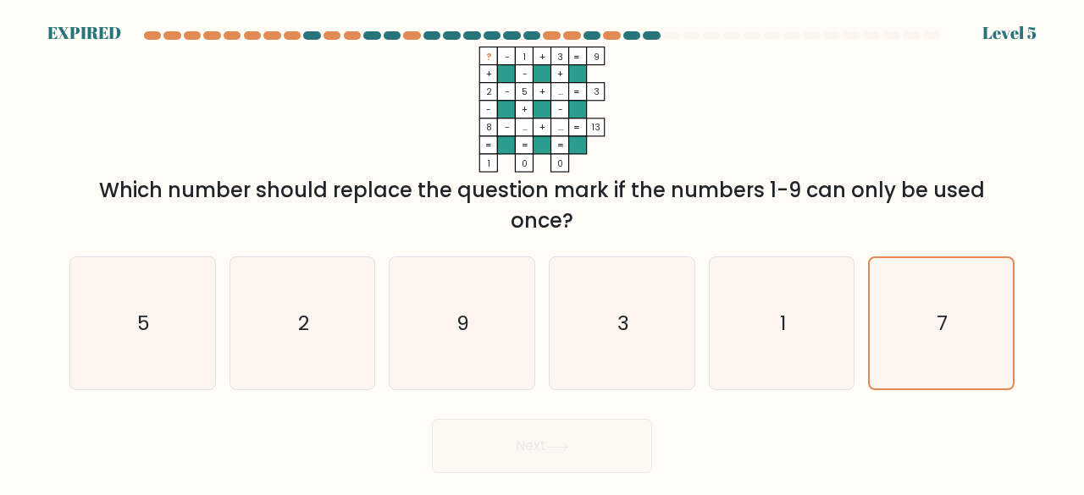
click at [520, 436] on div "Next" at bounding box center [541, 442] width 965 height 63
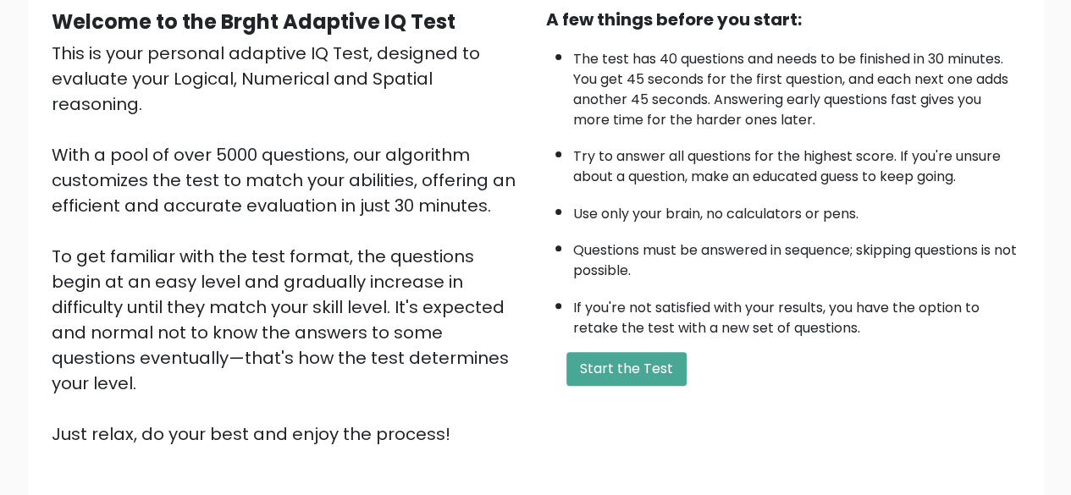
scroll to position [187, 0]
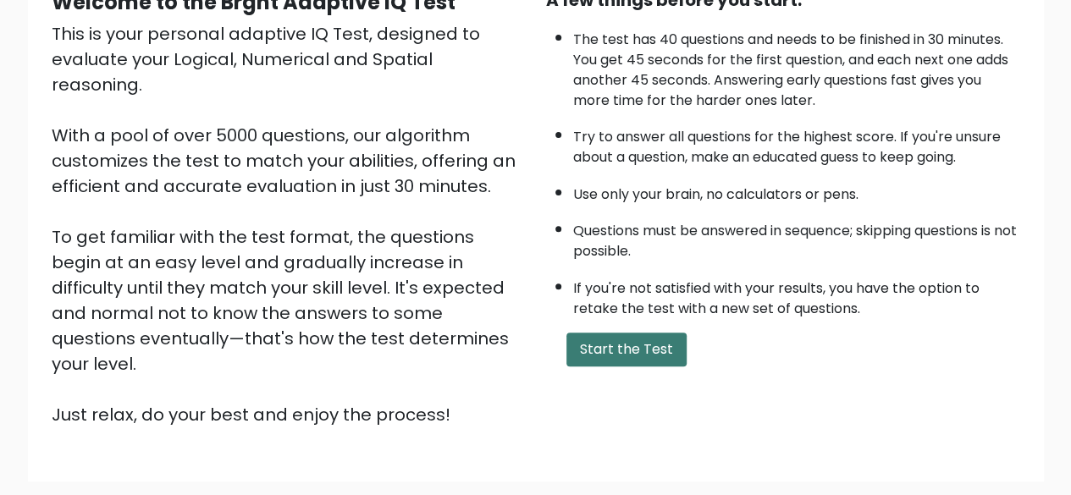
click at [609, 336] on button "Start the Test" at bounding box center [626, 350] width 120 height 34
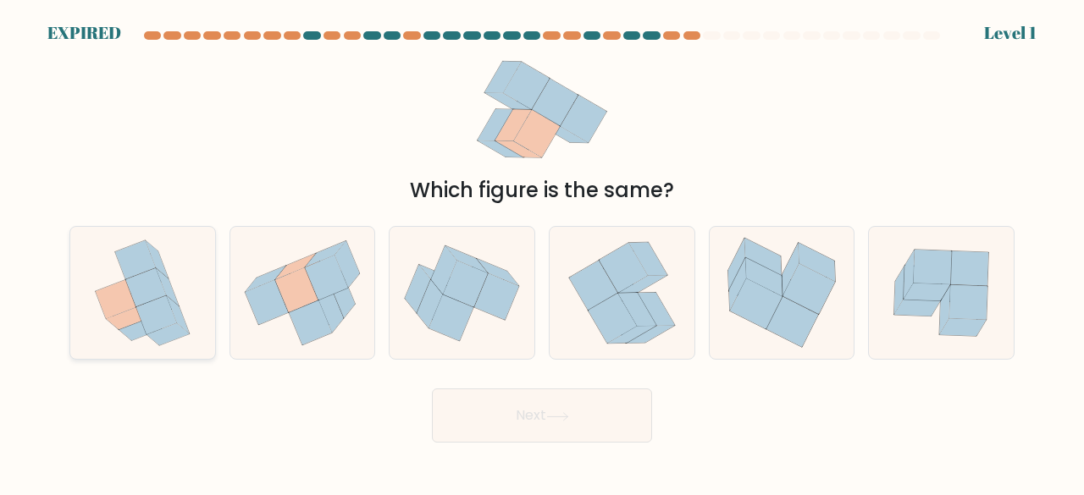
click at [135, 337] on icon at bounding box center [140, 329] width 43 height 22
click at [542, 252] on input "a." at bounding box center [542, 250] width 1 height 4
radio input "true"
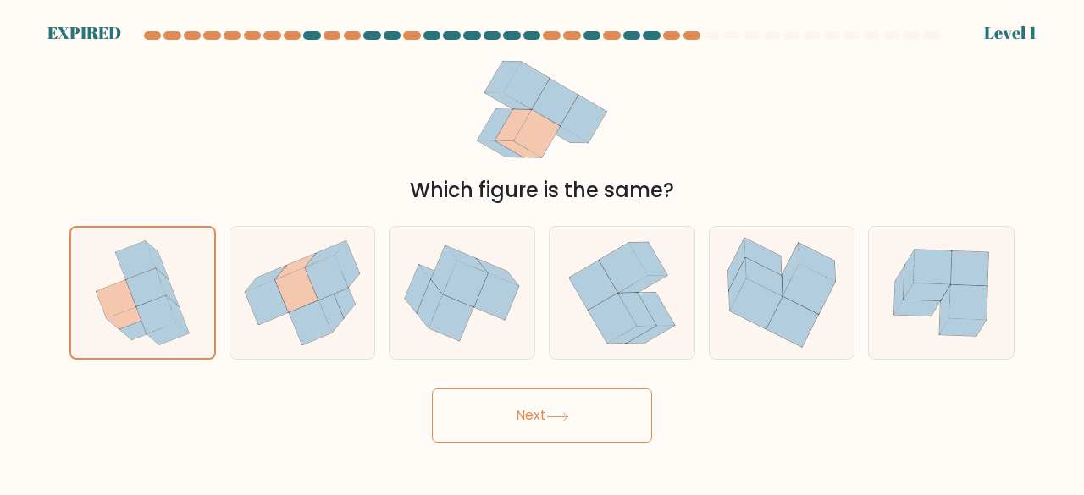
drag, startPoint x: 135, startPoint y: 337, endPoint x: 494, endPoint y: 415, distance: 367.3
click at [494, 415] on form at bounding box center [542, 236] width 1084 height 411
click at [494, 415] on button "Next" at bounding box center [542, 416] width 220 height 54
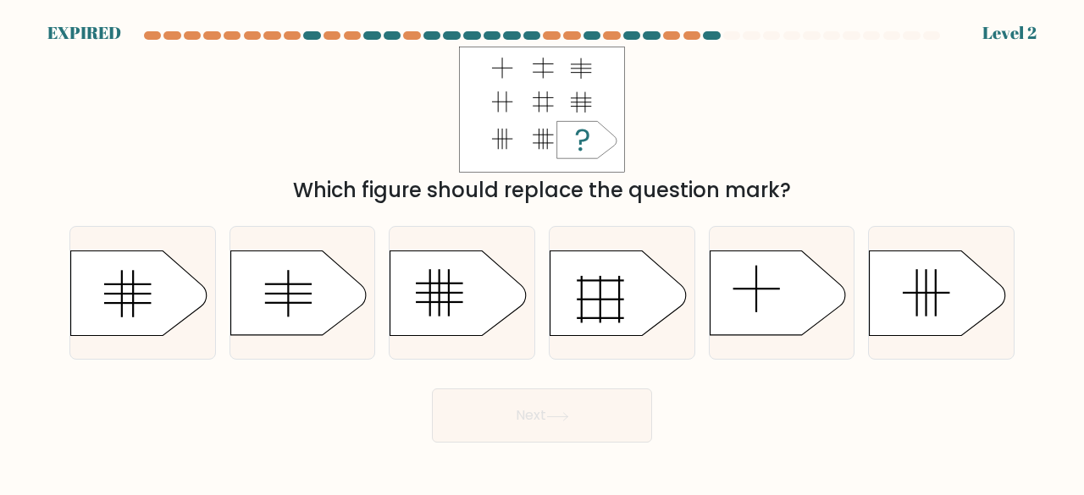
click at [494, 415] on button "Next" at bounding box center [542, 416] width 220 height 54
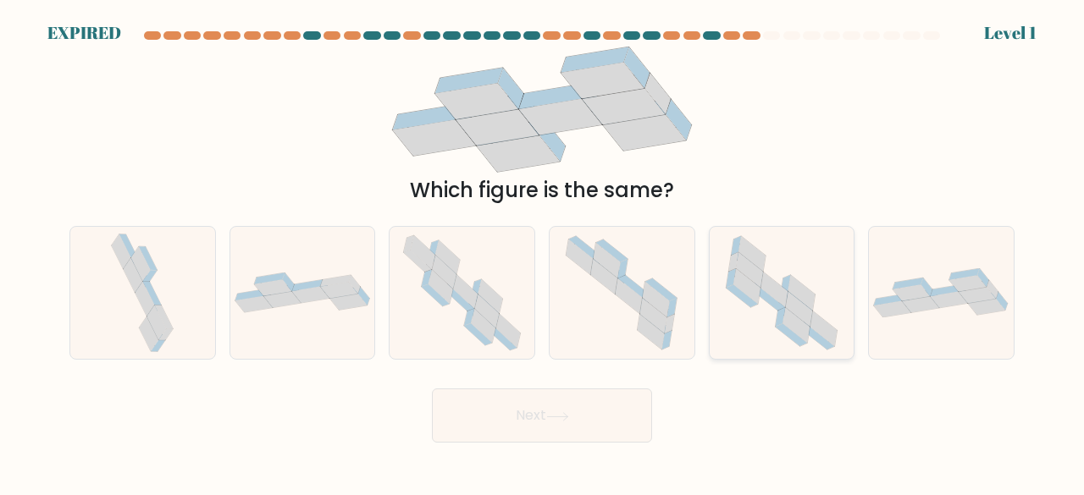
click at [756, 311] on icon at bounding box center [781, 293] width 133 height 133
click at [543, 252] on input "e." at bounding box center [542, 250] width 1 height 4
radio input "true"
click at [516, 431] on button "Next" at bounding box center [542, 416] width 220 height 54
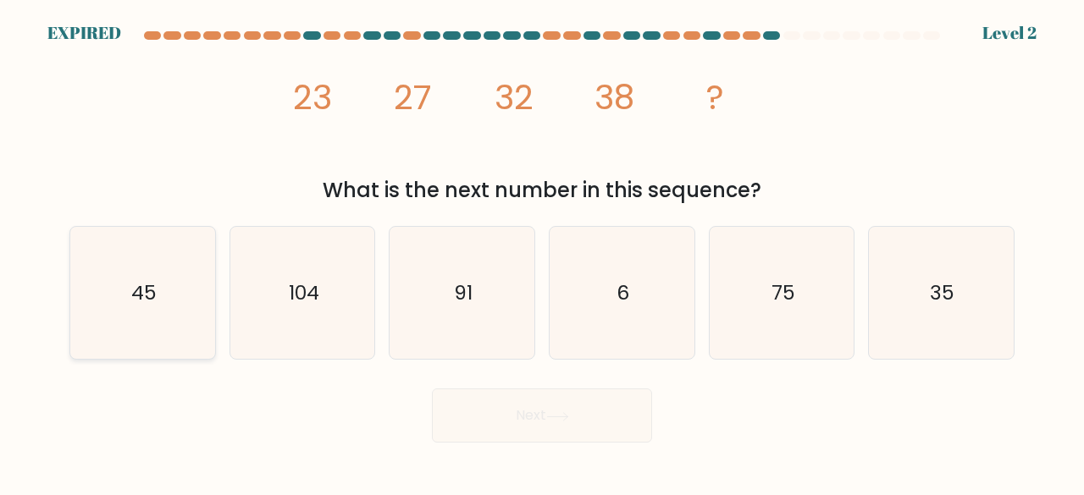
click at [208, 270] on icon "45" at bounding box center [142, 293] width 133 height 133
click at [542, 252] on input "a. 45" at bounding box center [542, 250] width 1 height 4
radio input "true"
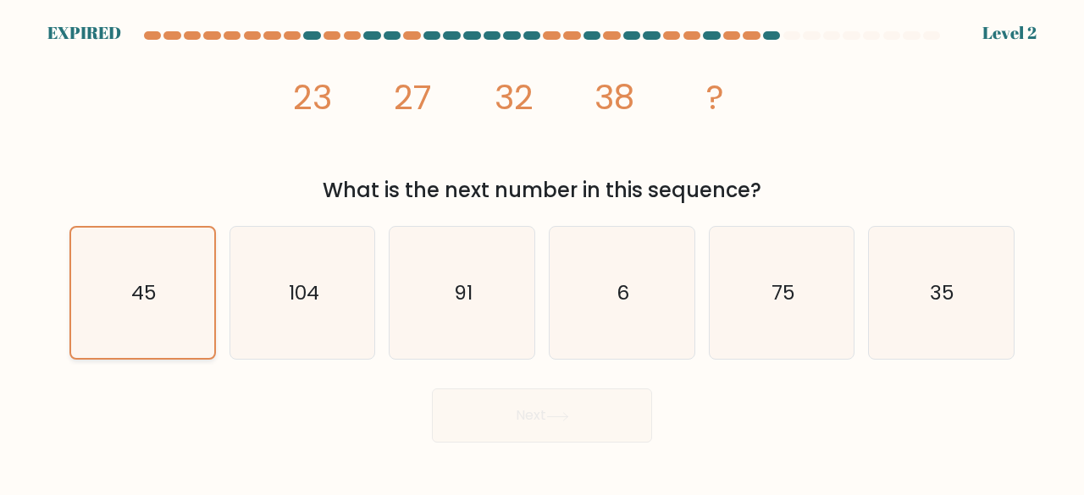
click at [189, 316] on icon "45" at bounding box center [142, 293] width 131 height 131
click at [542, 252] on input "a. 45" at bounding box center [542, 250] width 1 height 4
drag, startPoint x: 557, startPoint y: 411, endPoint x: 731, endPoint y: 510, distance: 199.4
click at [731, 494] on html "EXPIRED Level 2 ?" at bounding box center [542, 247] width 1084 height 495
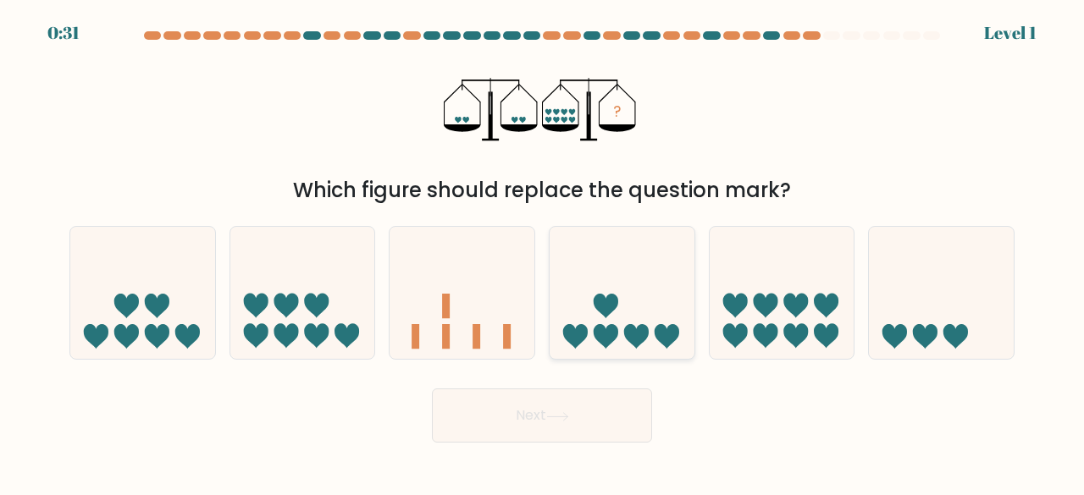
click at [689, 302] on icon at bounding box center [621, 292] width 145 height 119
click at [543, 252] on input "d." at bounding box center [542, 250] width 1 height 4
radio input "true"
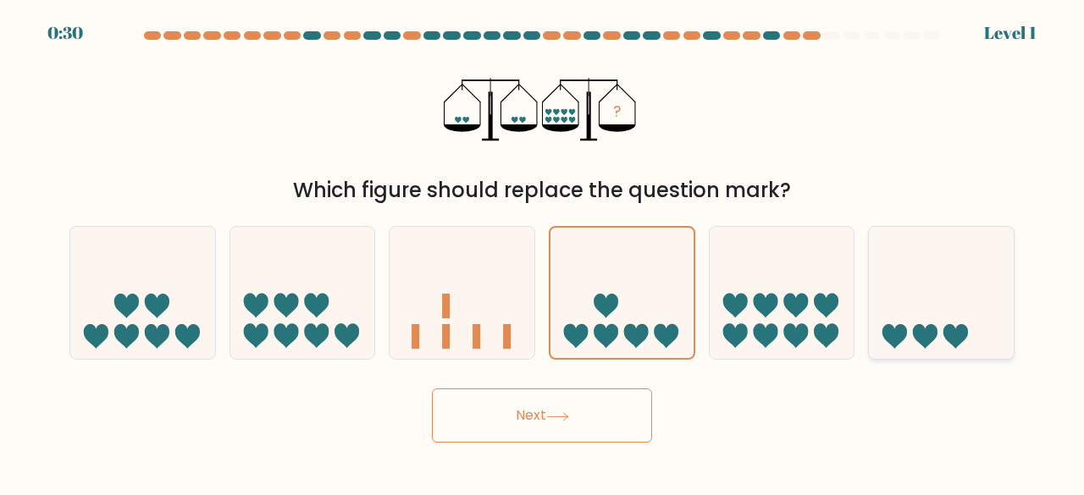
click at [871, 318] on icon at bounding box center [941, 292] width 145 height 119
click at [543, 252] on input "f." at bounding box center [542, 250] width 1 height 4
radio input "true"
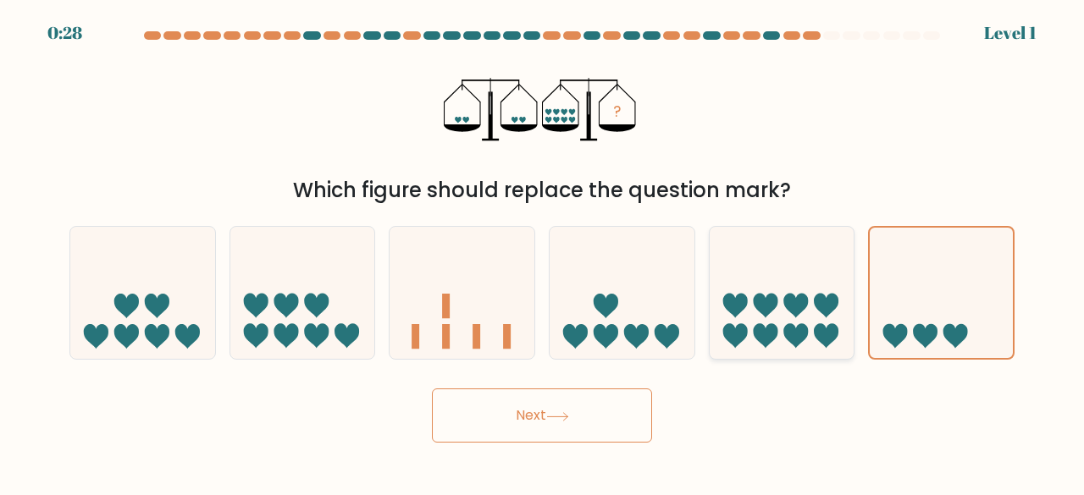
click at [830, 277] on icon at bounding box center [781, 292] width 145 height 119
click at [543, 252] on input "e." at bounding box center [542, 250] width 1 height 4
radio input "true"
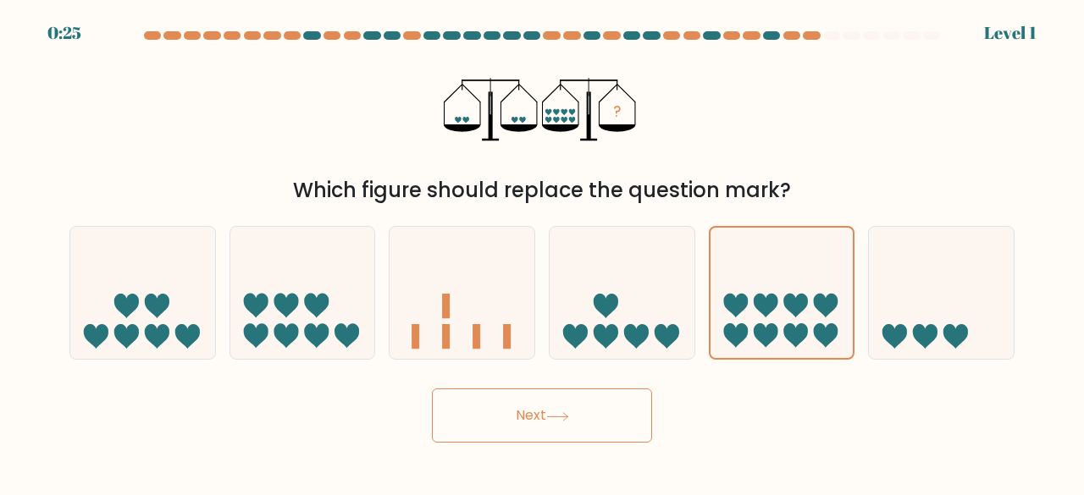
click at [545, 419] on button "Next" at bounding box center [542, 416] width 220 height 54
click at [494, 439] on button "Next" at bounding box center [542, 416] width 220 height 54
click at [496, 430] on button "Next" at bounding box center [542, 416] width 220 height 54
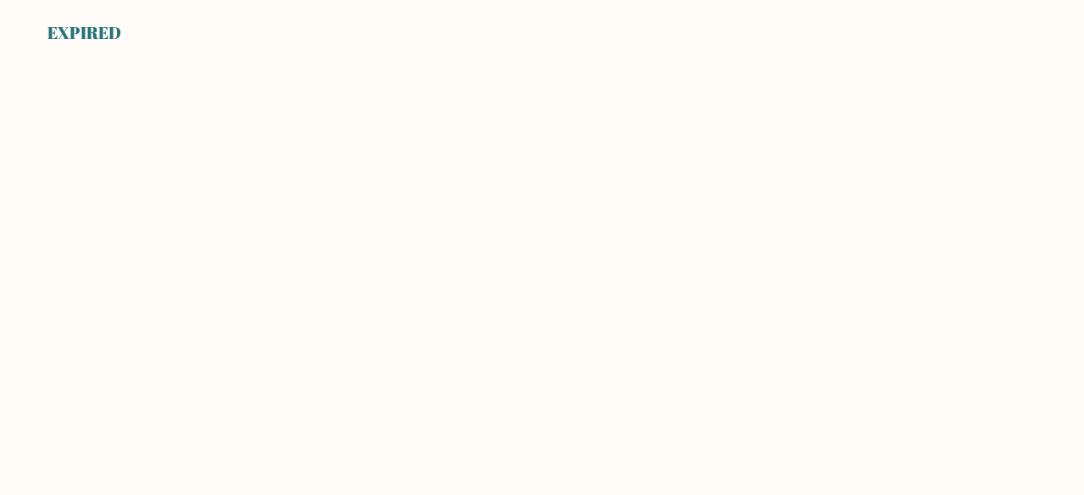
click at [259, 81] on body "EXPIRED" at bounding box center [542, 247] width 1084 height 495
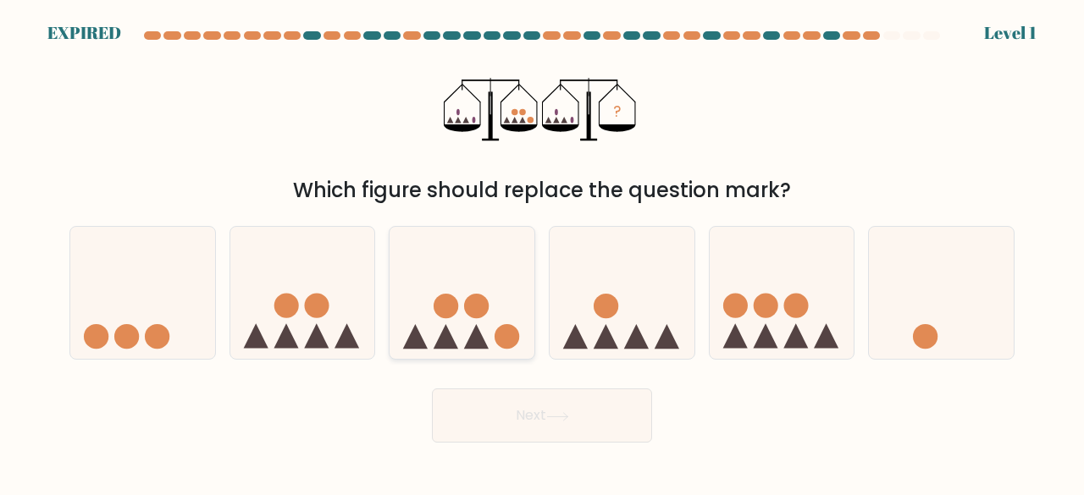
click at [427, 329] on icon at bounding box center [461, 292] width 145 height 119
click at [542, 252] on input "c." at bounding box center [542, 250] width 1 height 4
radio input "true"
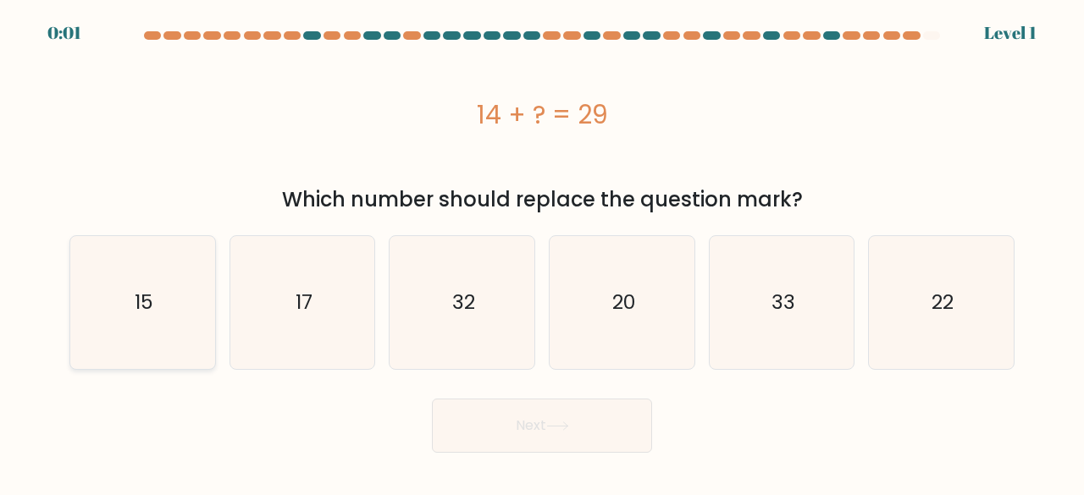
click at [136, 284] on icon "15" at bounding box center [142, 302] width 133 height 133
click at [542, 252] on input "a. 15" at bounding box center [542, 250] width 1 height 4
radio input "true"
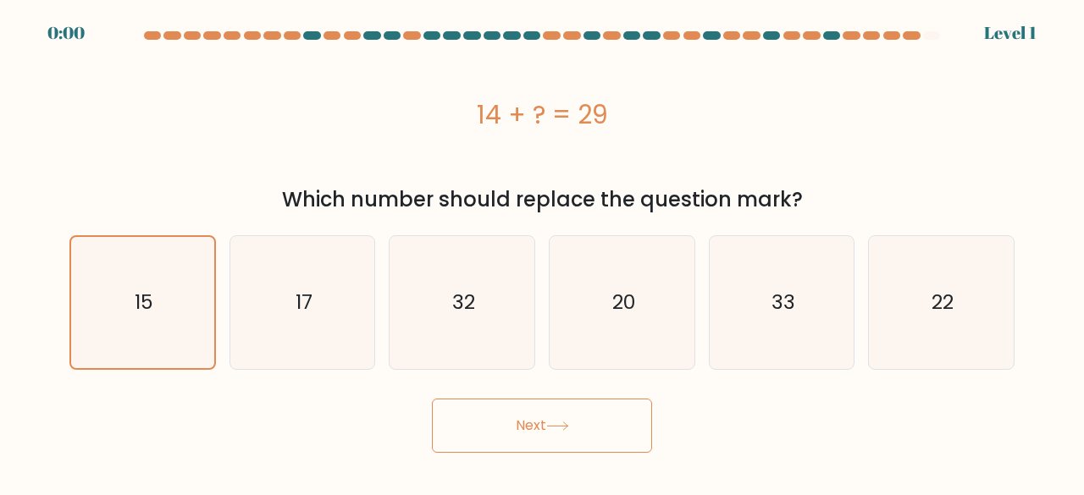
click at [566, 448] on div "Next" at bounding box center [541, 421] width 965 height 63
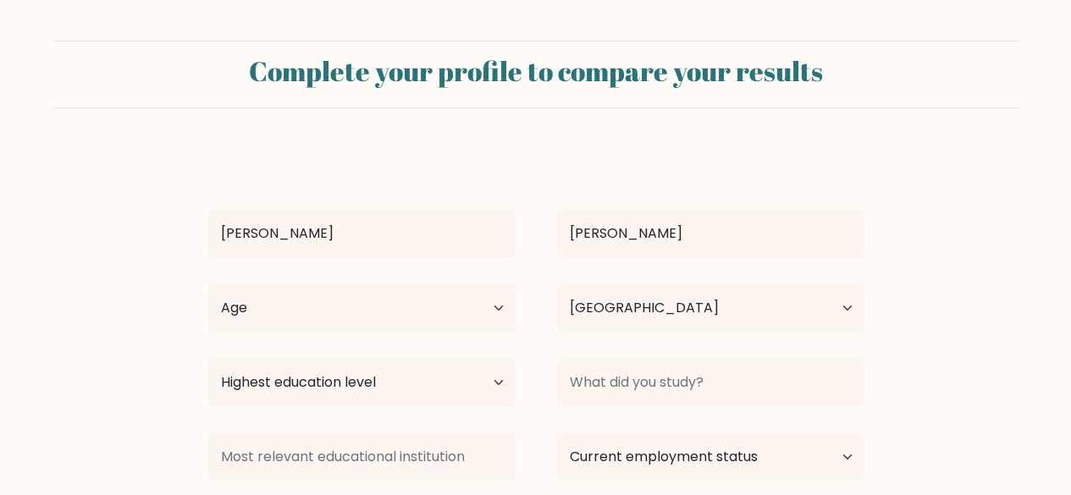
select select "PH"
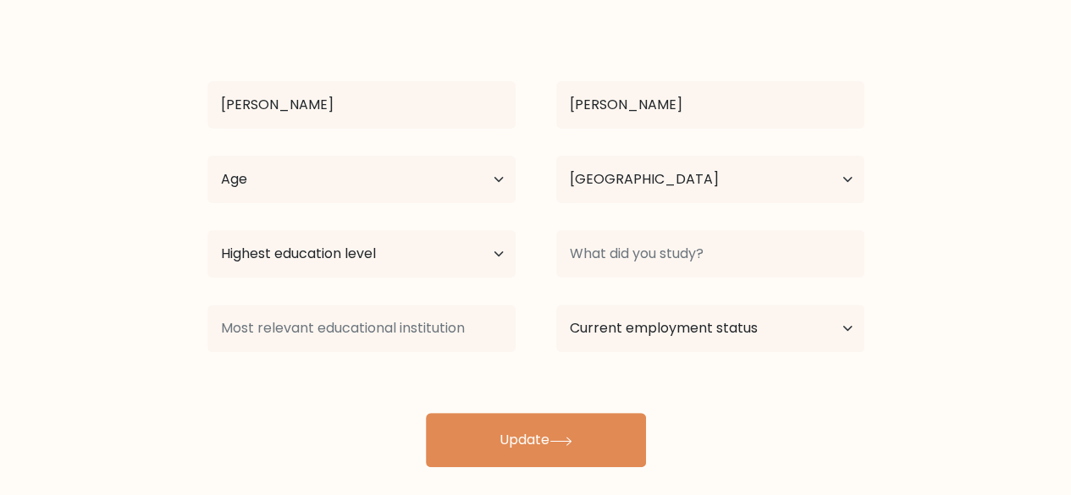
scroll to position [130, 0]
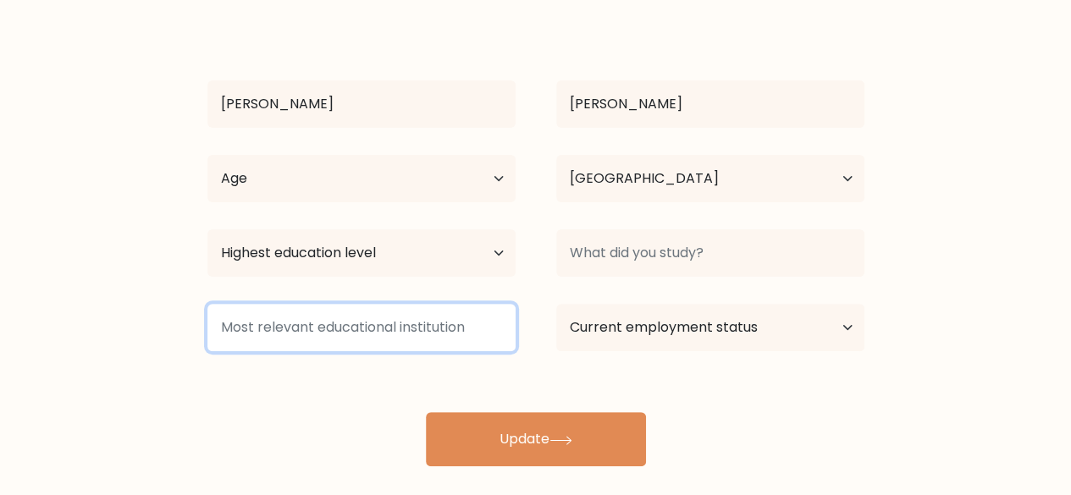
click at [406, 336] on input at bounding box center [361, 327] width 308 height 47
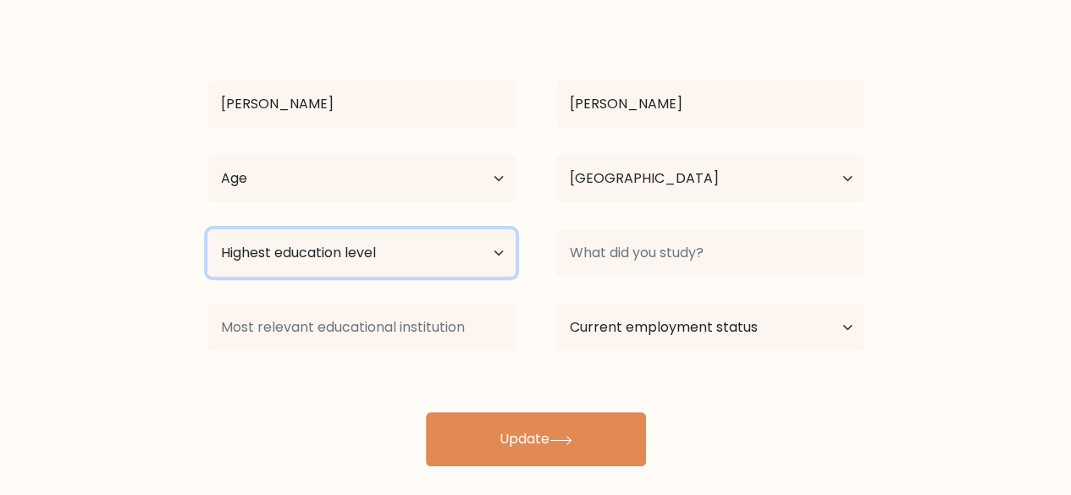
click at [432, 260] on select "Highest education level No schooling Primary Lower Secondary Upper Secondary Oc…" at bounding box center [361, 252] width 308 height 47
select select "upper_secondary"
click at [207, 229] on select "Highest education level No schooling Primary Lower Secondary Upper Secondary Oc…" at bounding box center [361, 252] width 308 height 47
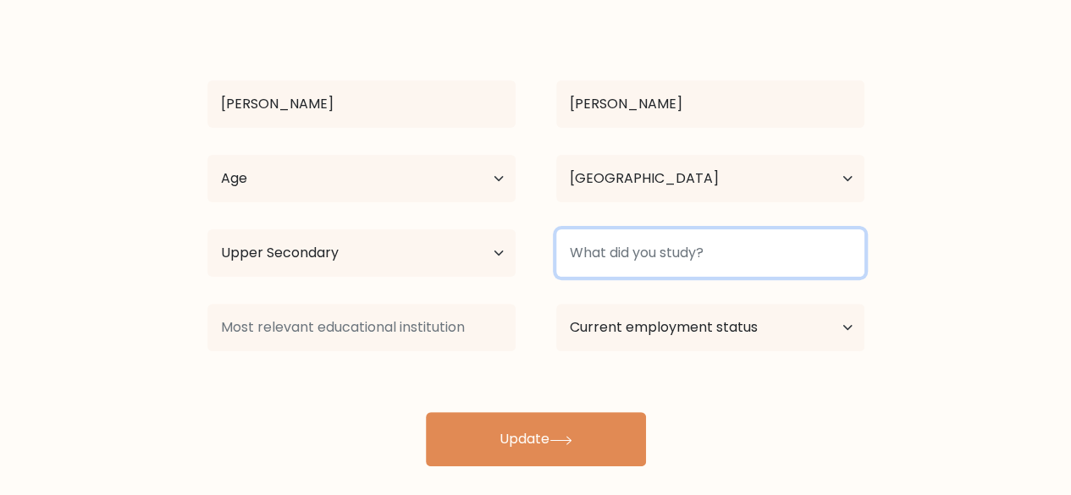
click at [581, 235] on input at bounding box center [710, 252] width 308 height 47
type input "information communication technology"
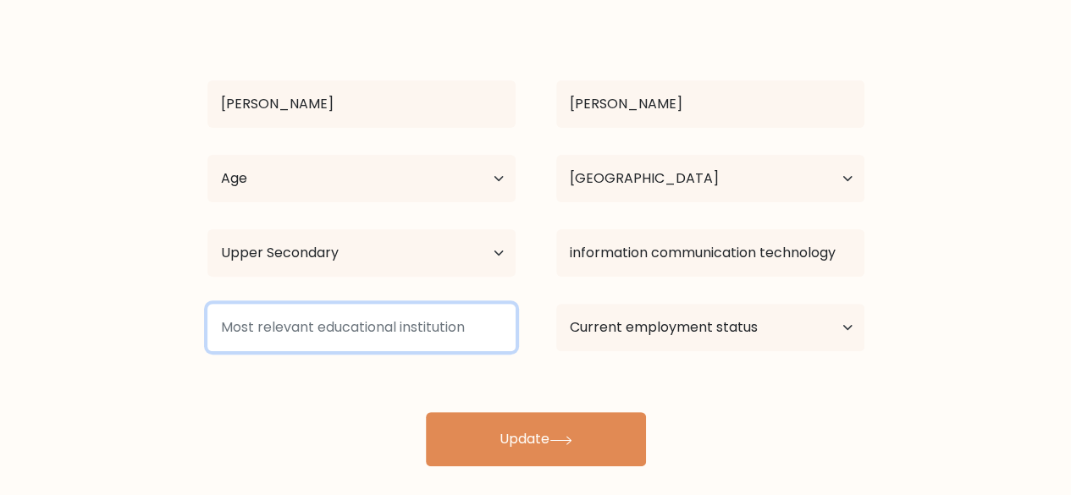
click at [255, 335] on input at bounding box center [361, 327] width 308 height 47
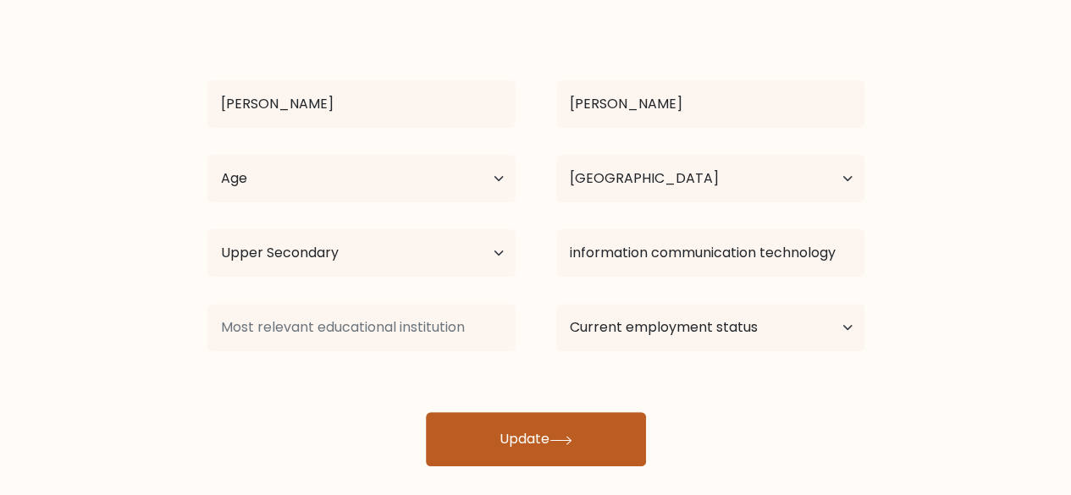
click at [494, 433] on button "Update" at bounding box center [536, 439] width 220 height 54
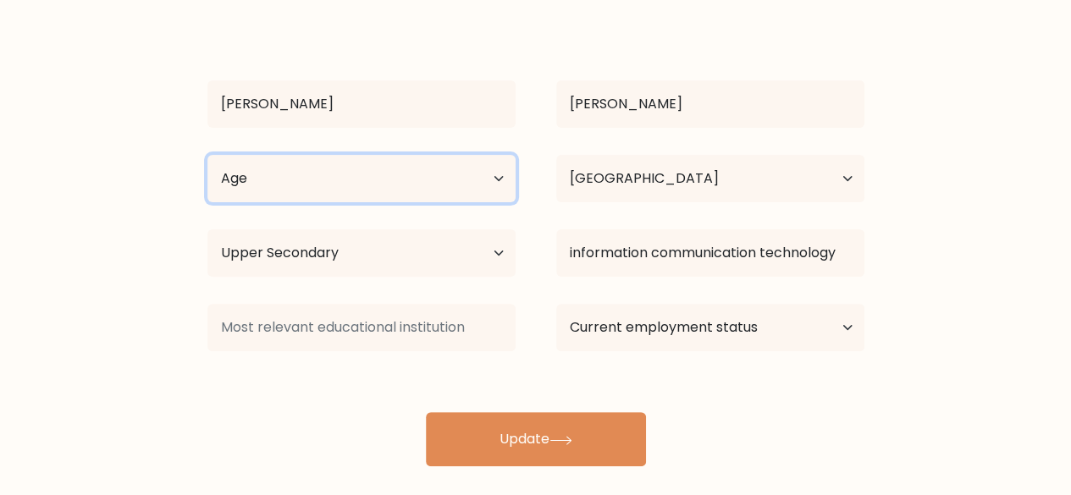
click at [425, 157] on select "Age Under [DEMOGRAPHIC_DATA] [DEMOGRAPHIC_DATA] [DEMOGRAPHIC_DATA] [DEMOGRAPHIC…" at bounding box center [361, 178] width 308 height 47
select select "18_24"
click at [207, 155] on select "Age Under [DEMOGRAPHIC_DATA] [DEMOGRAPHIC_DATA] [DEMOGRAPHIC_DATA] [DEMOGRAPHIC…" at bounding box center [361, 178] width 308 height 47
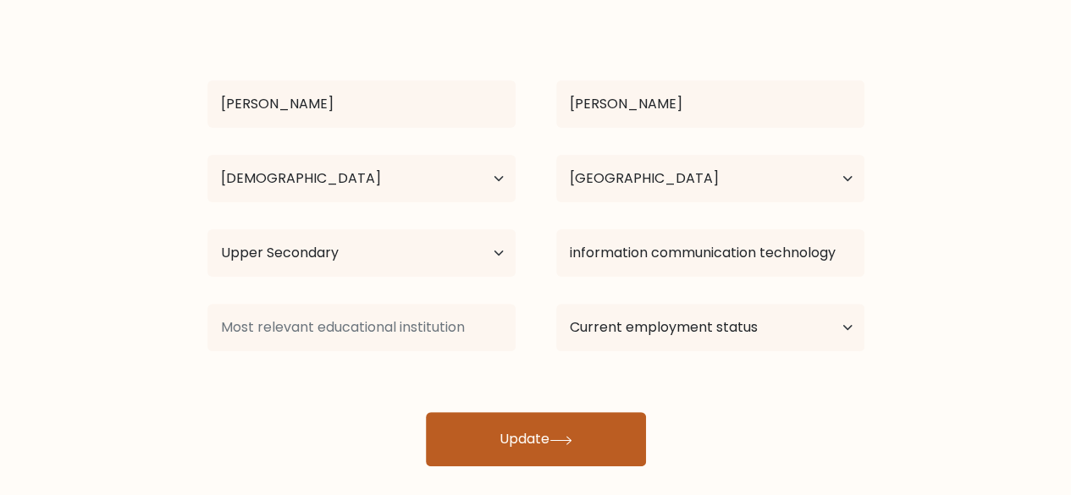
click at [540, 432] on button "Update" at bounding box center [536, 439] width 220 height 54
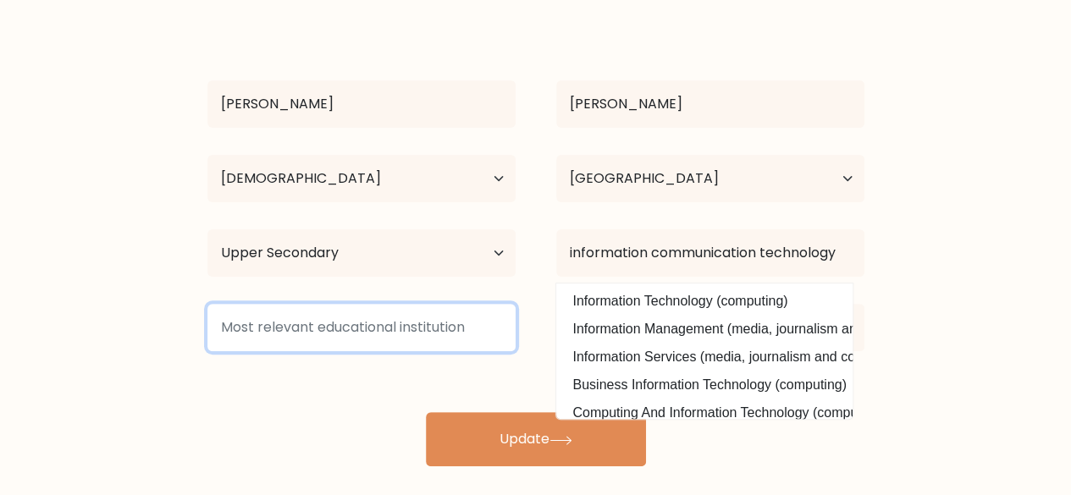
click at [457, 342] on input at bounding box center [361, 327] width 308 height 47
type input "o"
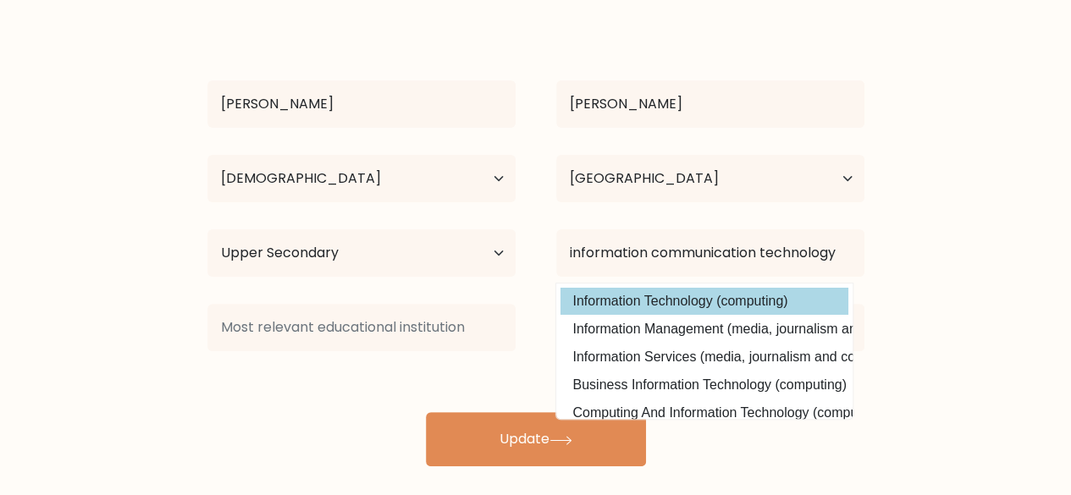
click at [639, 305] on option "Information Technology (computing)" at bounding box center [704, 301] width 288 height 27
type input "Information Technology"
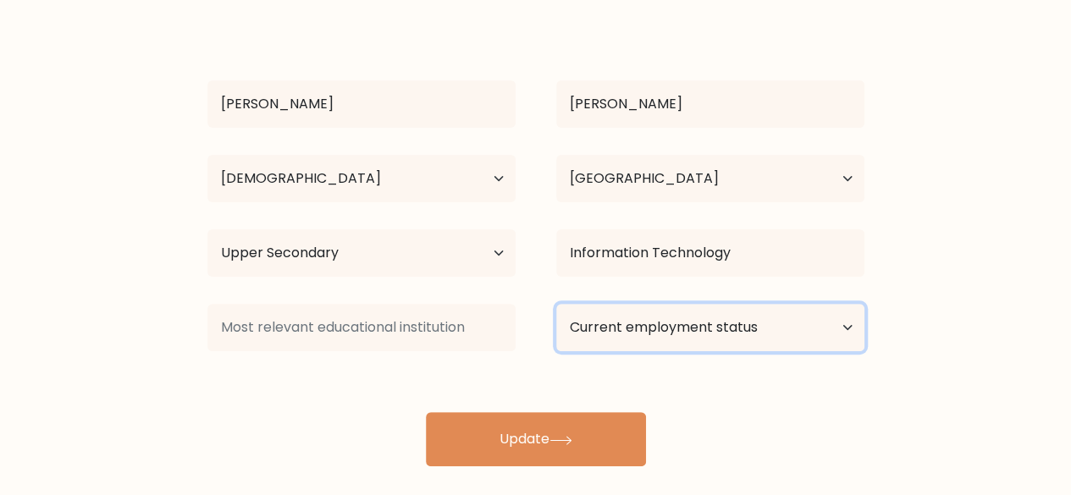
click at [717, 338] on select "Current employment status Employed Student Retired Other / prefer not to answer" at bounding box center [710, 327] width 308 height 47
select select "retired"
click at [556, 304] on select "Current employment status Employed Student Retired Other / prefer not to answer" at bounding box center [710, 327] width 308 height 47
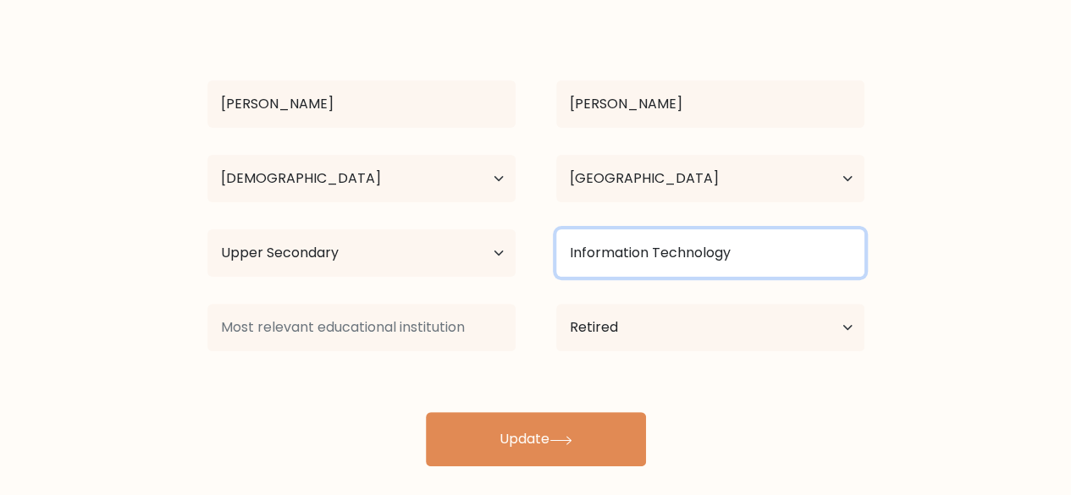
click at [726, 247] on input "Information Technology" at bounding box center [710, 252] width 308 height 47
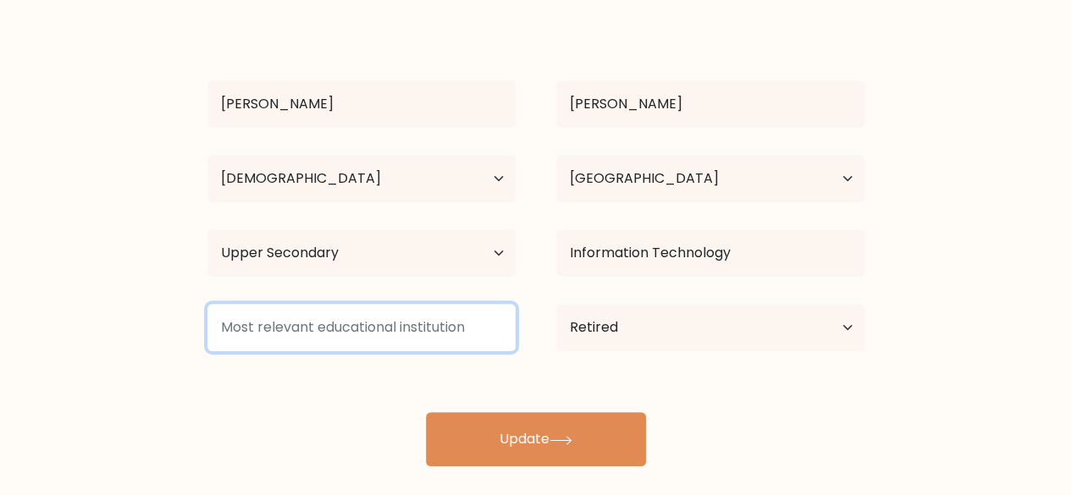
click at [371, 319] on input at bounding box center [361, 327] width 308 height 47
type input "private school"
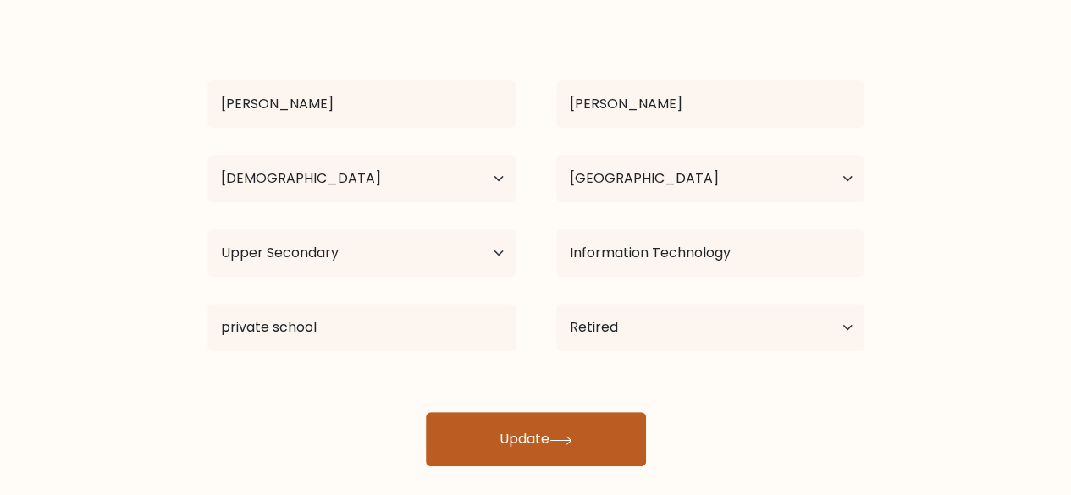
click at [455, 444] on button "Update" at bounding box center [536, 439] width 220 height 54
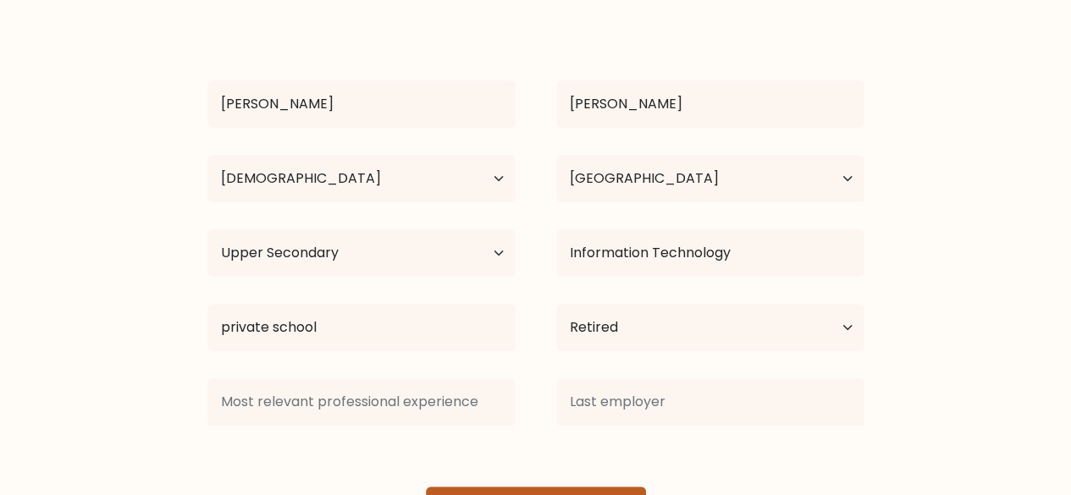
scroll to position [174, 0]
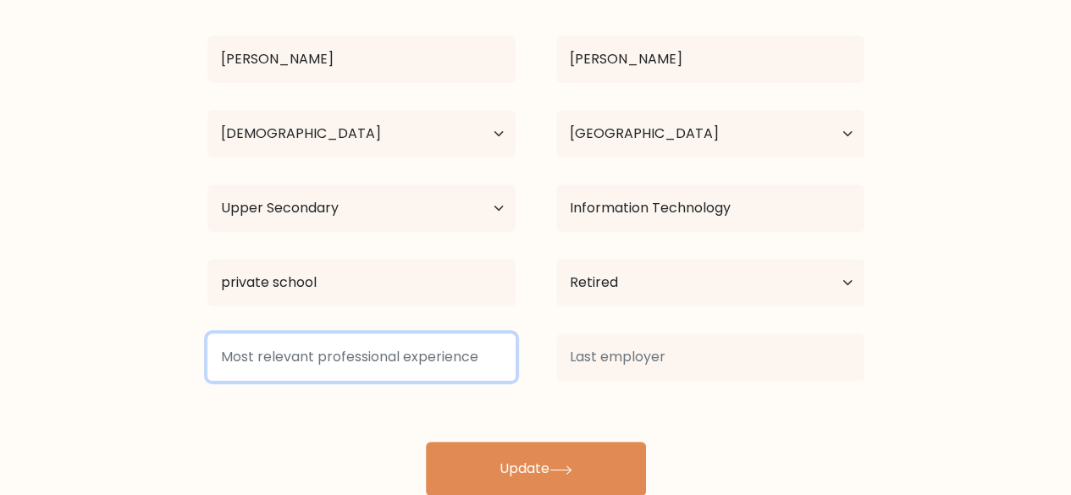
click at [334, 353] on input at bounding box center [361, 357] width 308 height 47
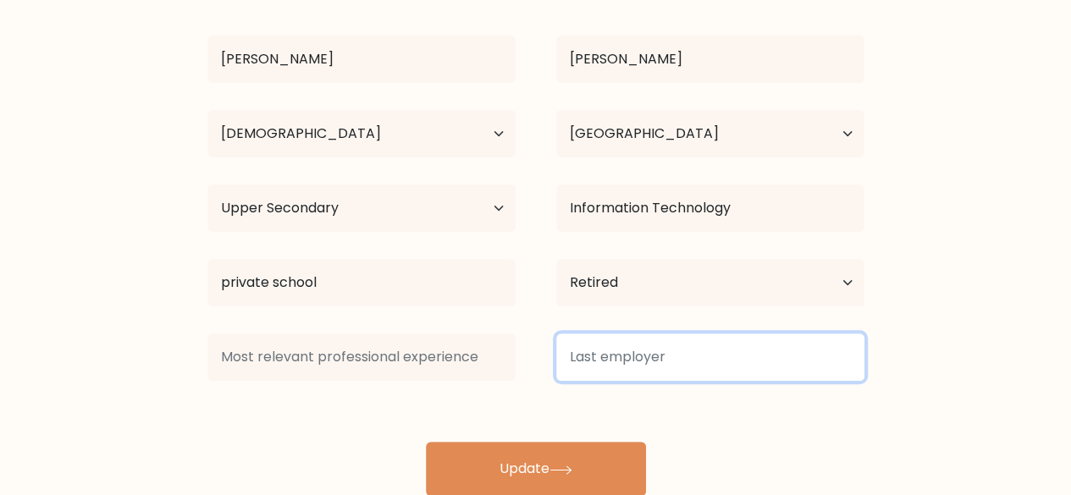
click at [608, 353] on input at bounding box center [710, 357] width 308 height 47
click at [709, 363] on input "Sales" at bounding box center [710, 357] width 308 height 47
type input "s"
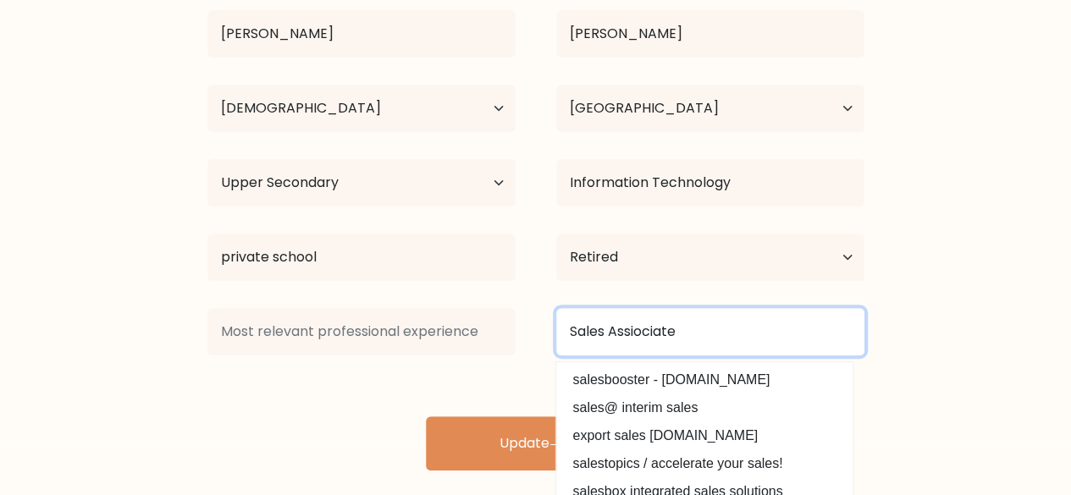
scroll to position [201, 0]
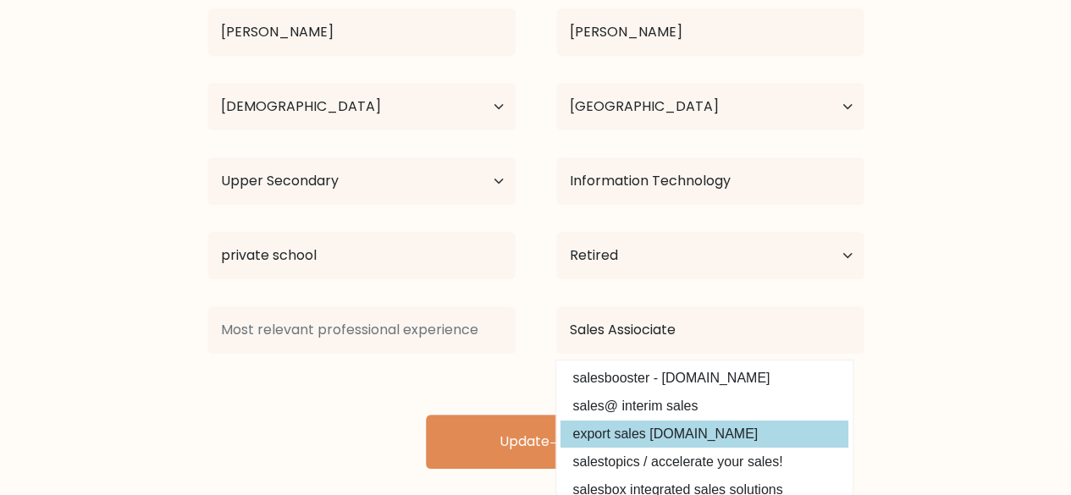
click at [679, 433] on option "export sales [DOMAIN_NAME]" at bounding box center [704, 434] width 288 height 27
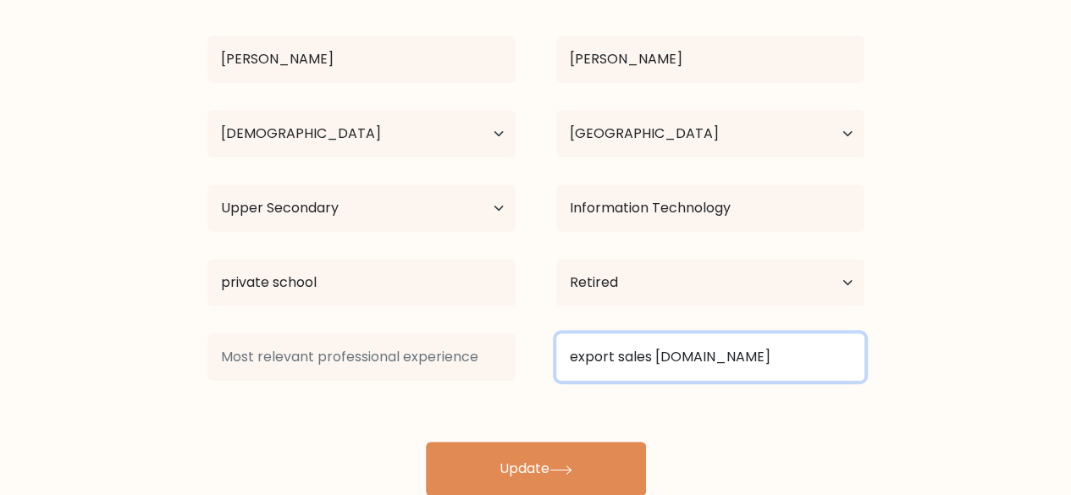
click at [668, 361] on input "export sales [DOMAIN_NAME]" at bounding box center [710, 357] width 308 height 47
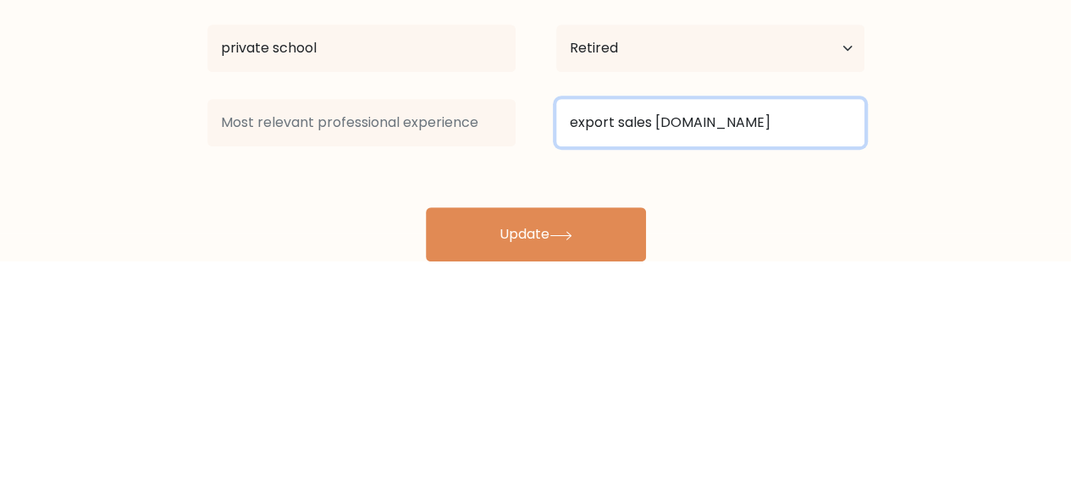
click at [794, 361] on input "export sales [DOMAIN_NAME]" at bounding box center [710, 357] width 308 height 47
type input "e"
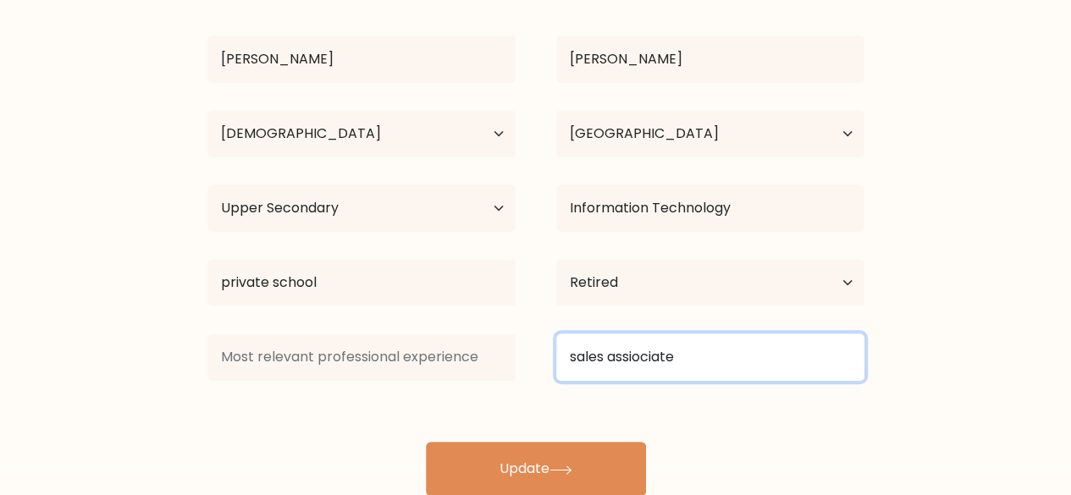
type input "sales assiociate"
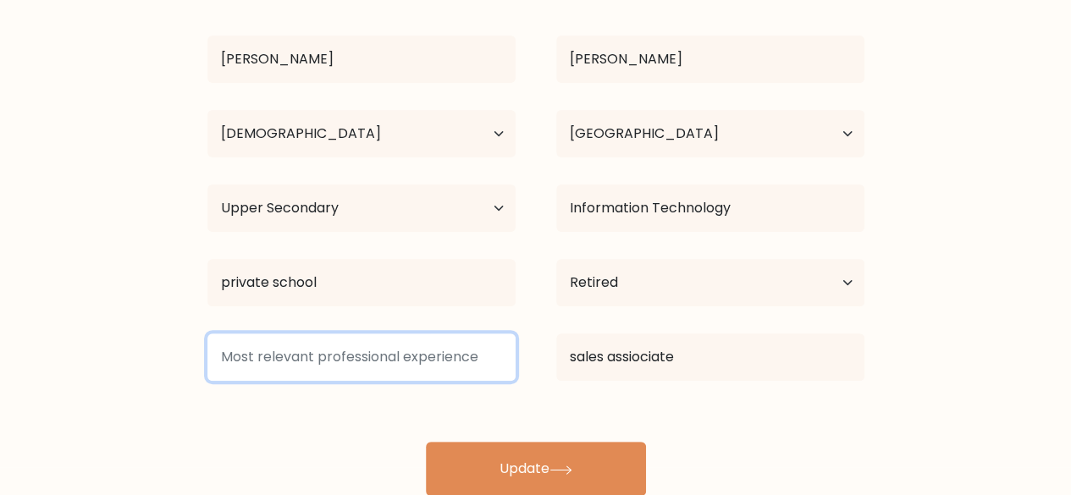
click at [299, 352] on input at bounding box center [361, 357] width 308 height 47
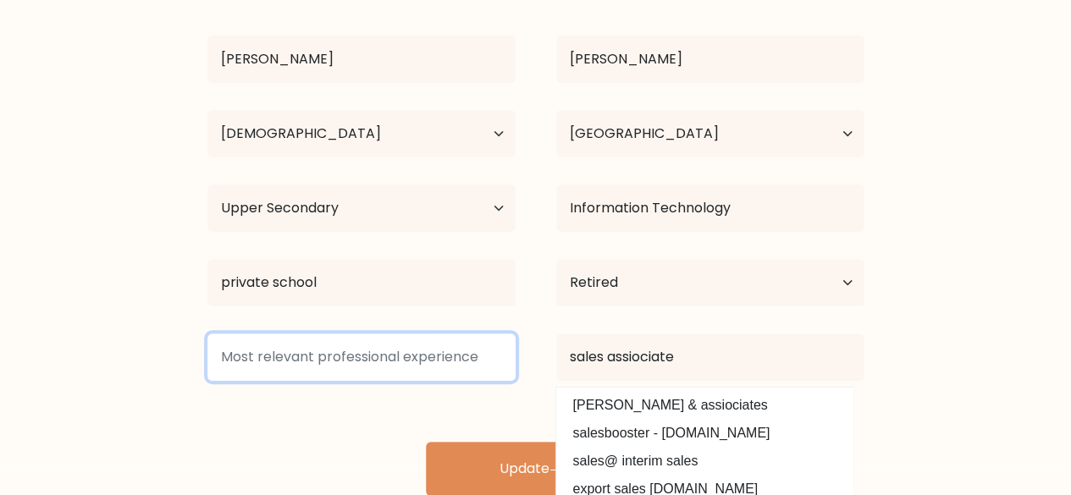
paste input "unpaid work like internships and volunteering"
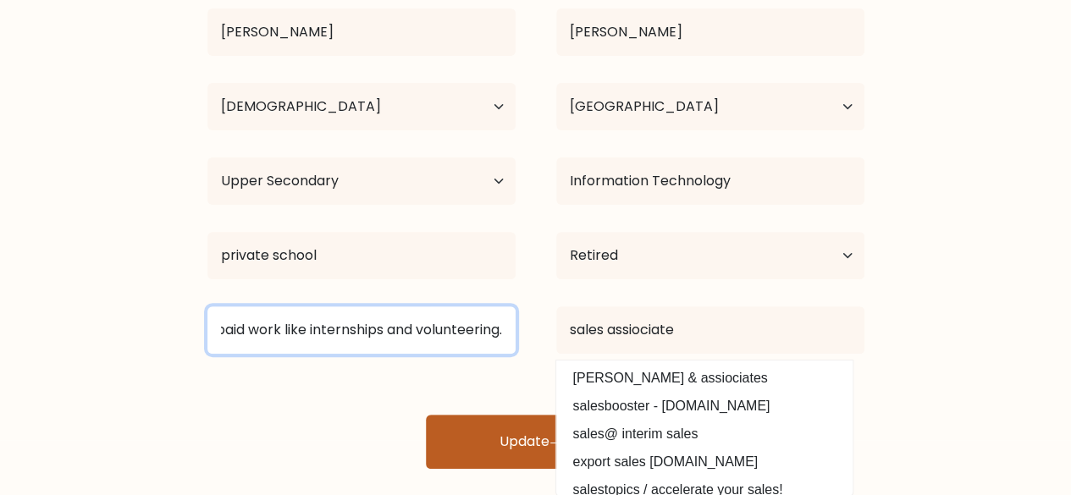
type input "unpaid work like internships and volunteering."
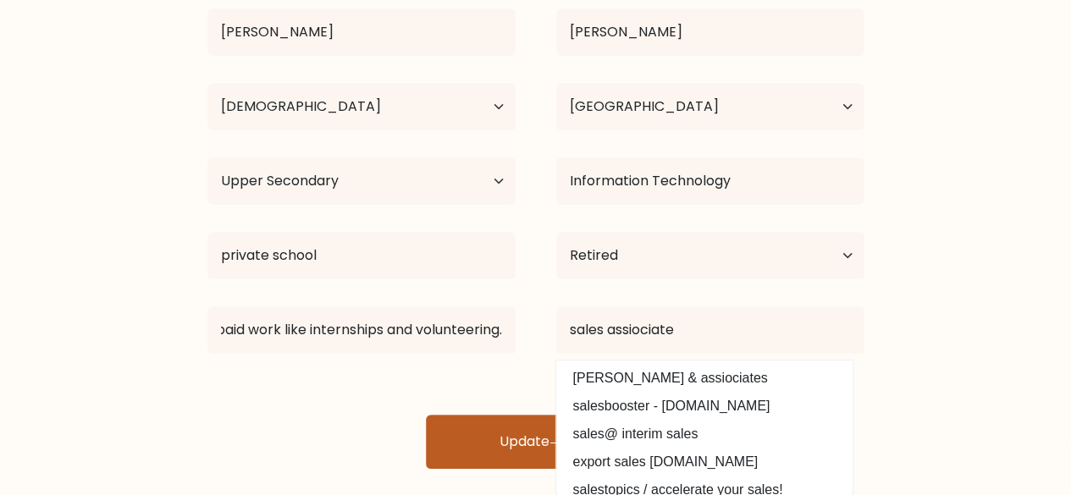
scroll to position [0, 0]
click at [458, 445] on button "Update" at bounding box center [536, 442] width 220 height 54
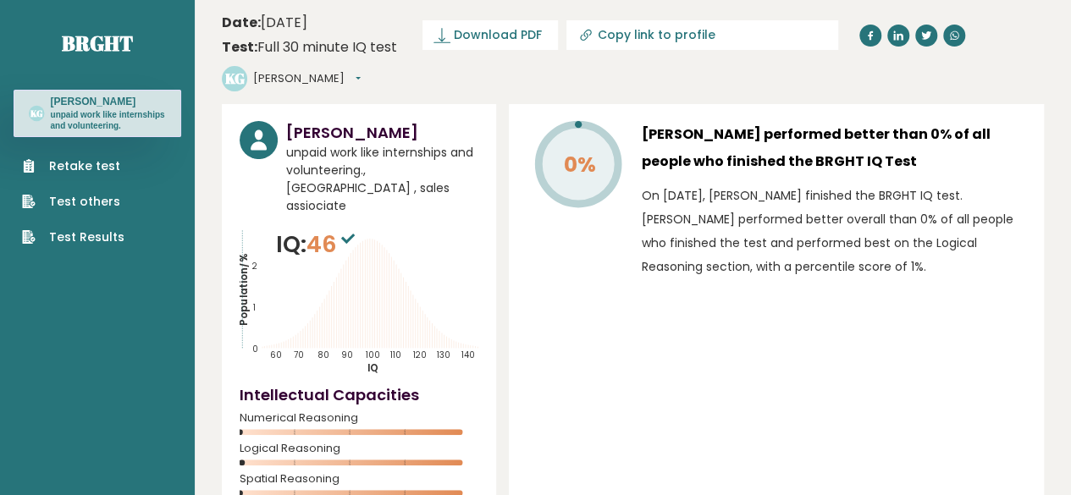
click at [916, 130] on h3 "Kenjie Gonzales performed better than 0% of all people who finished the BRGHT I…" at bounding box center [834, 148] width 384 height 54
click at [350, 350] on tspan "90" at bounding box center [347, 355] width 12 height 11
click at [543, 346] on div "0% Kenjie Gonzales performed better than 0% of all people who finished the BRGH…" at bounding box center [776, 317] width 535 height 426
click at [318, 350] on tspan "80" at bounding box center [323, 355] width 12 height 11
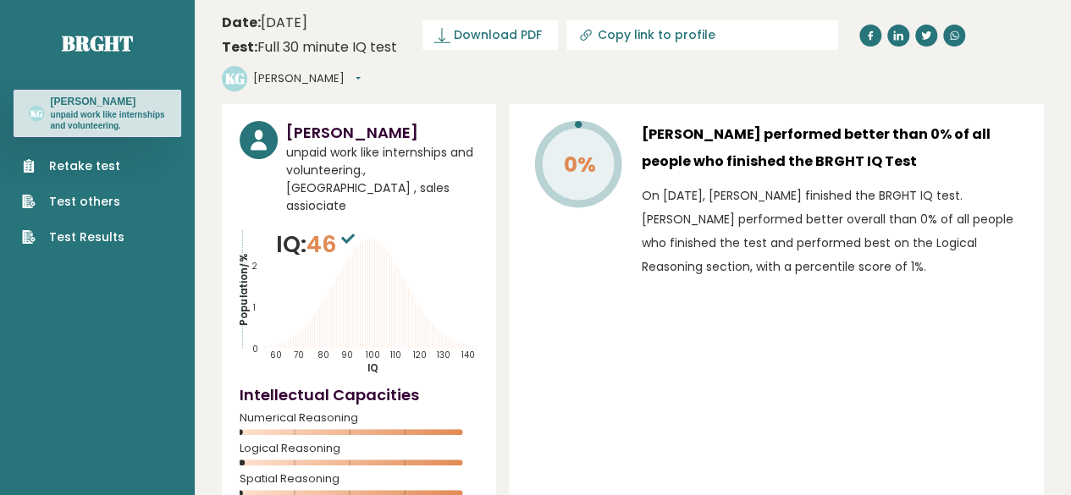
click at [324, 299] on icon at bounding box center [324, 323] width 0 height 49
click at [322, 290] on icon "Population/% IQ 0 1 2 60 70 80 90 100 110 120 130 140" at bounding box center [359, 301] width 239 height 147
click at [290, 338] on icon at bounding box center [290, 343] width 0 height 10
click at [290, 296] on icon "Population/% IQ 0 1 2 60 70 80 90 100 110 120 130 140" at bounding box center [359, 301] width 239 height 147
